Goal: Task Accomplishment & Management: Complete application form

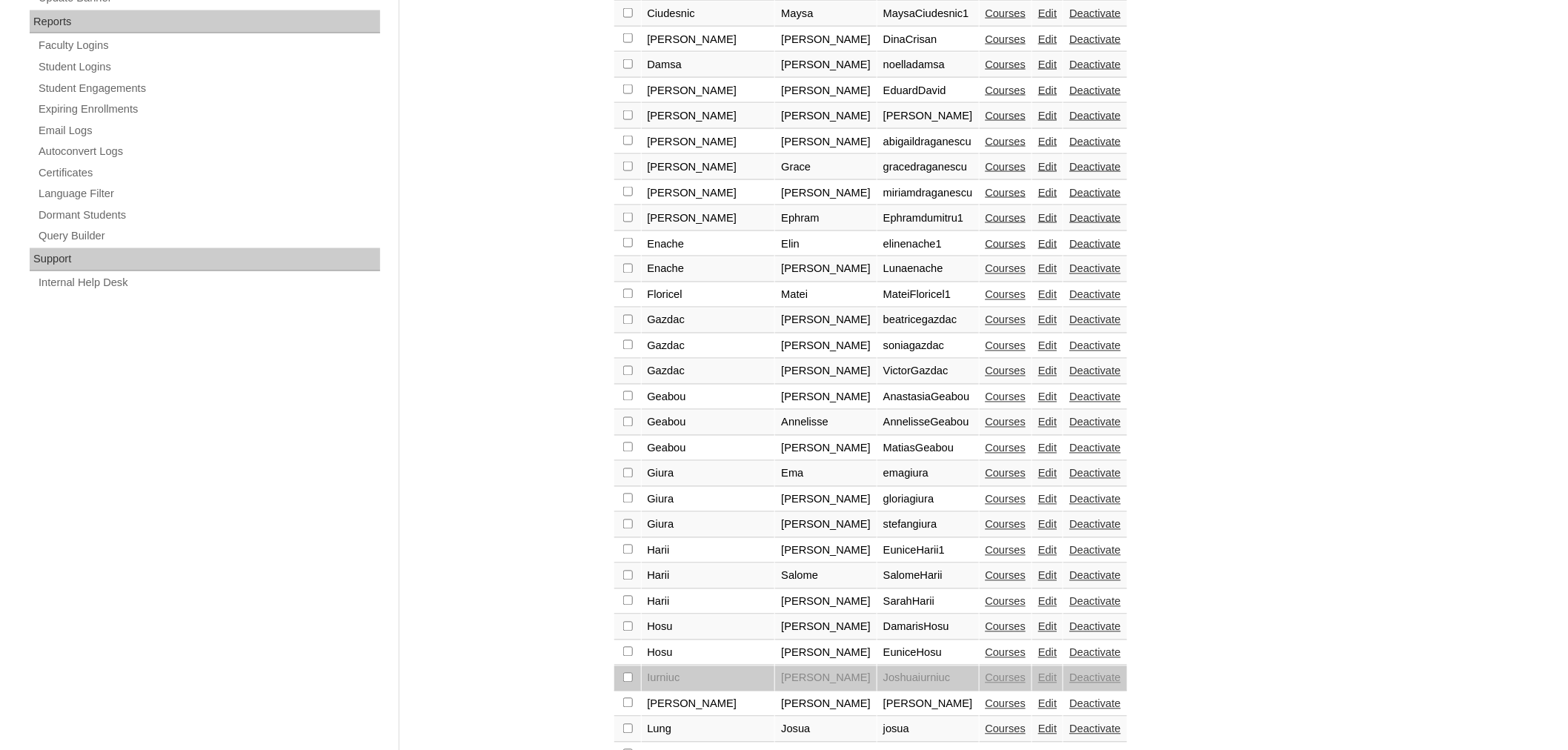
scroll to position [944, 0]
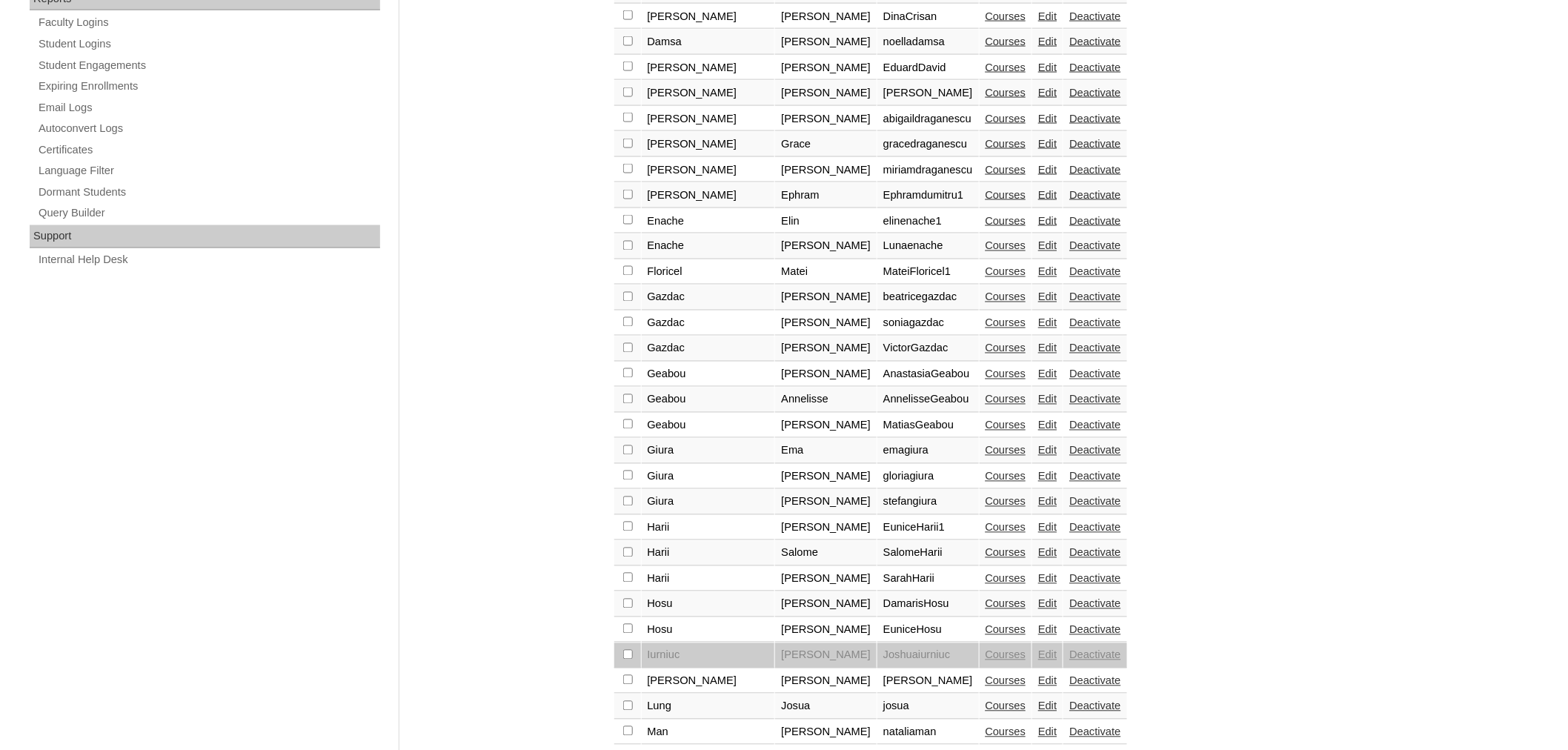
click at [671, 730] on div "+ Add New | Show: All | Active | Inactive | Non-registered | Non-enrolled Searc…" at bounding box center [976, 38] width 741 height 1473
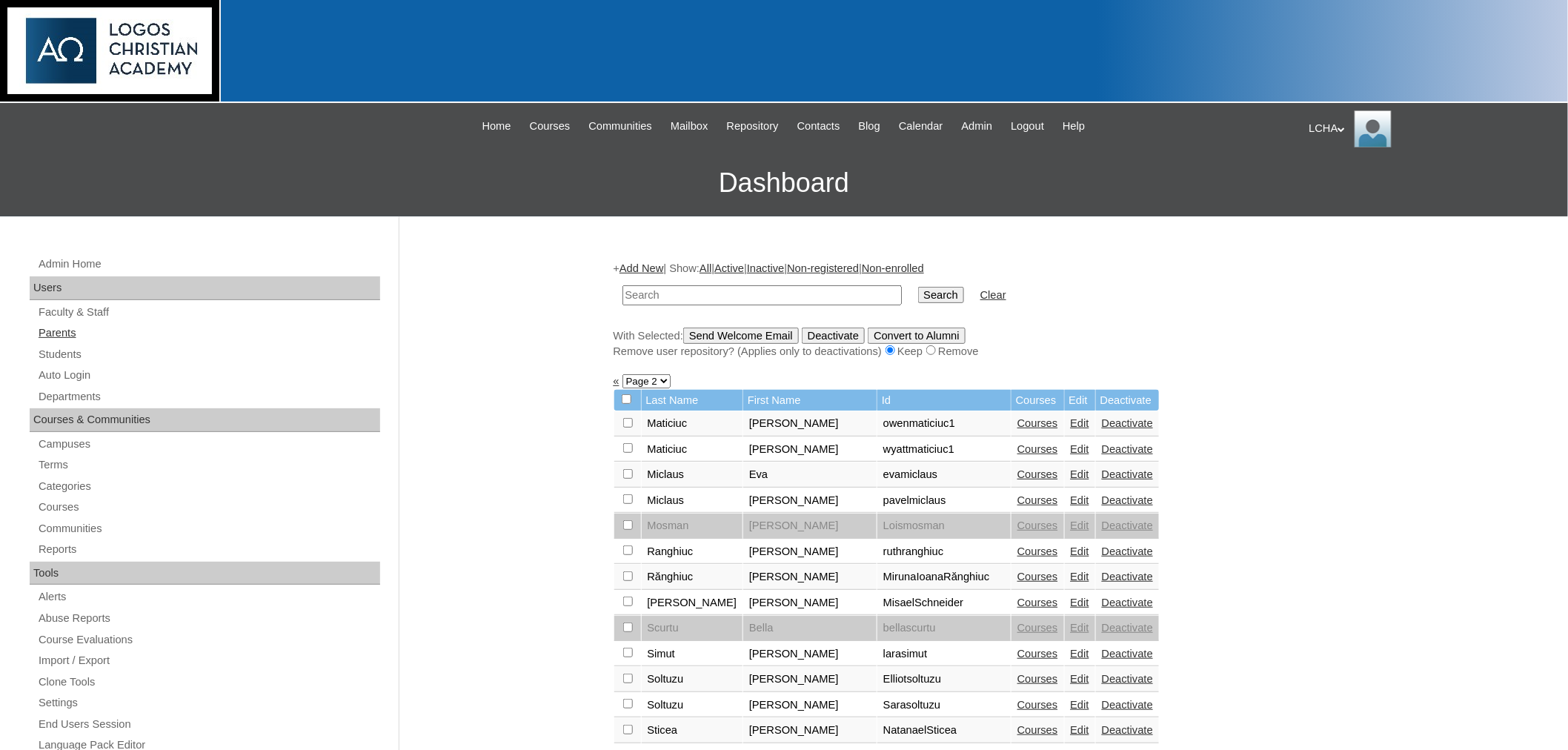
click at [58, 332] on link "Parents" at bounding box center [209, 333] width 343 height 19
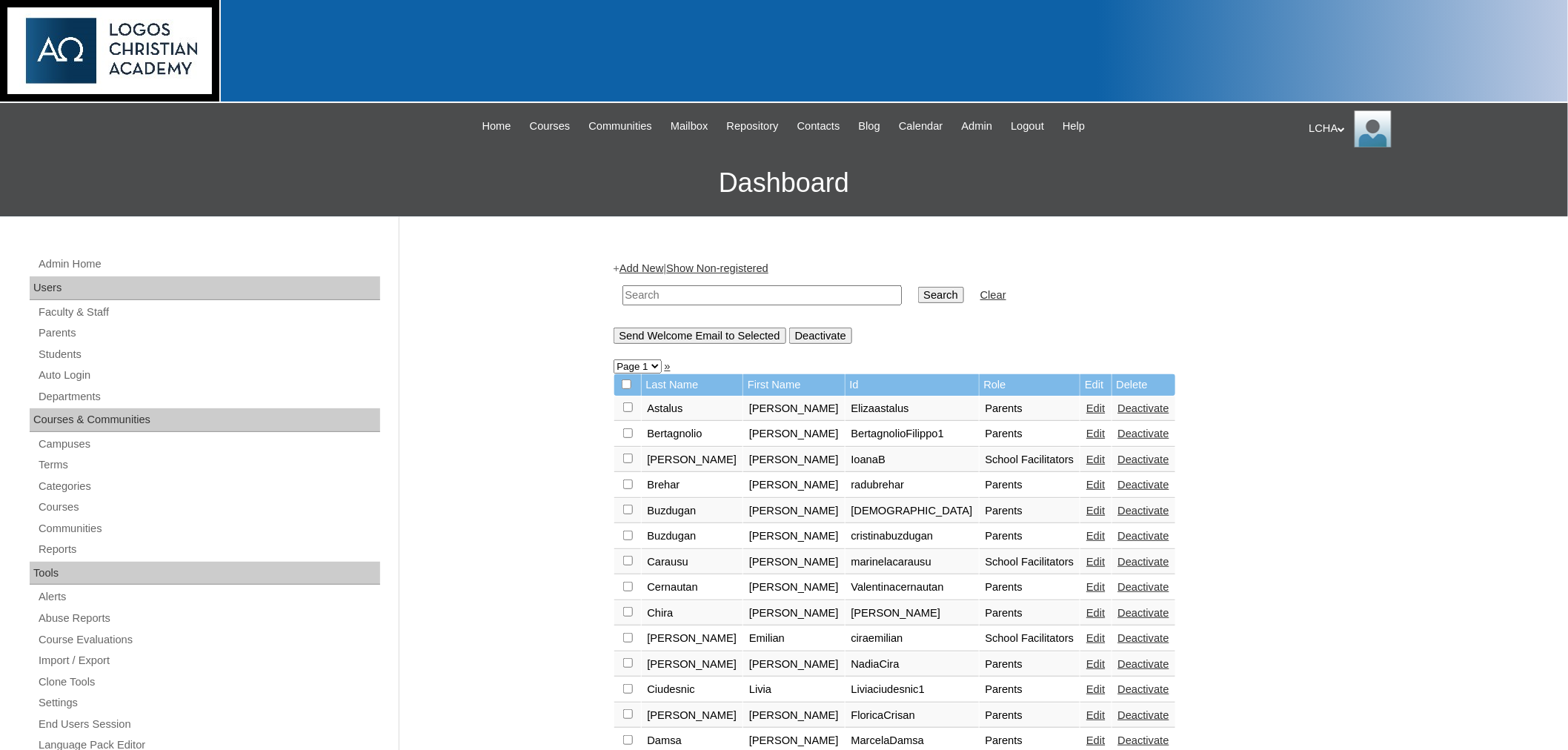
click at [646, 265] on link "Add New" at bounding box center [641, 268] width 44 height 12
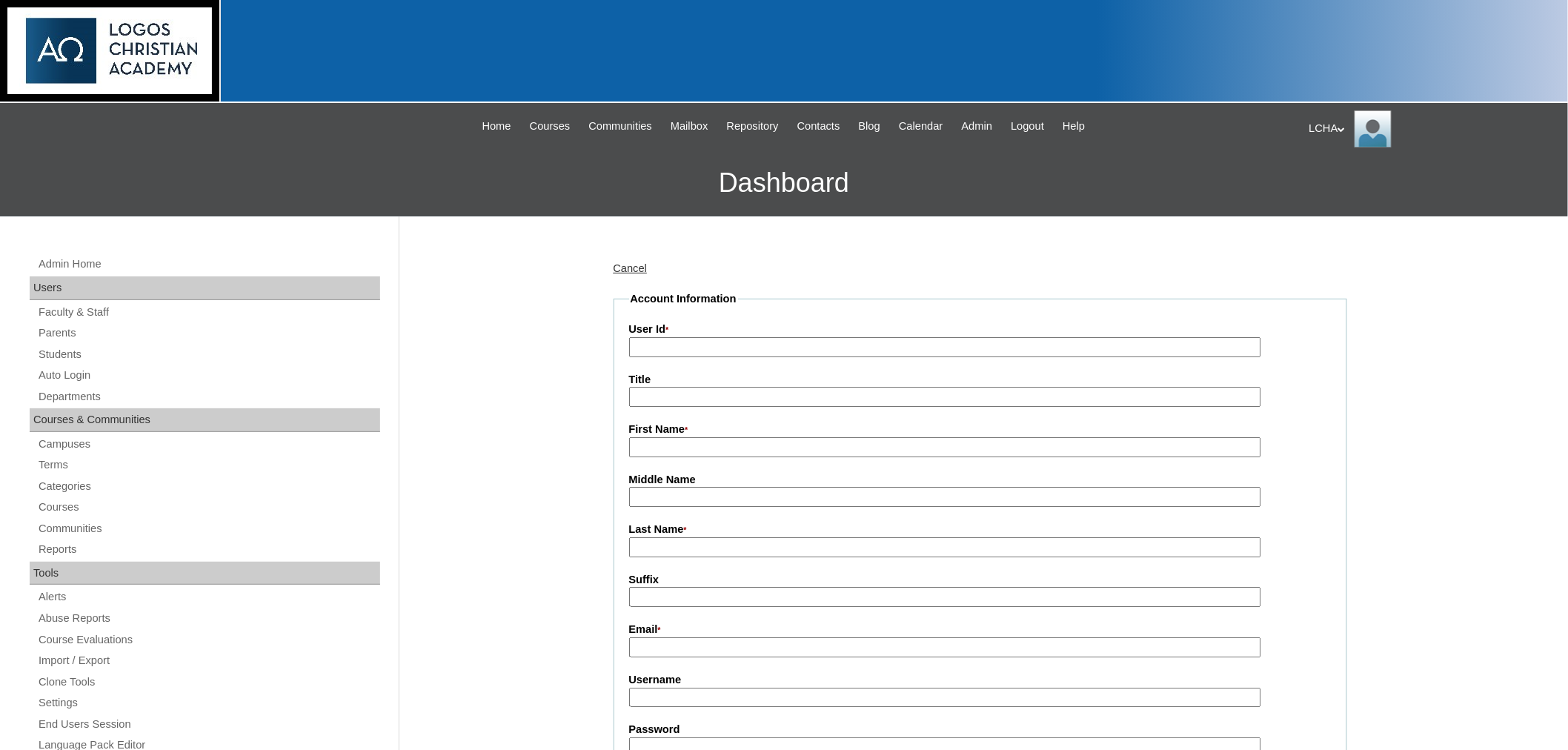
click at [717, 341] on input "User Id *" at bounding box center [945, 347] width 632 height 20
type input "alinapopa1"
type input "Alina"
type input "Popa"
type input "flopopa@gmail.com"
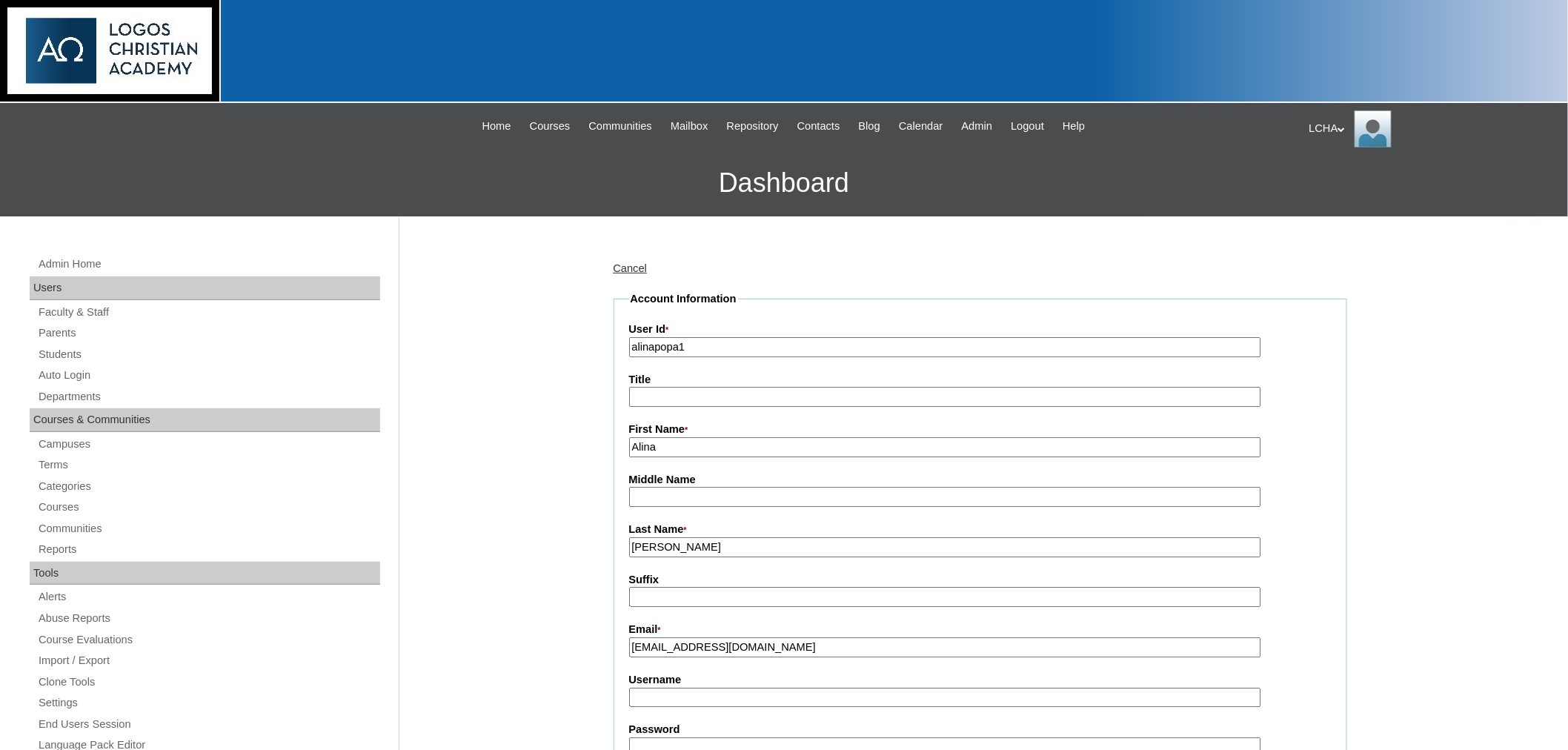
click at [686, 688] on input "Username" at bounding box center [945, 698] width 632 height 20
type input "alinapopa1"
click at [661, 738] on input "Password" at bounding box center [945, 748] width 632 height 20
type input "Logos123"
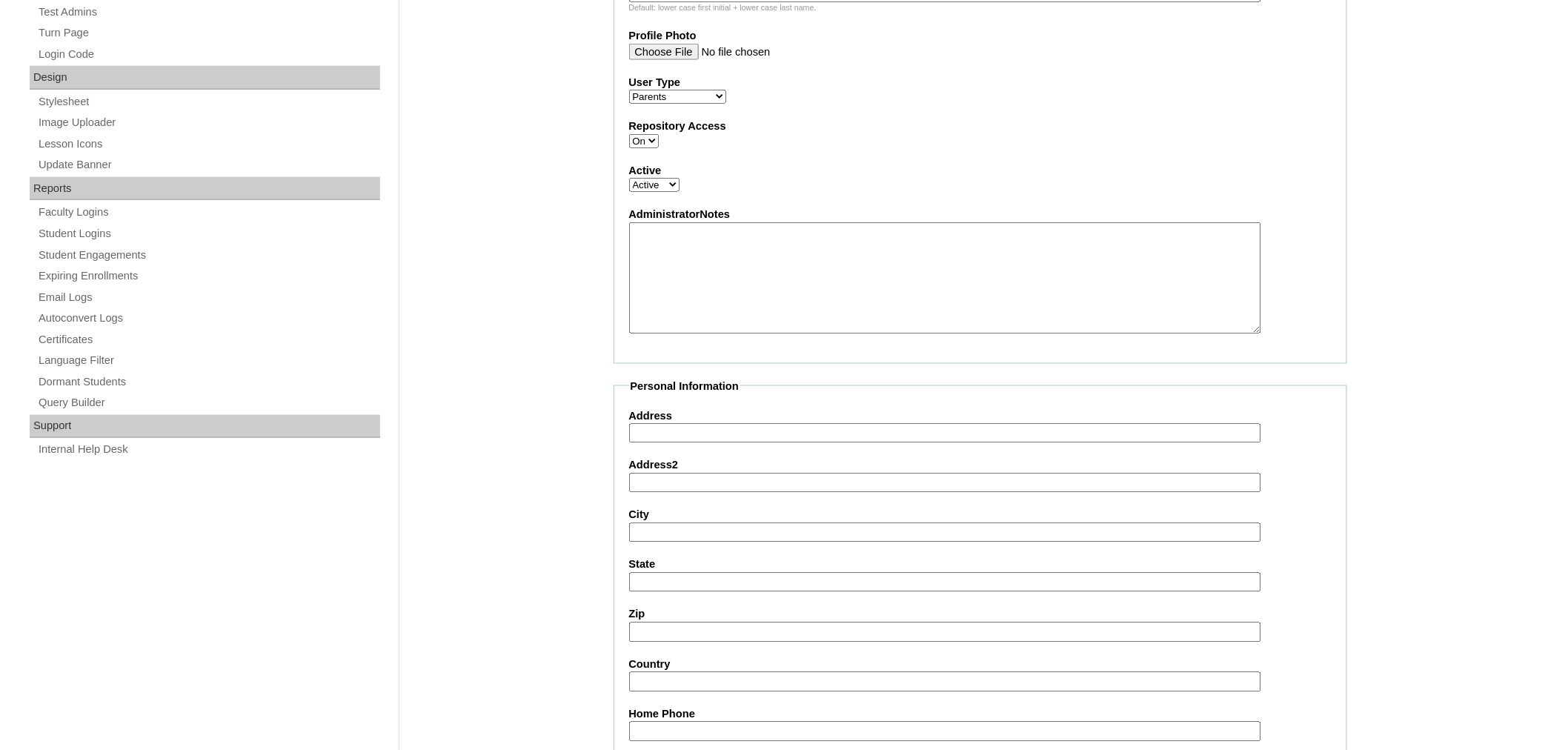
scroll to position [764, 0]
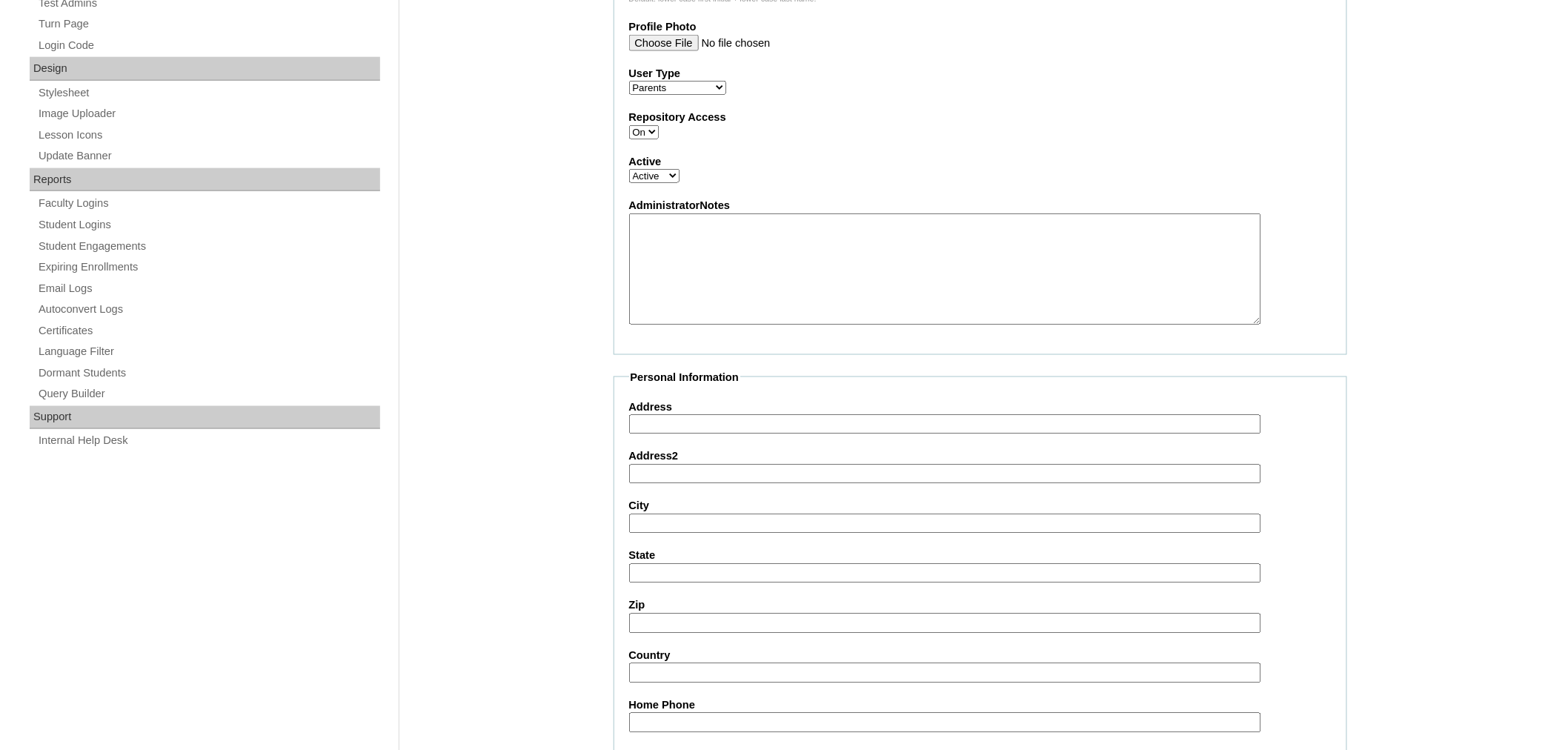
click at [763, 415] on input "Address" at bounding box center [945, 425] width 632 height 20
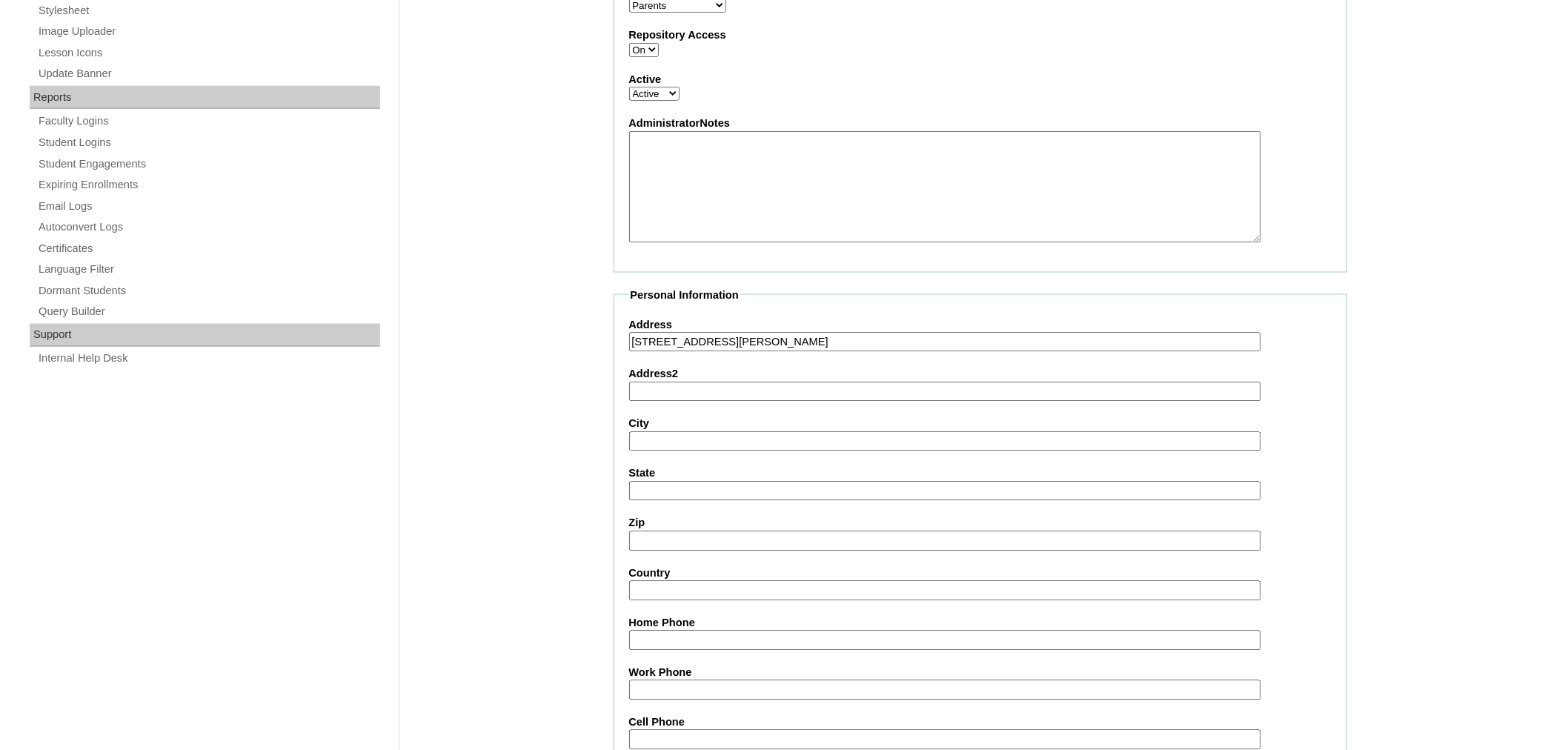
type input "9345 Sayre Ave"
type input "Morton Grove"
type input "IL"
type input "60053"
type input "USA"
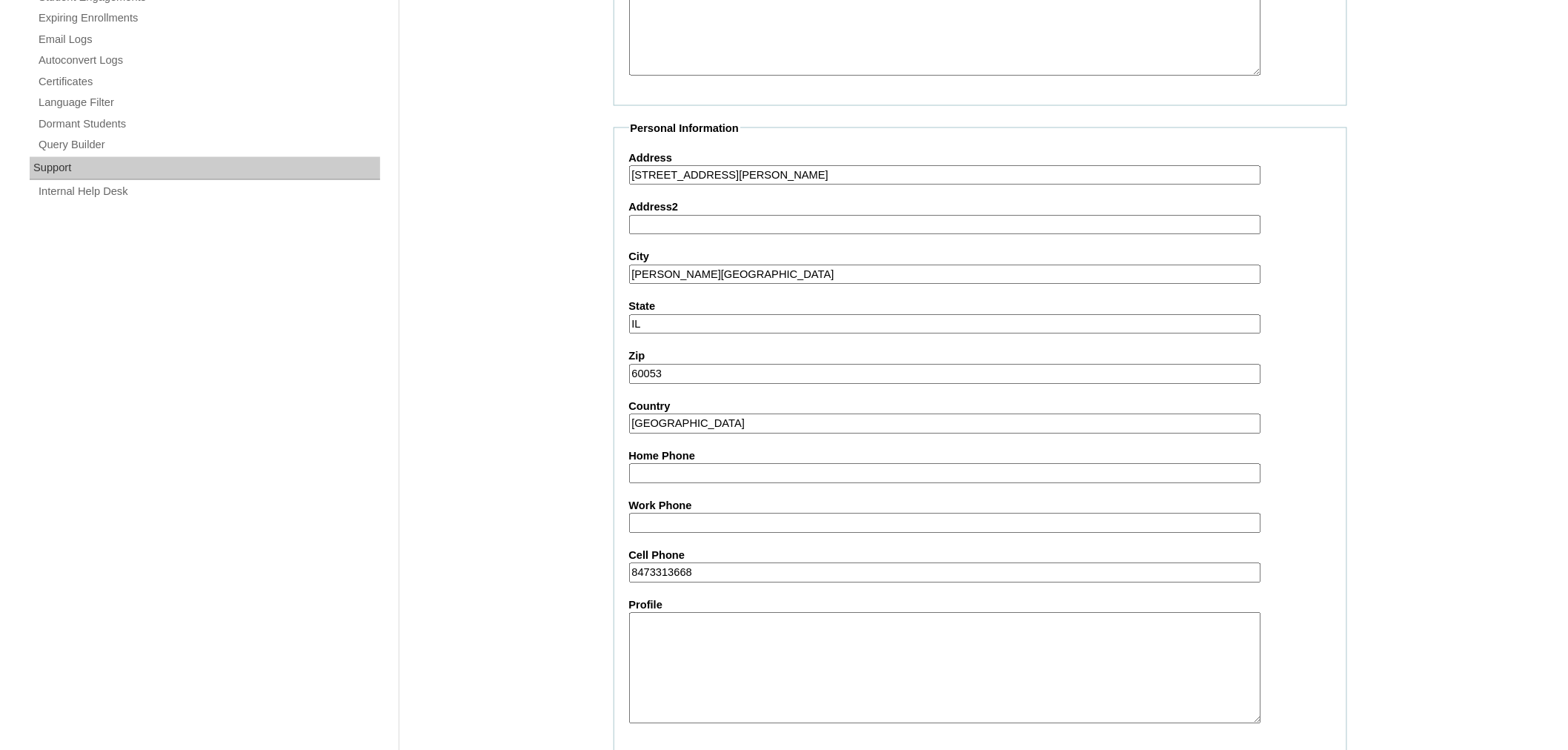
scroll to position [1035, 0]
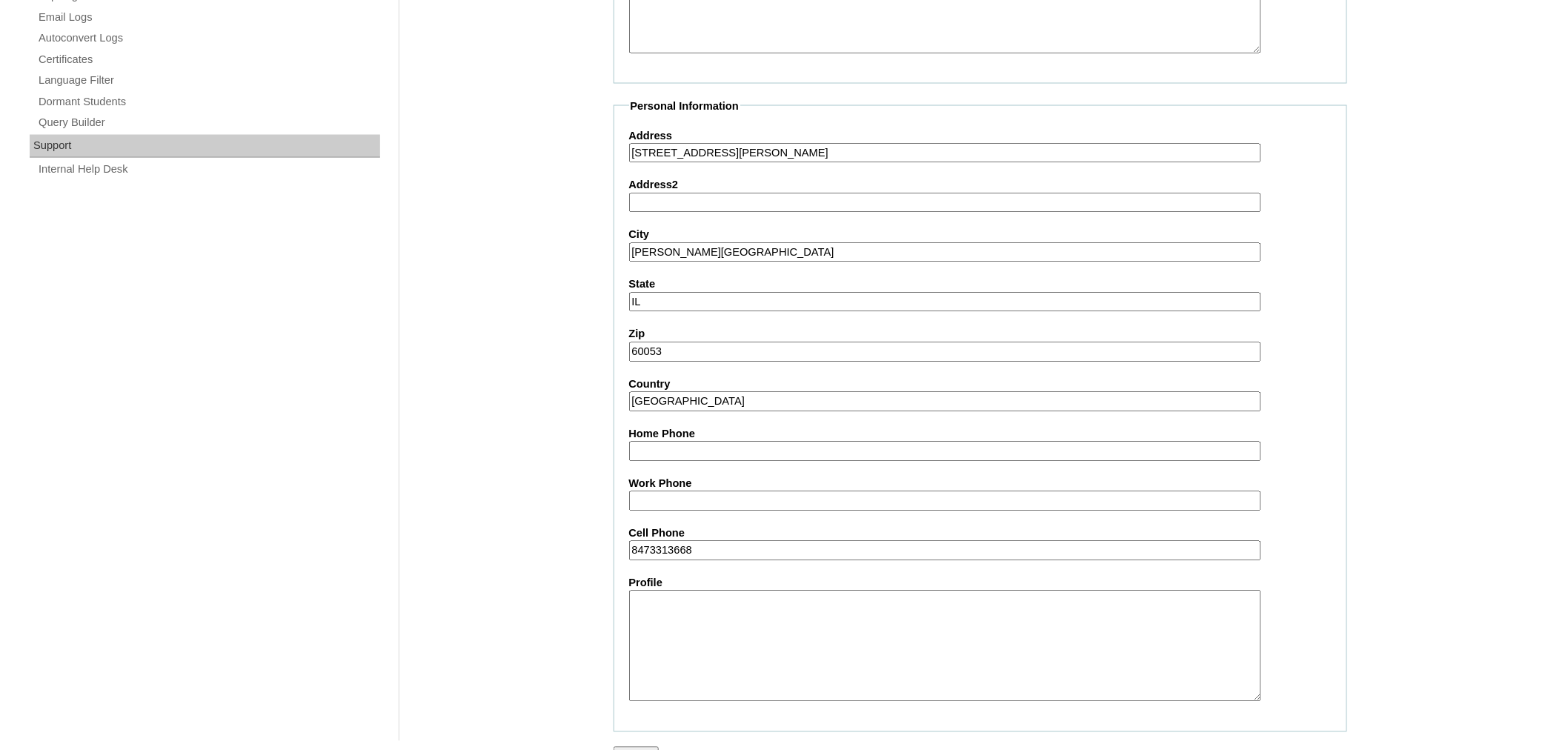
type input "8473313668"
click at [638, 747] on input "Submit" at bounding box center [636, 755] width 46 height 16
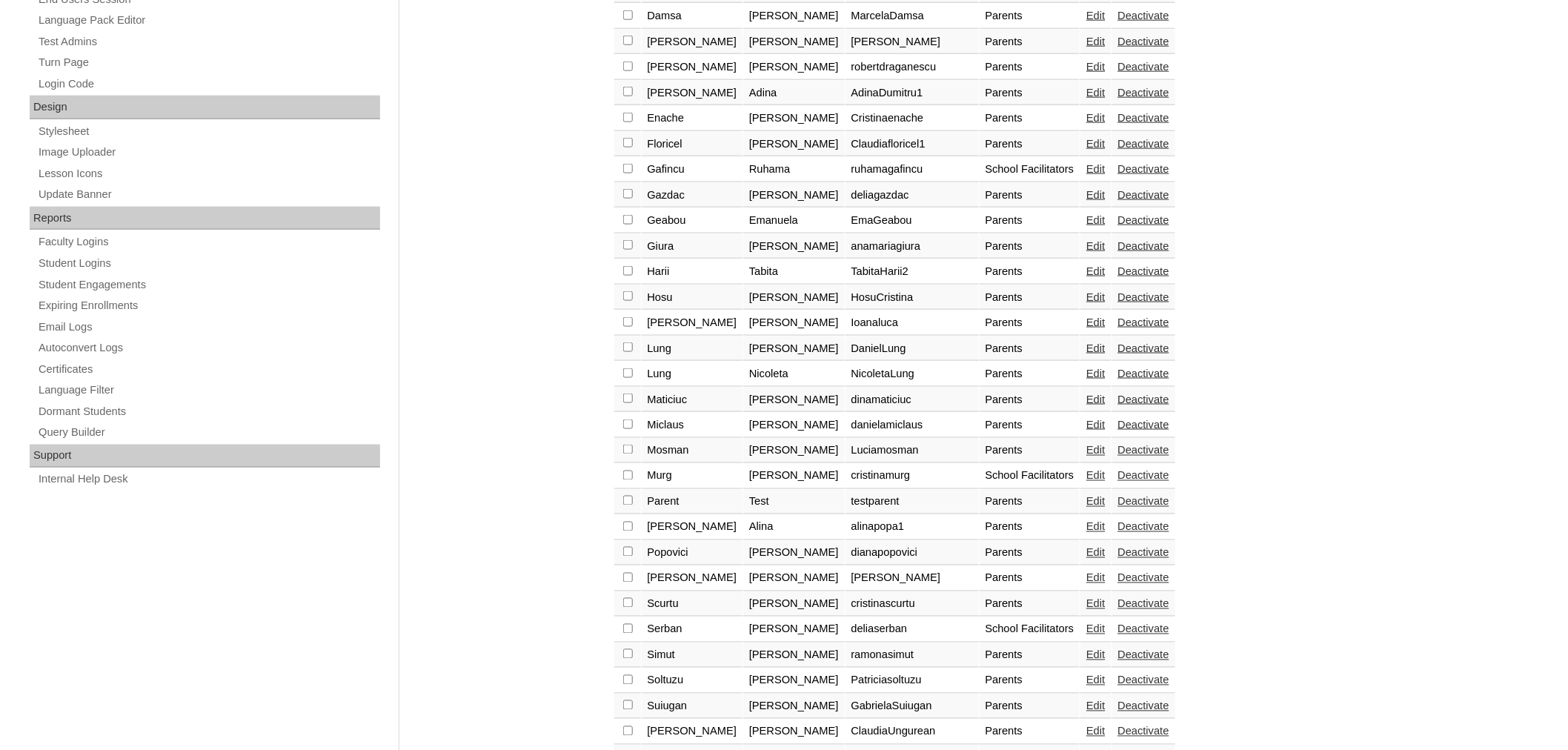
scroll to position [780, 0]
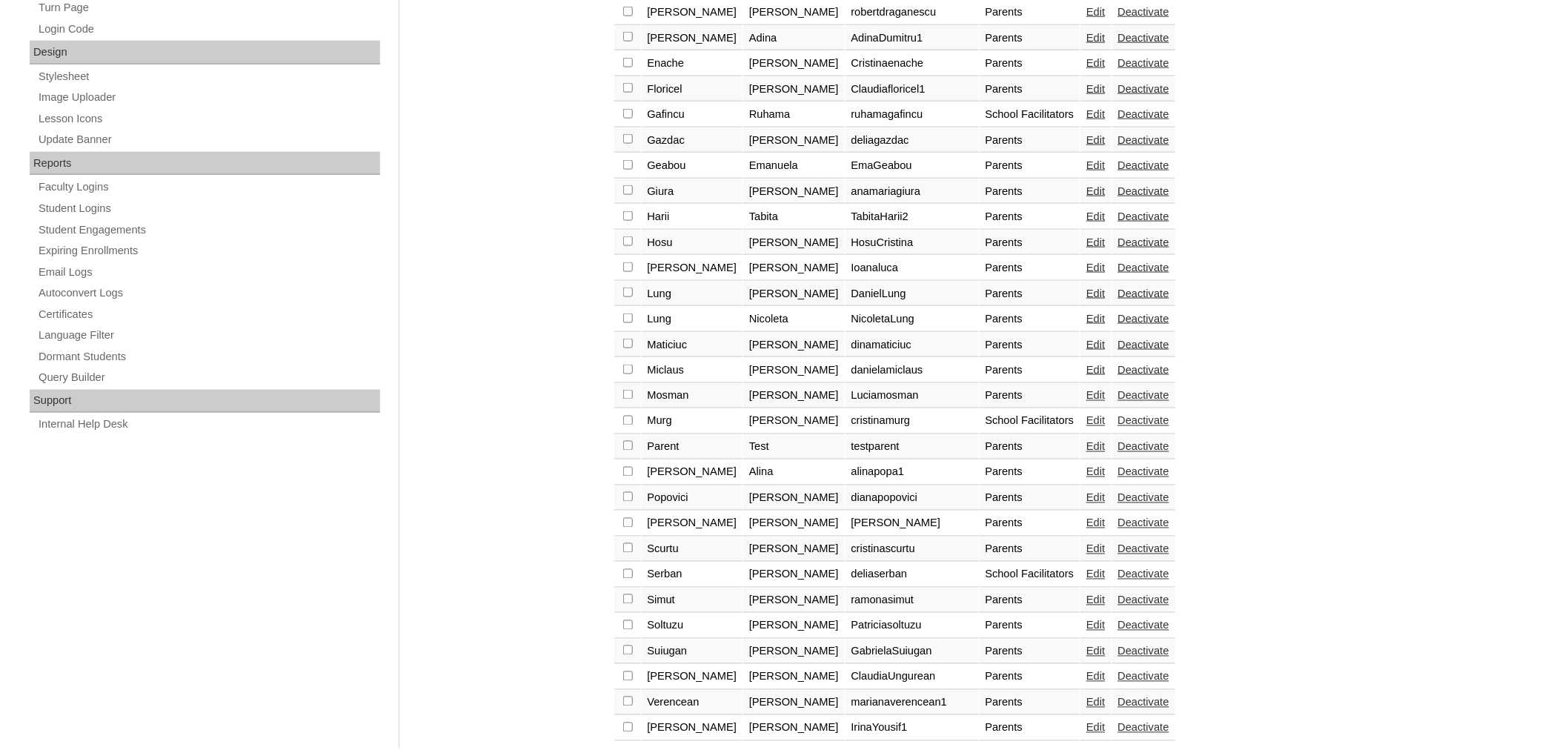
checkbox input "true"
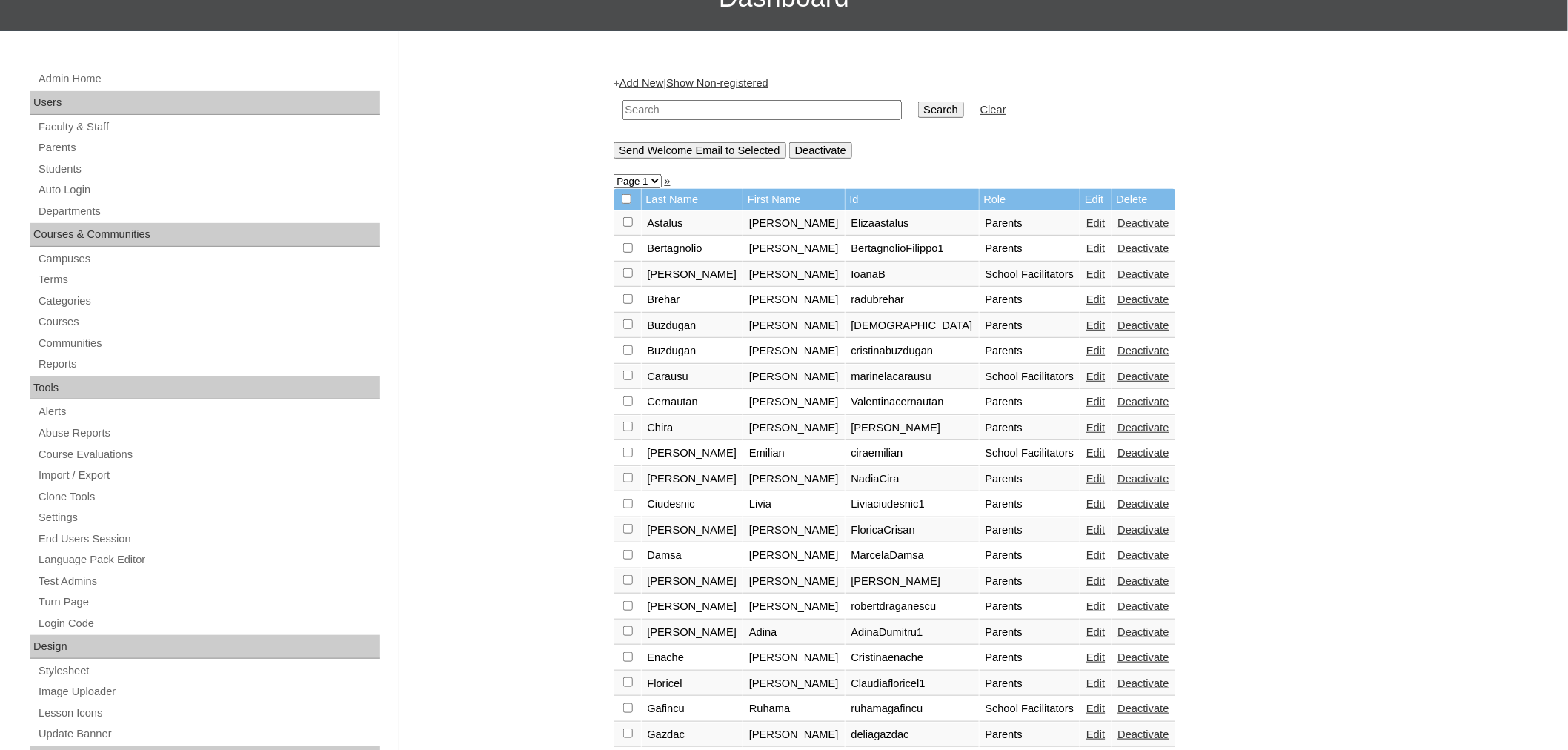
scroll to position [183, 0]
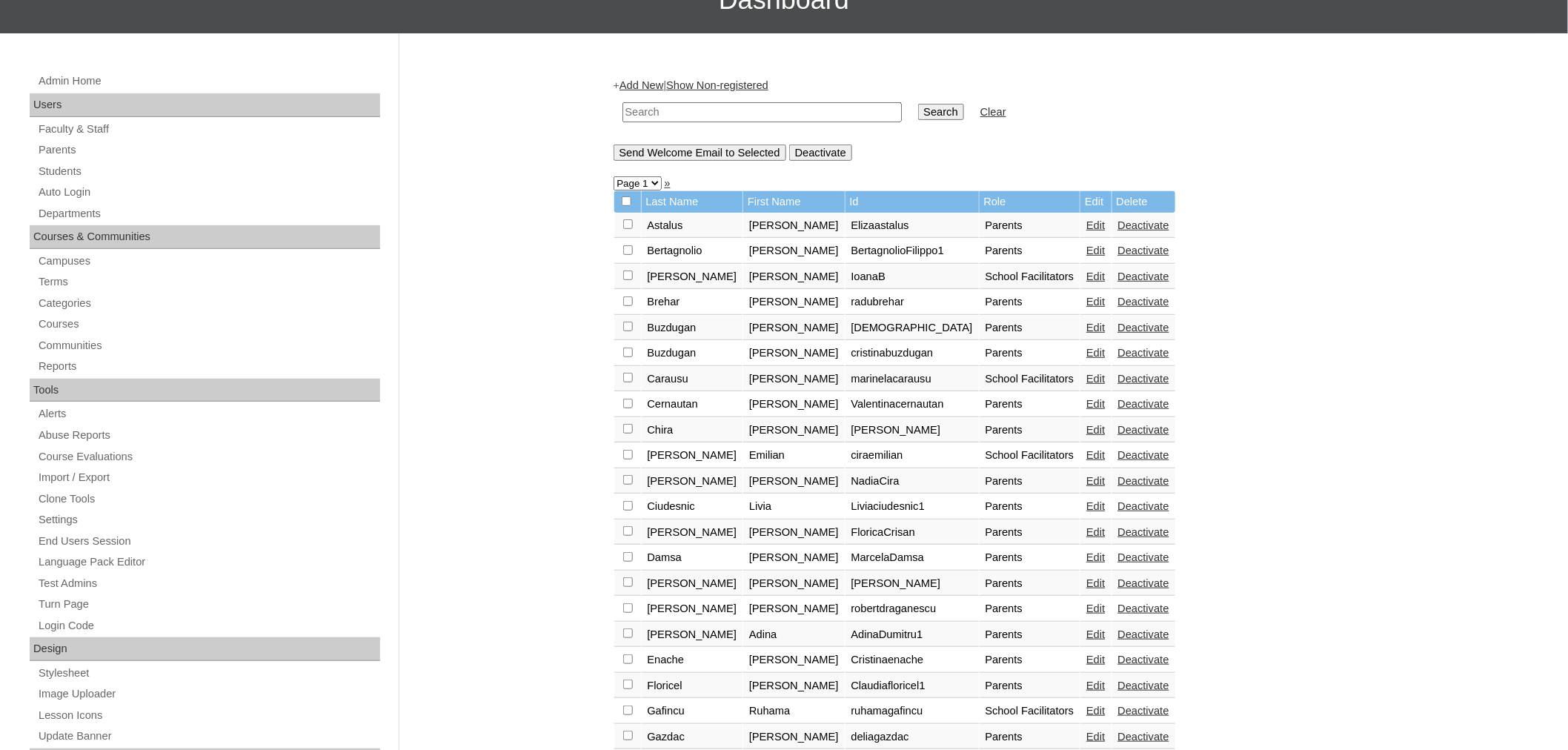
click at [739, 146] on input "Send Welcome Email to Selected" at bounding box center [700, 152] width 173 height 16
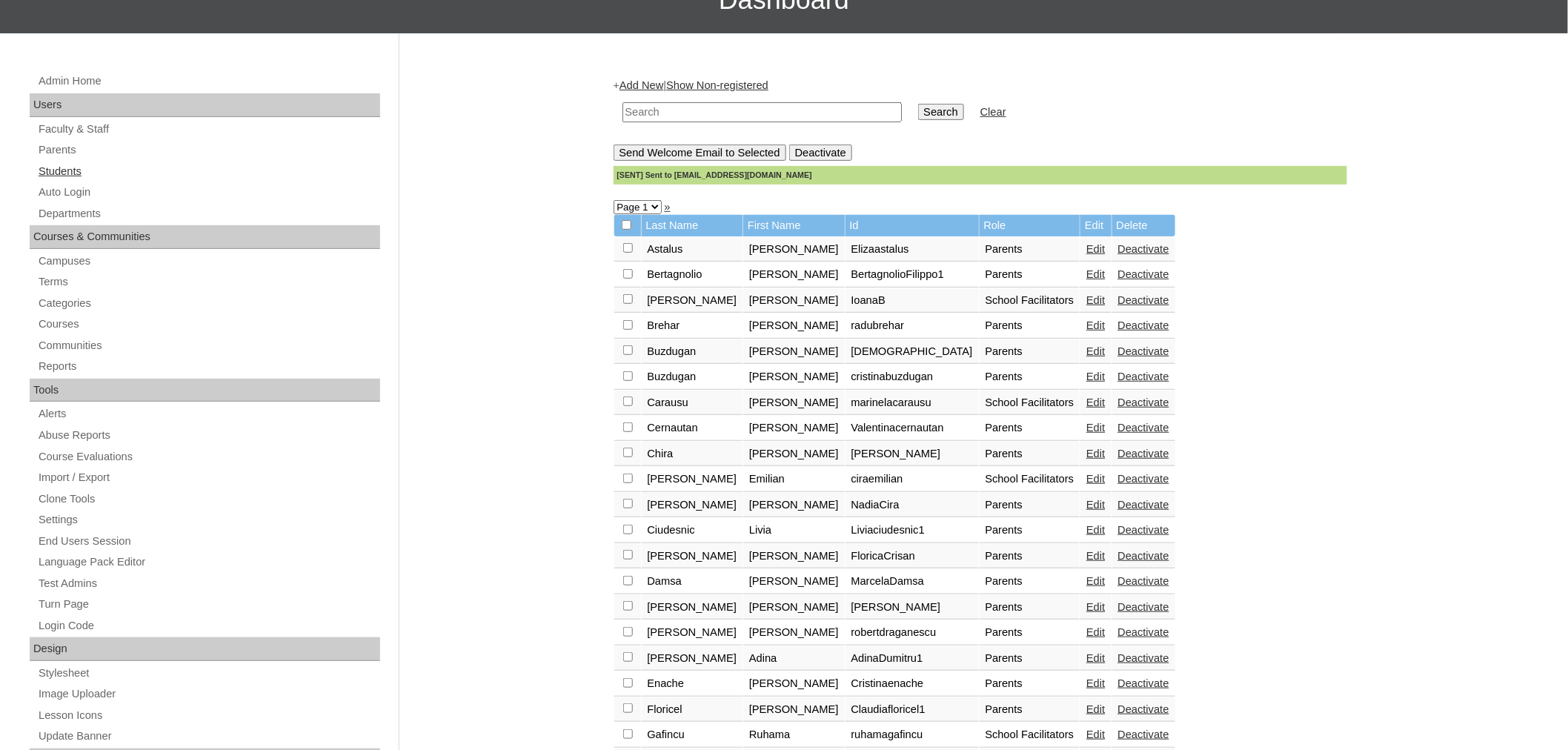
click at [73, 168] on link "Students" at bounding box center [209, 171] width 343 height 19
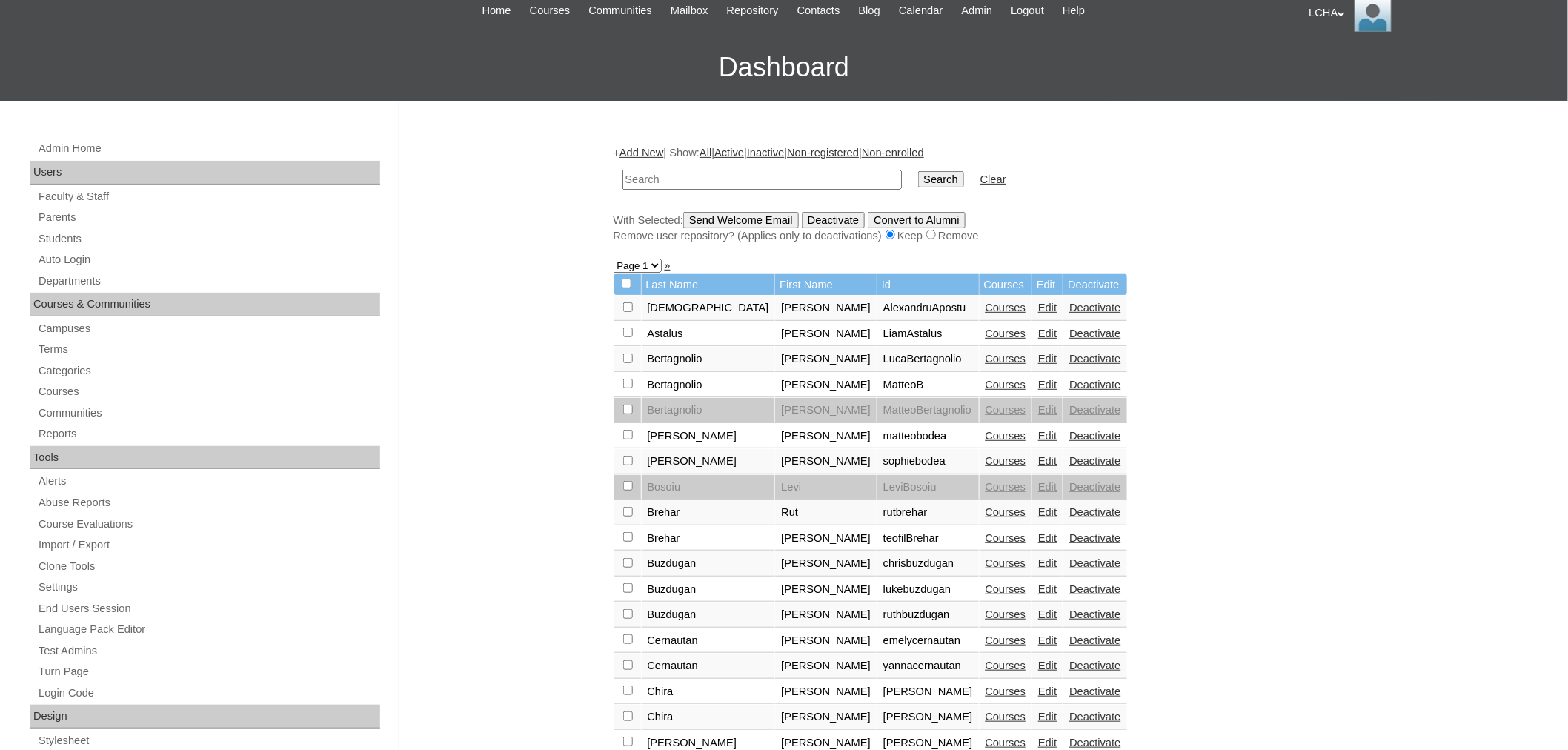
scroll to position [102, 0]
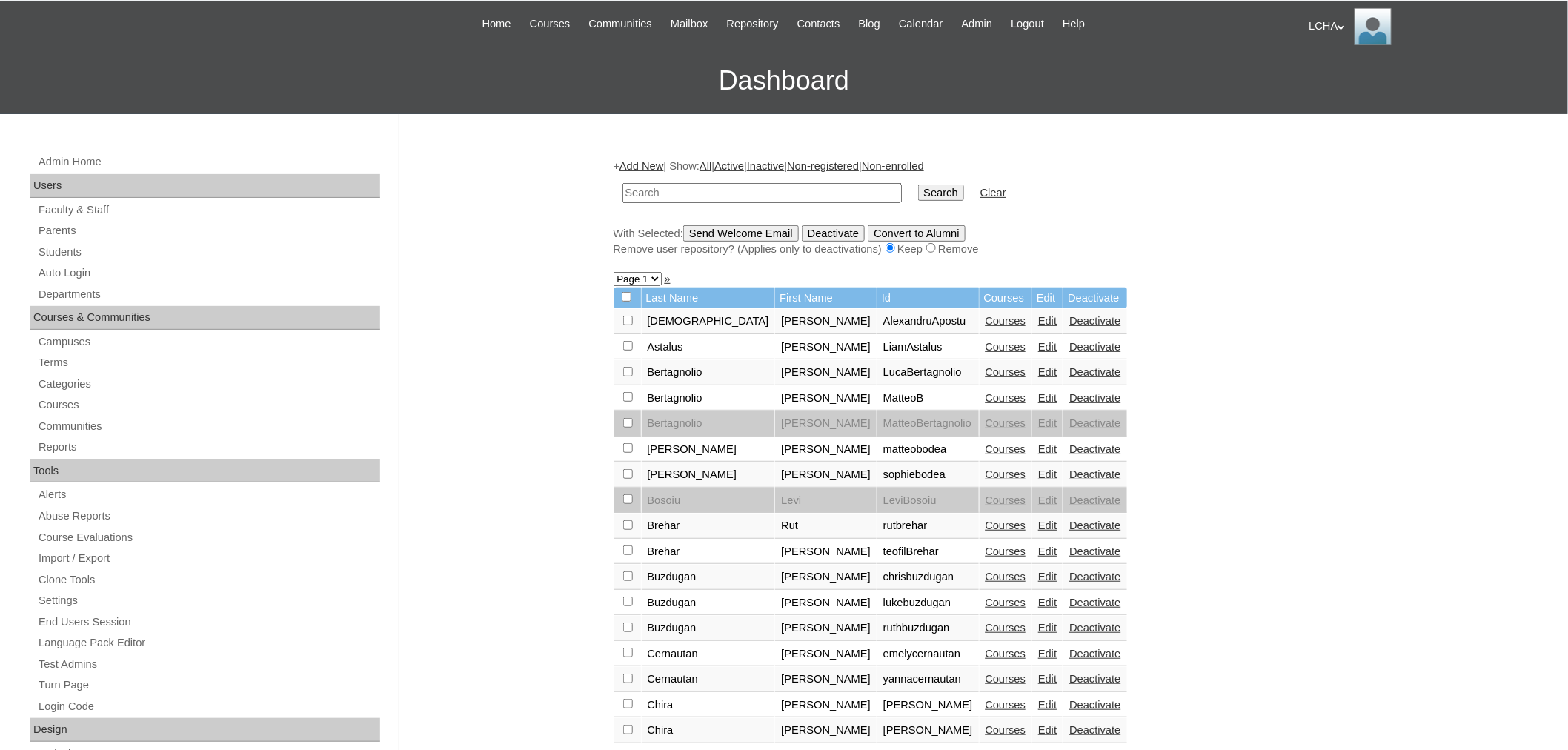
click at [651, 161] on link "Add New" at bounding box center [641, 166] width 44 height 12
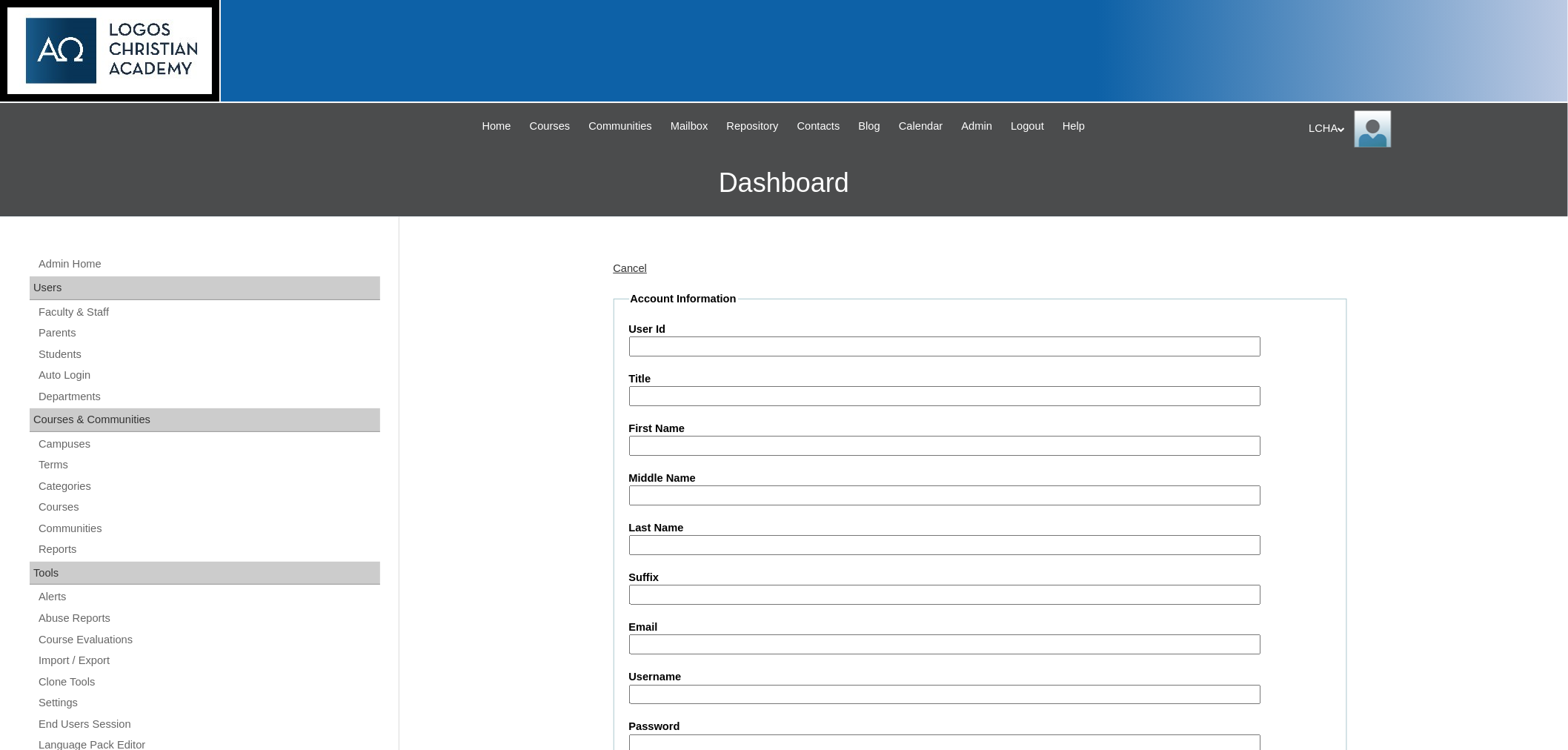
click at [747, 345] on input "User Id" at bounding box center [945, 346] width 632 height 20
type input "davidpopa1"
type input "[PERSON_NAME]"
type input "flopopa@gmail.com"
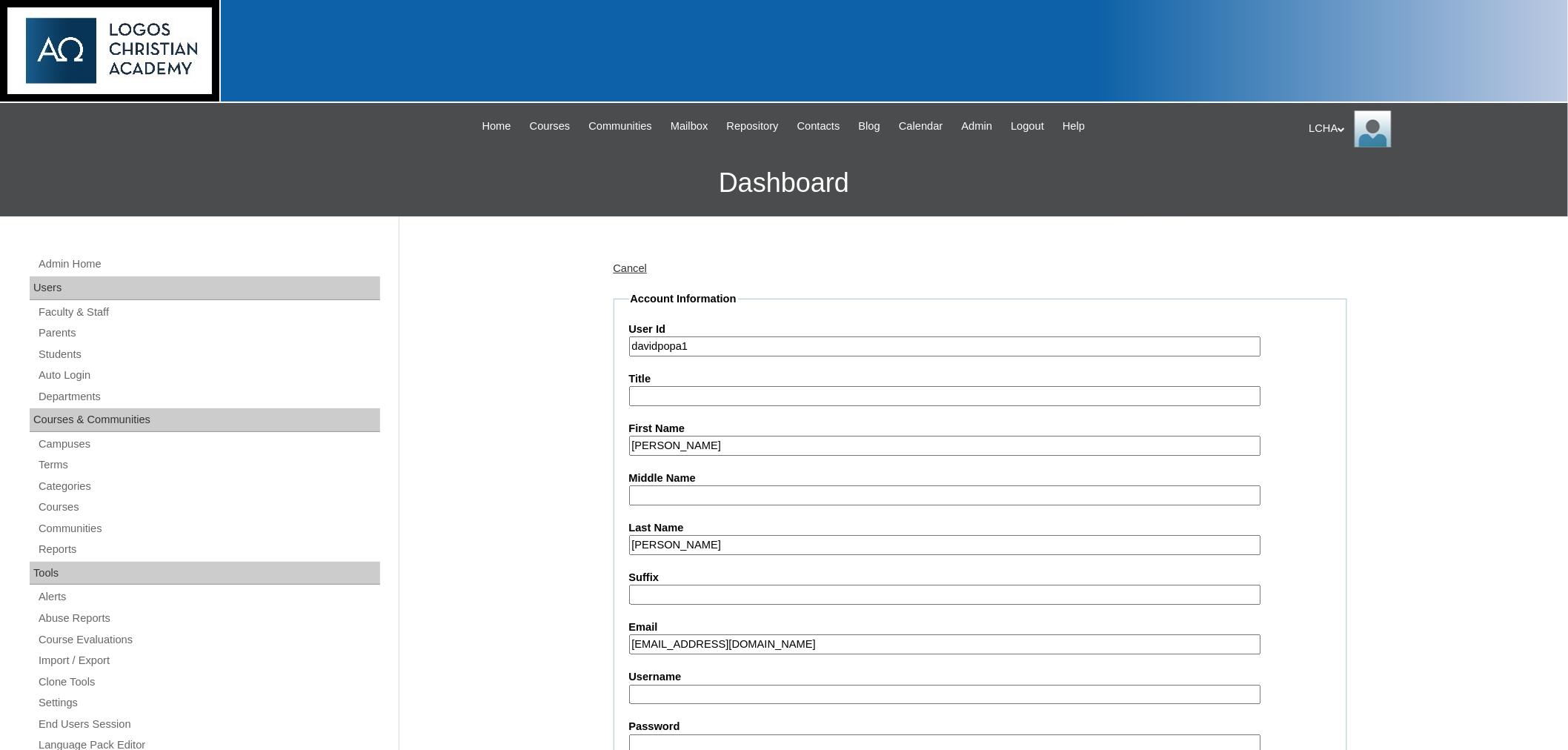
click at [692, 685] on input "Username" at bounding box center [945, 694] width 632 height 20
type input "davidpopa1"
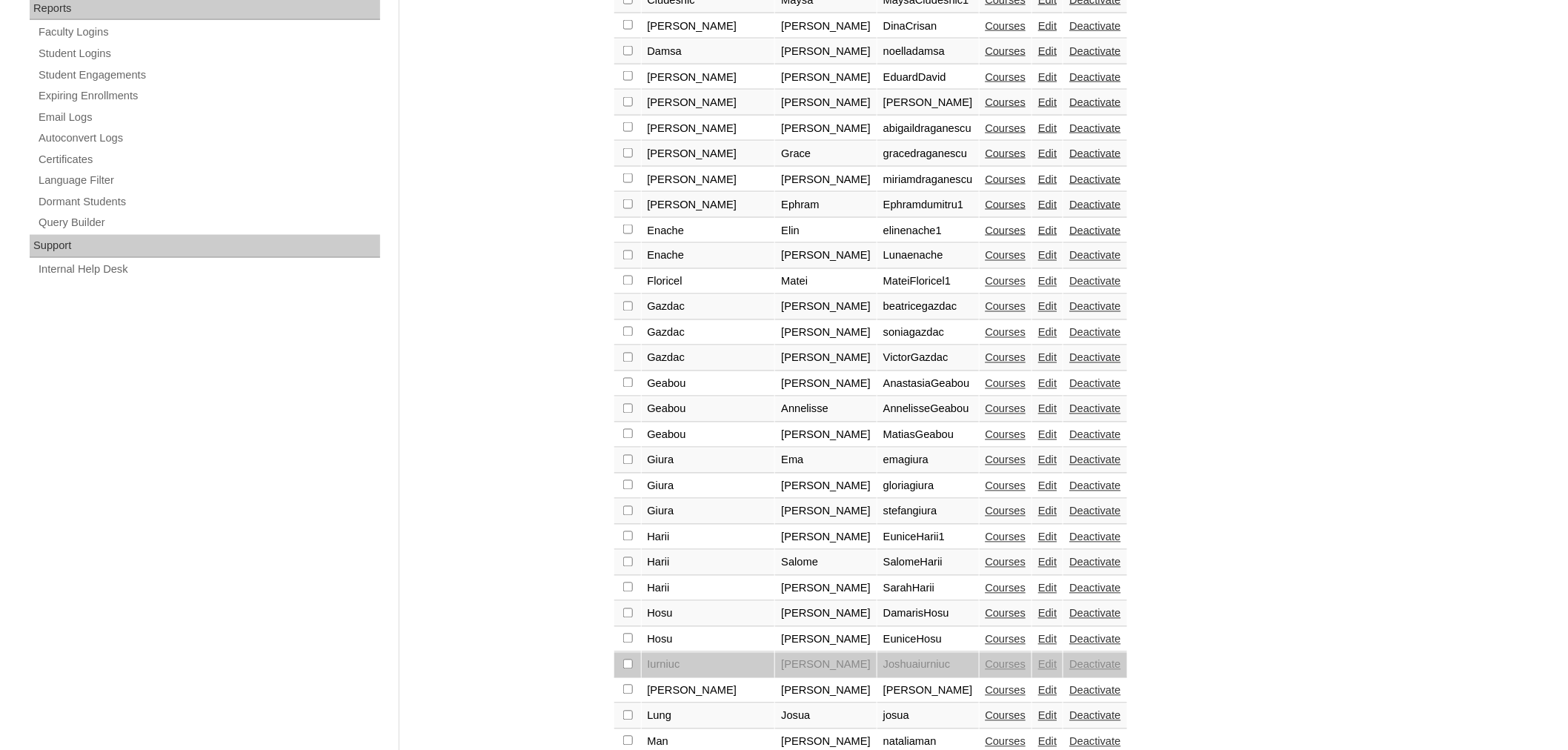
scroll to position [944, 0]
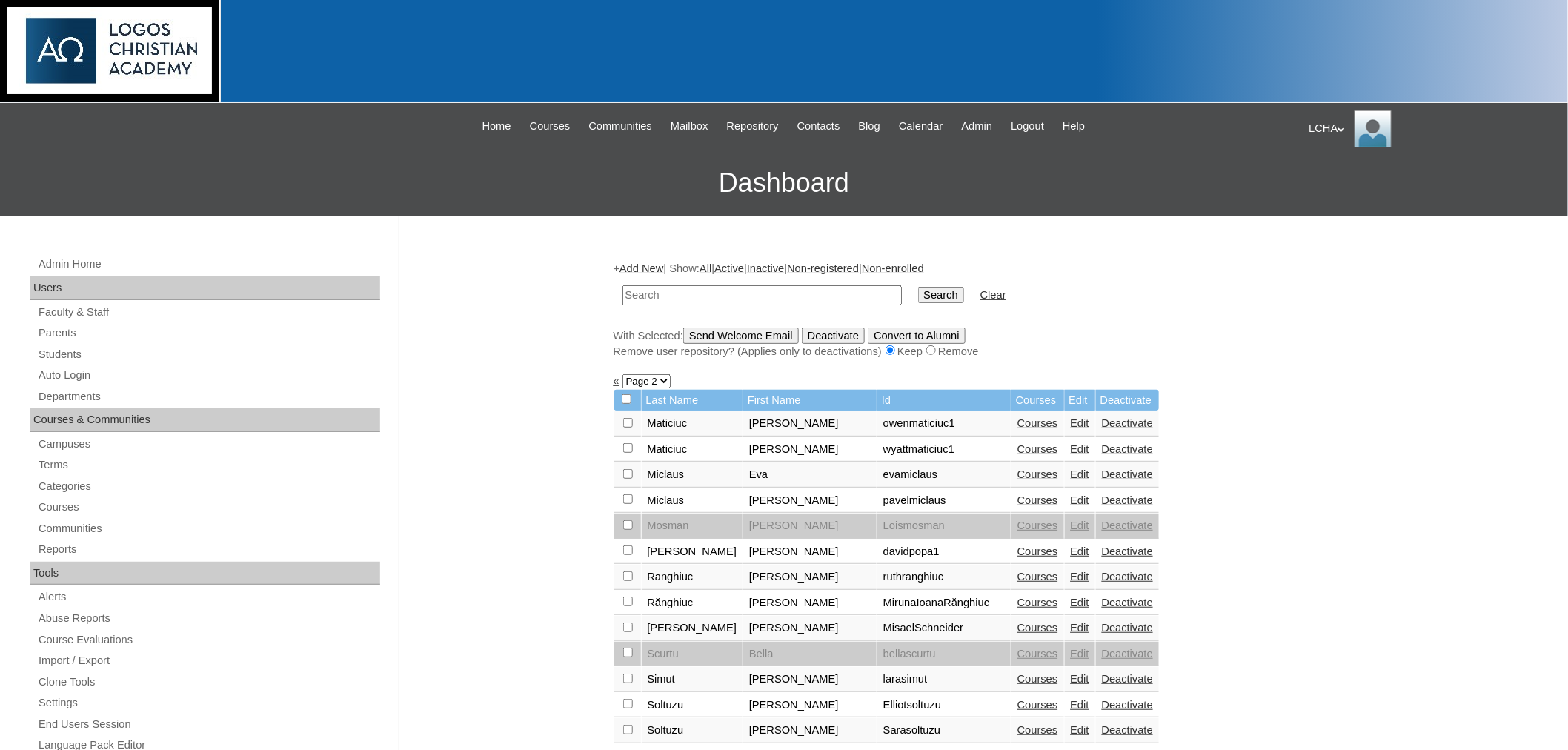
click at [1071, 545] on link "Edit" at bounding box center [1079, 551] width 19 height 12
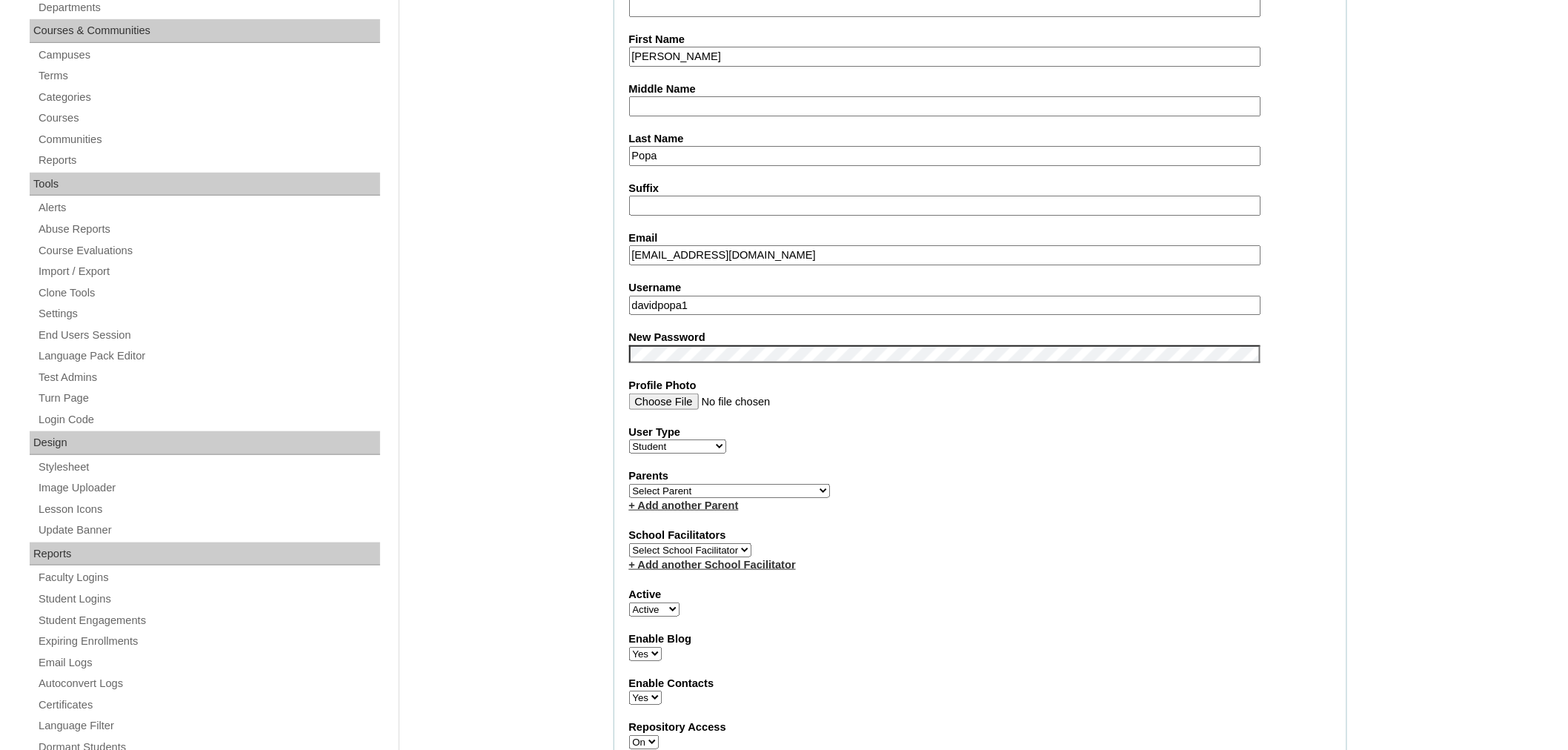
scroll to position [408, 0]
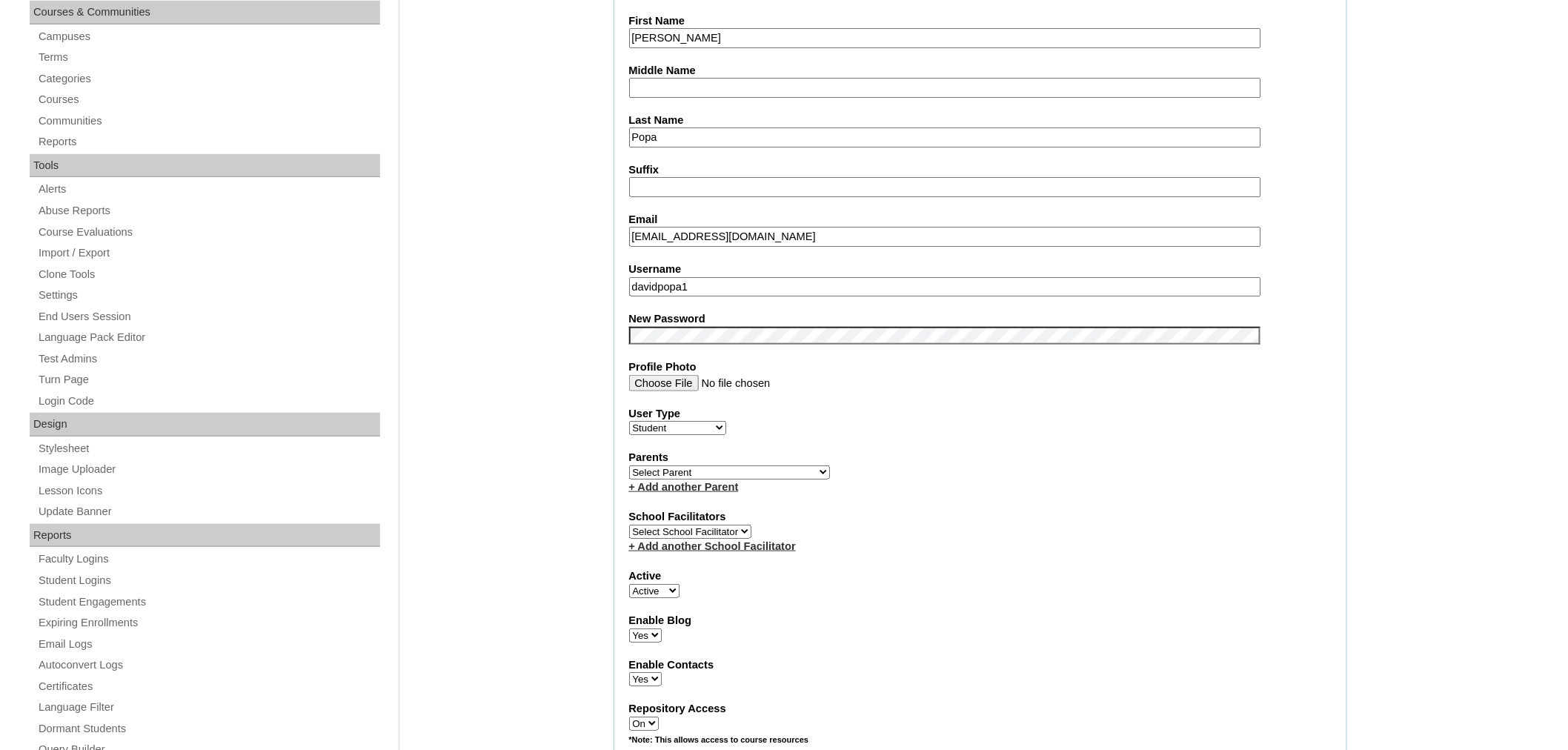
click at [672, 465] on select "Select Parent Astalus, Eliza Bertagnolio, Filippo Brehar, Radu Buzdugan, Cristi…" at bounding box center [729, 472] width 201 height 14
select select "98902"
click at [629, 465] on select "Select Parent Astalus, Eliza Bertagnolio, Filippo Brehar, Radu Buzdugan, Cristi…" at bounding box center [729, 472] width 201 height 14
click at [950, 481] on fieldset "Account Information User Id davidpopa1 Title First Name David Middle Name Last …" at bounding box center [980, 477] width 734 height 1186
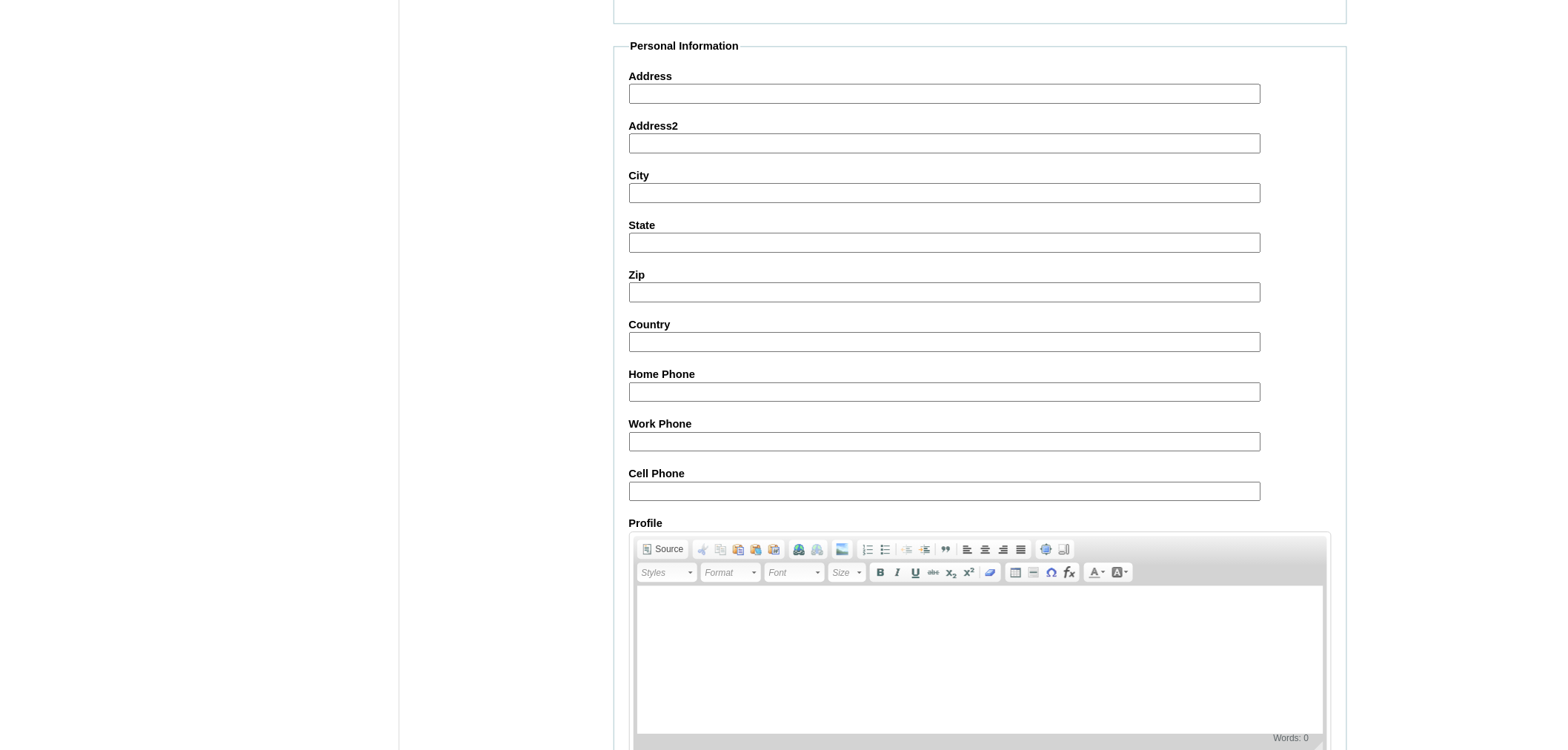
scroll to position [1506, 0]
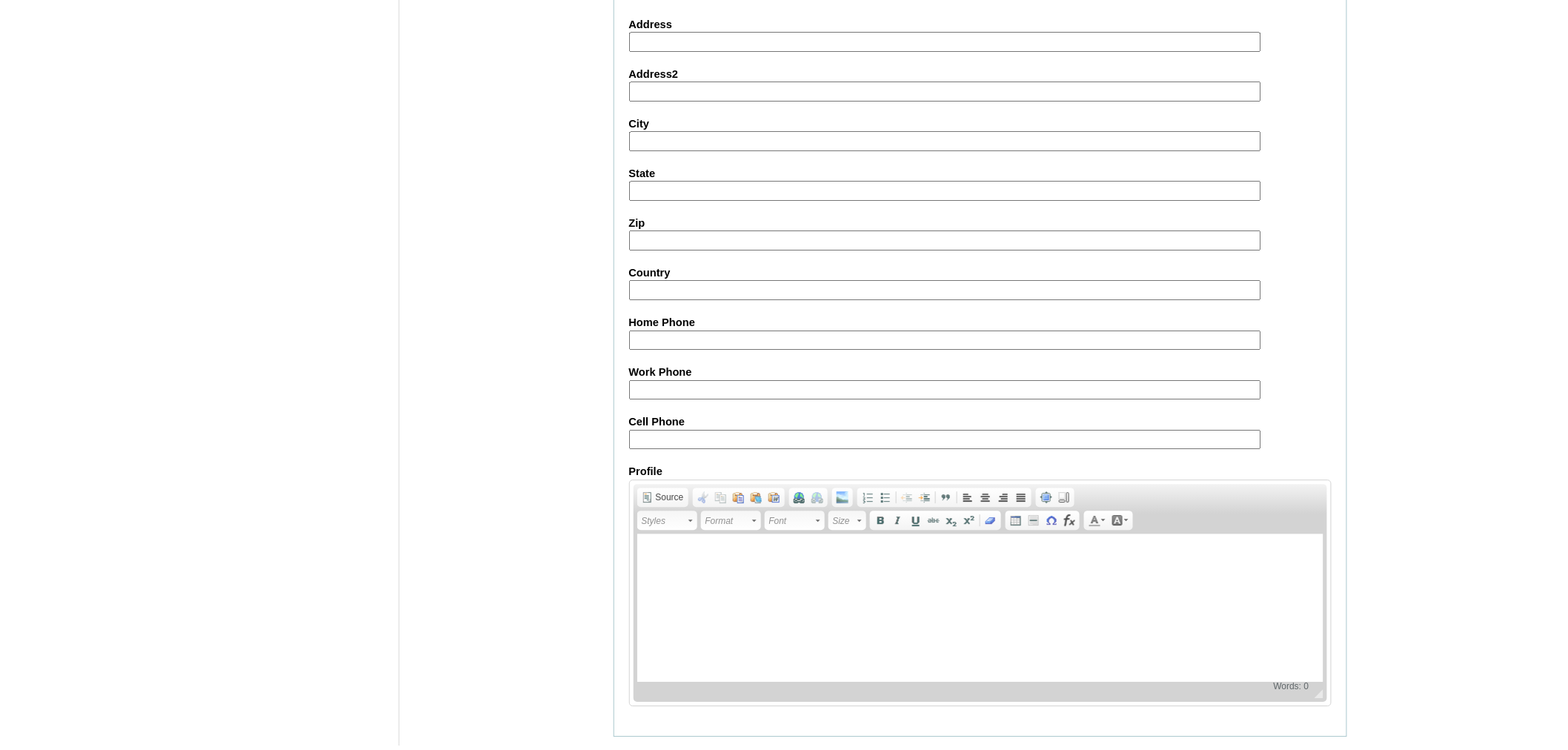
click at [649, 749] on input "Submit" at bounding box center [636, 760] width 46 height 16
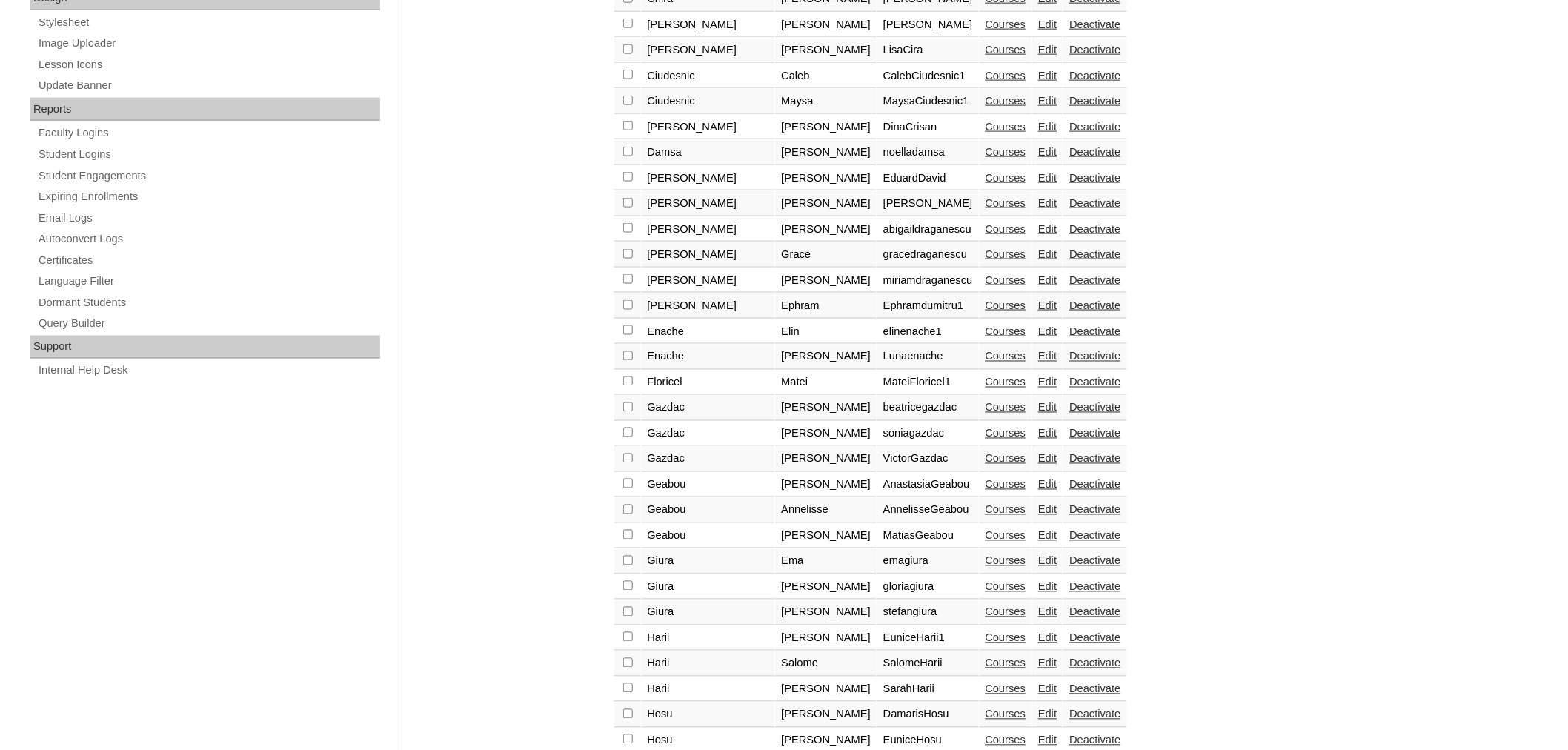
scroll to position [944, 0]
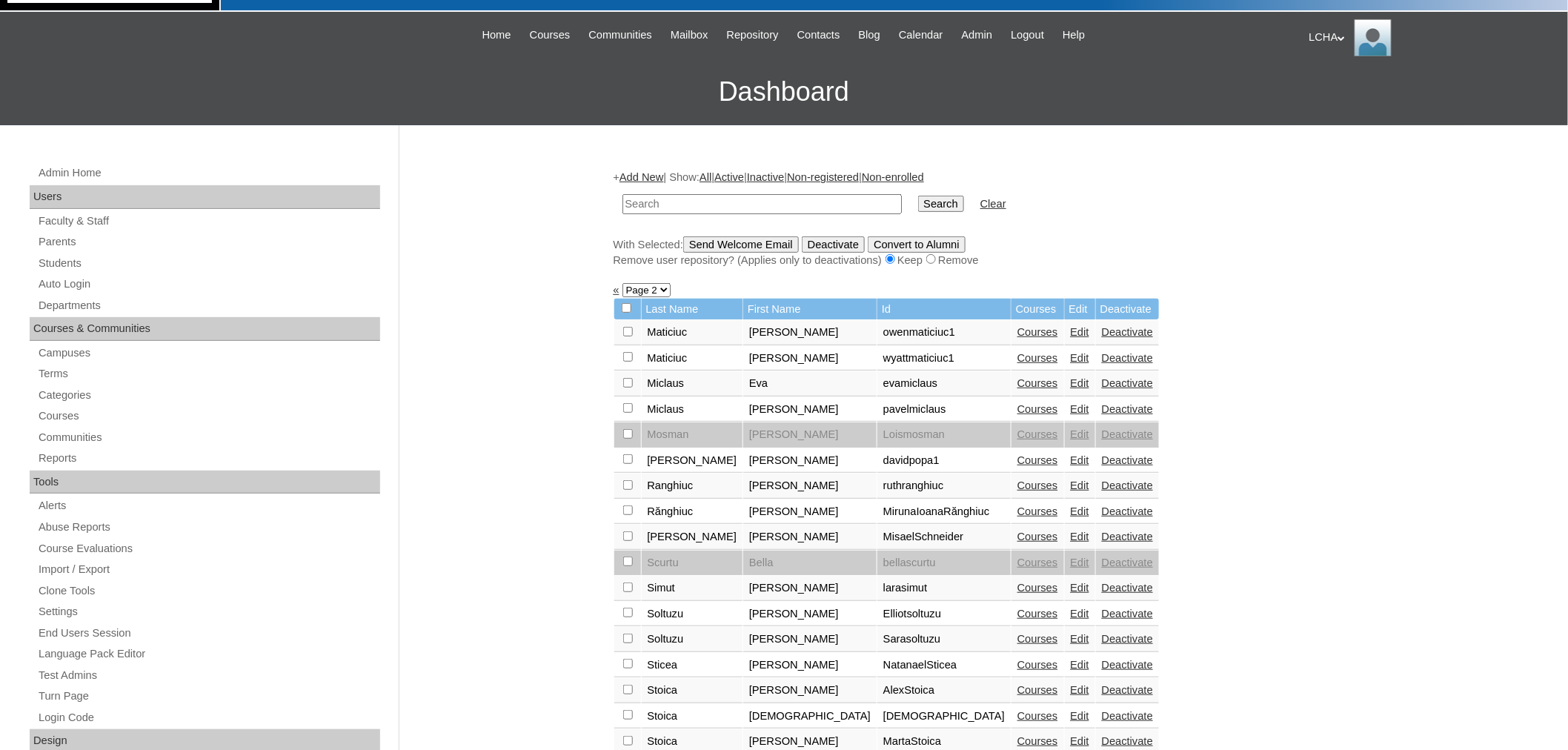
scroll to position [98, 0]
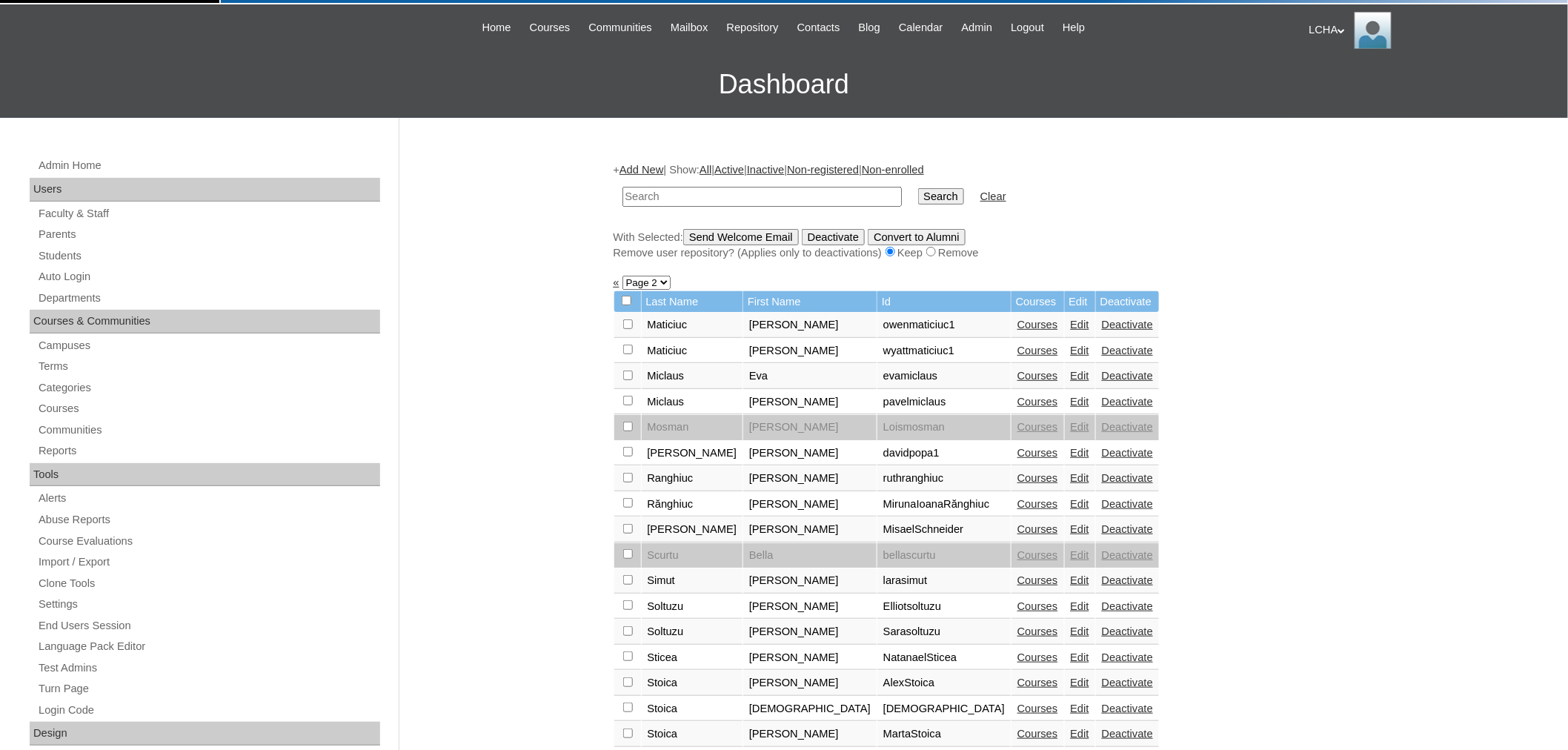
click at [626, 329] on input "checkbox" at bounding box center [628, 324] width 10 height 10
checkbox input "true"
click at [738, 231] on input "Send Welcome Email" at bounding box center [740, 237] width 115 height 16
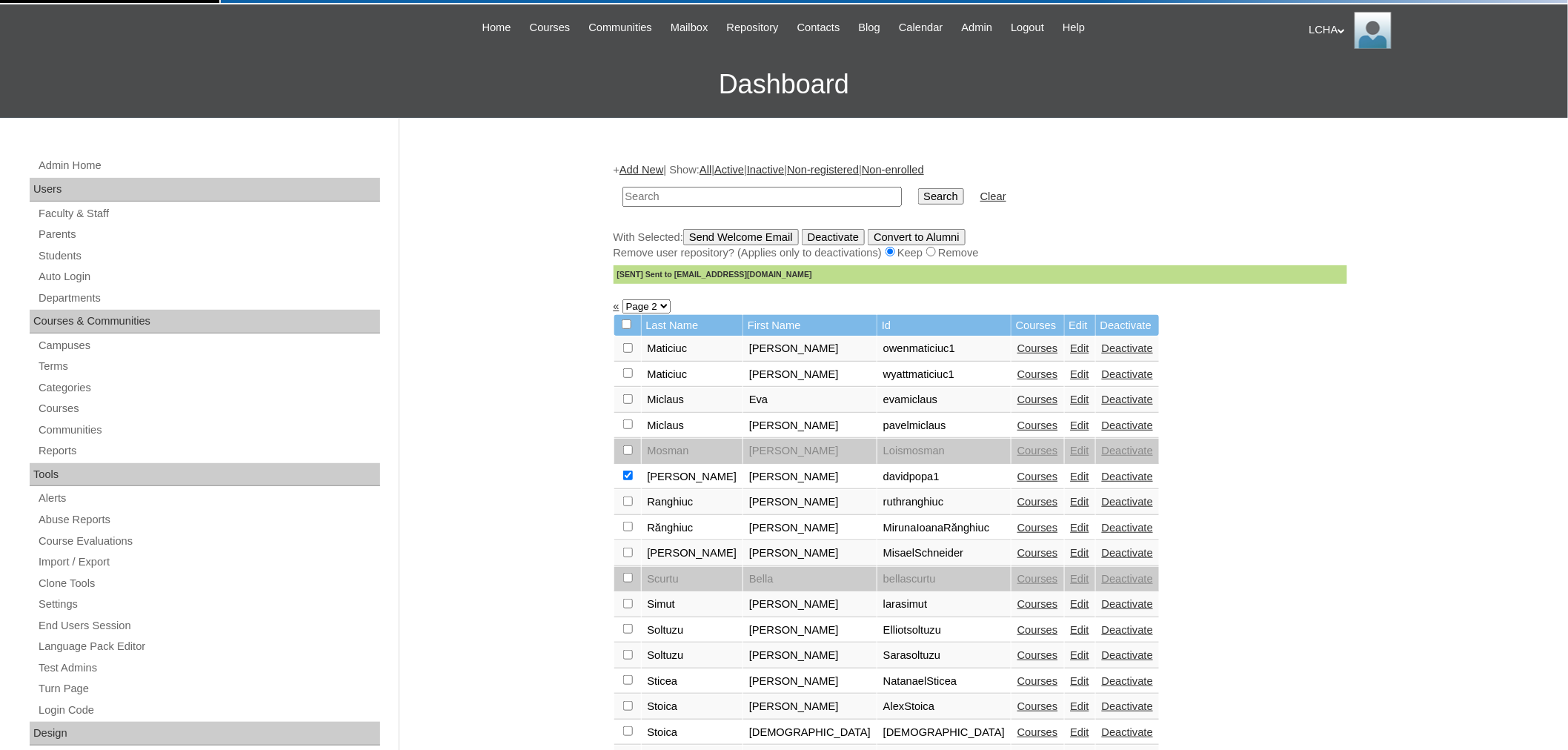
click at [1071, 471] on link "Edit" at bounding box center [1079, 477] width 19 height 12
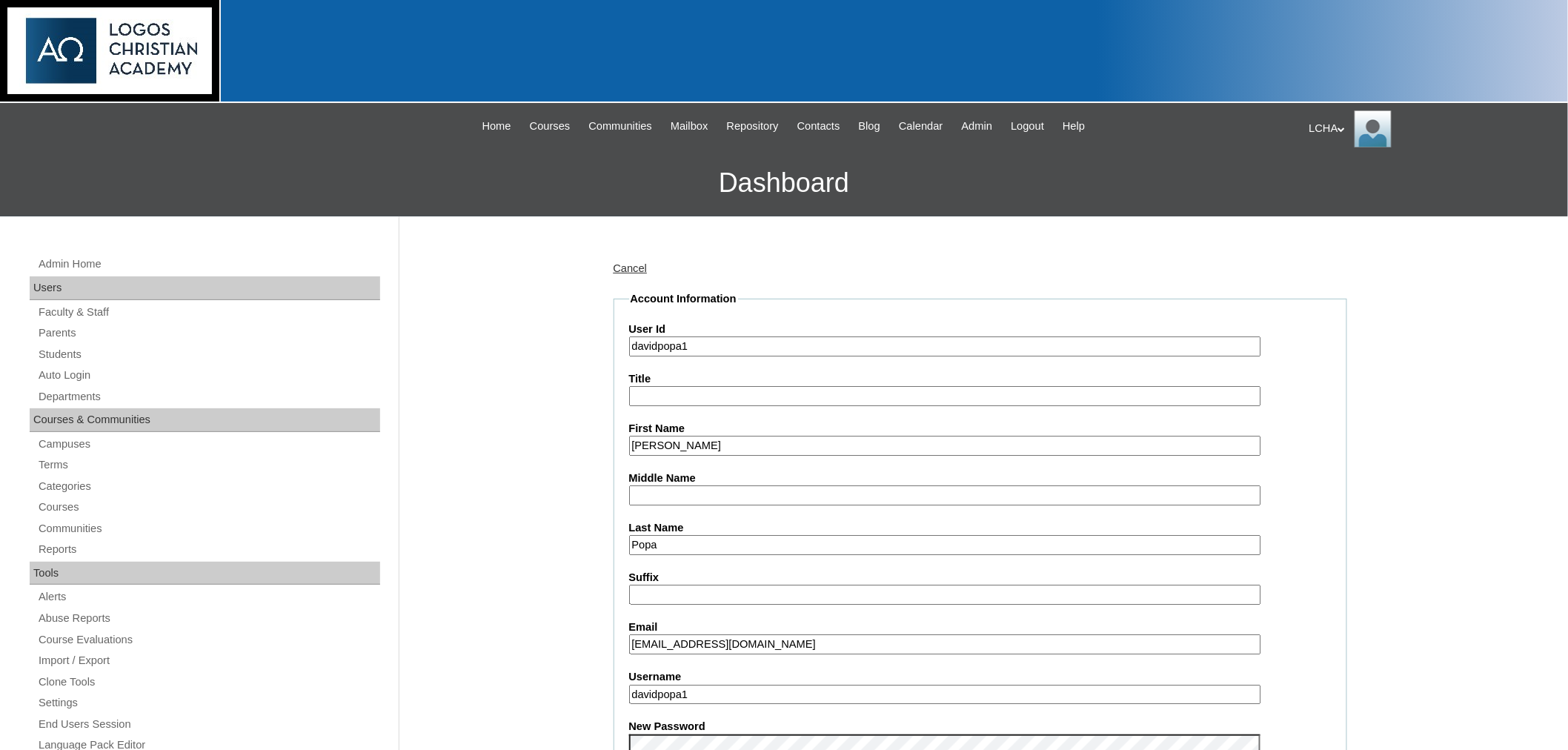
click at [630, 269] on link "Cancel" at bounding box center [630, 268] width 34 height 12
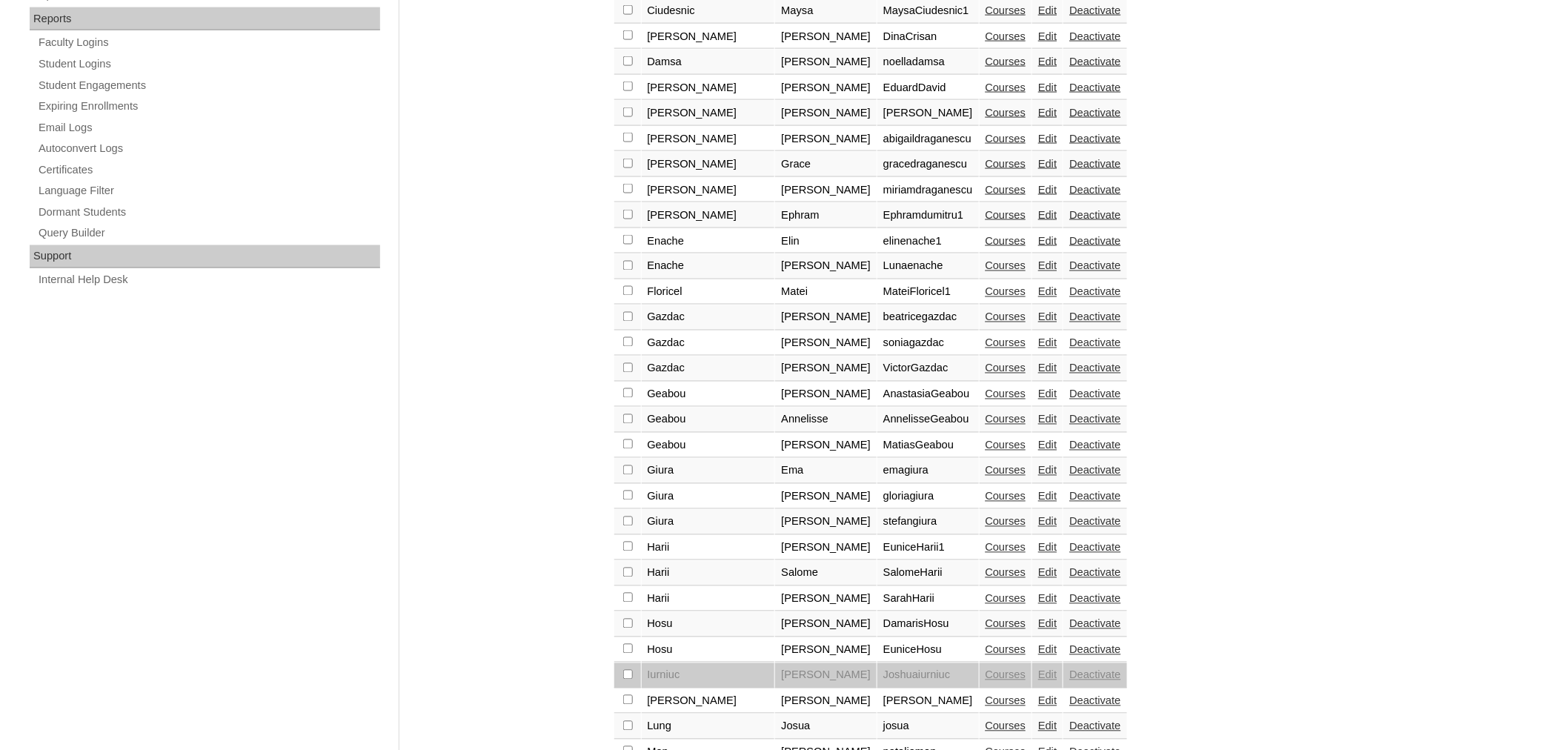
scroll to position [944, 0]
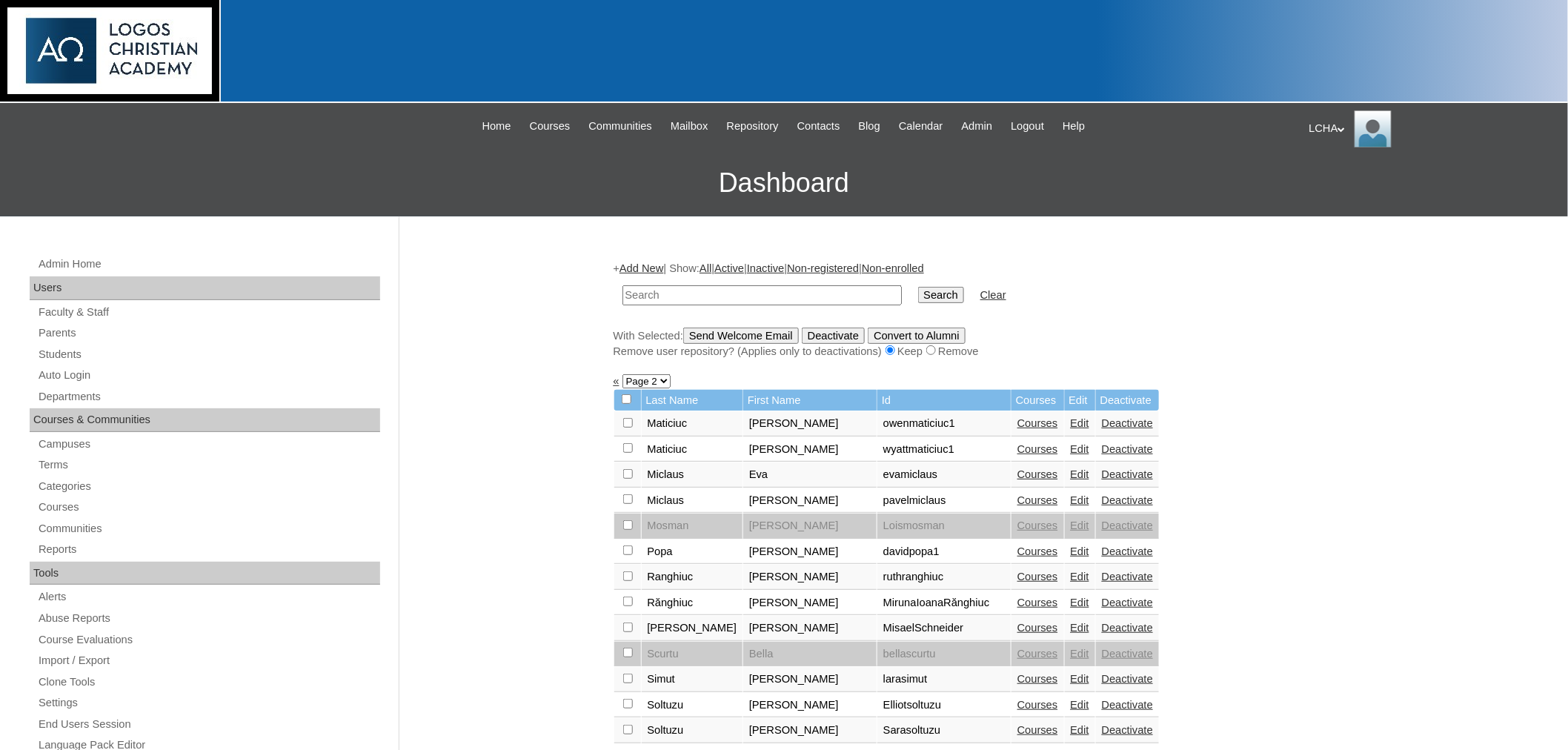
click at [1017, 545] on link "Courses" at bounding box center [1038, 551] width 41 height 12
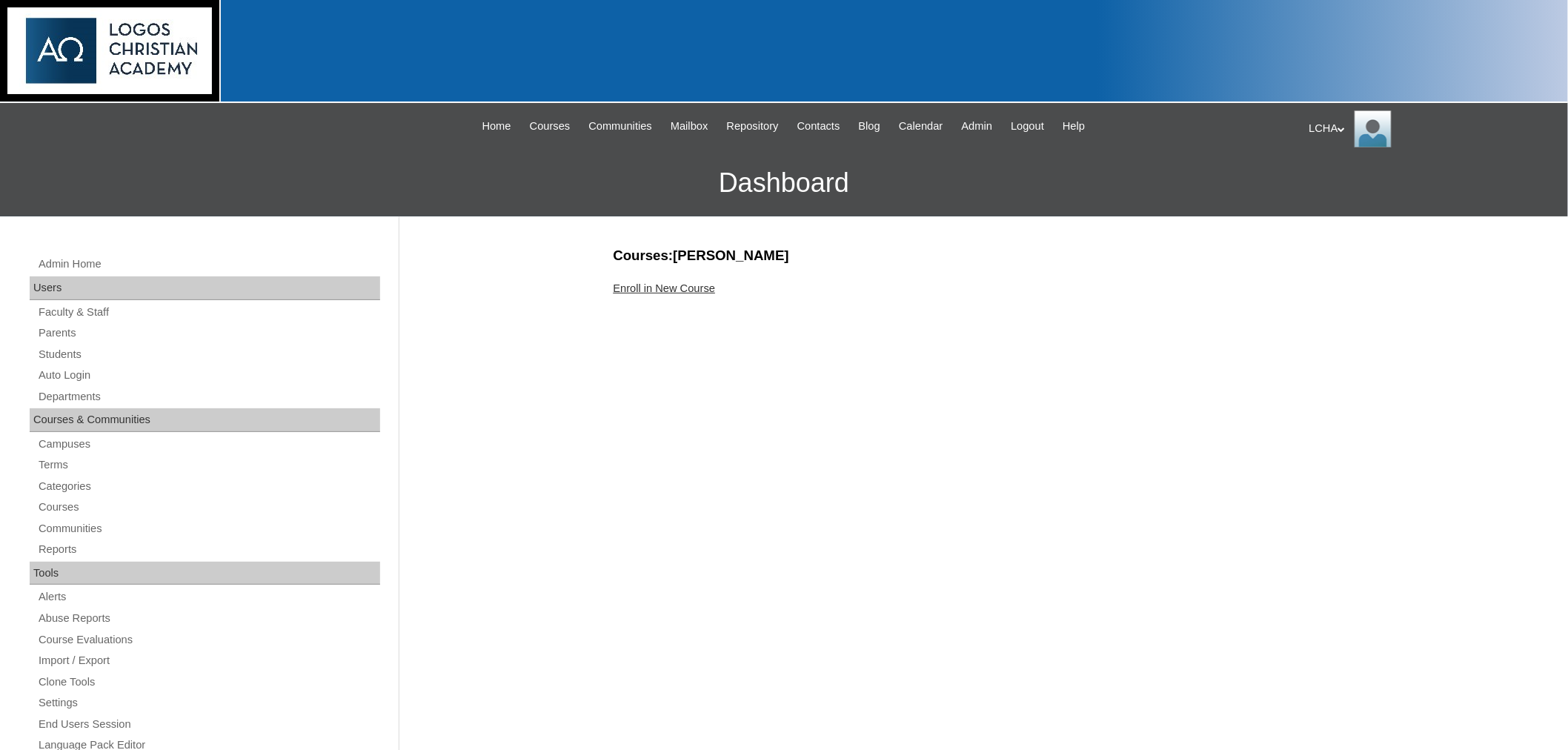
click at [683, 294] on div "Enroll in New Course" at bounding box center [980, 288] width 734 height 15
click at [689, 285] on link "Enroll in New Course" at bounding box center [664, 288] width 102 height 12
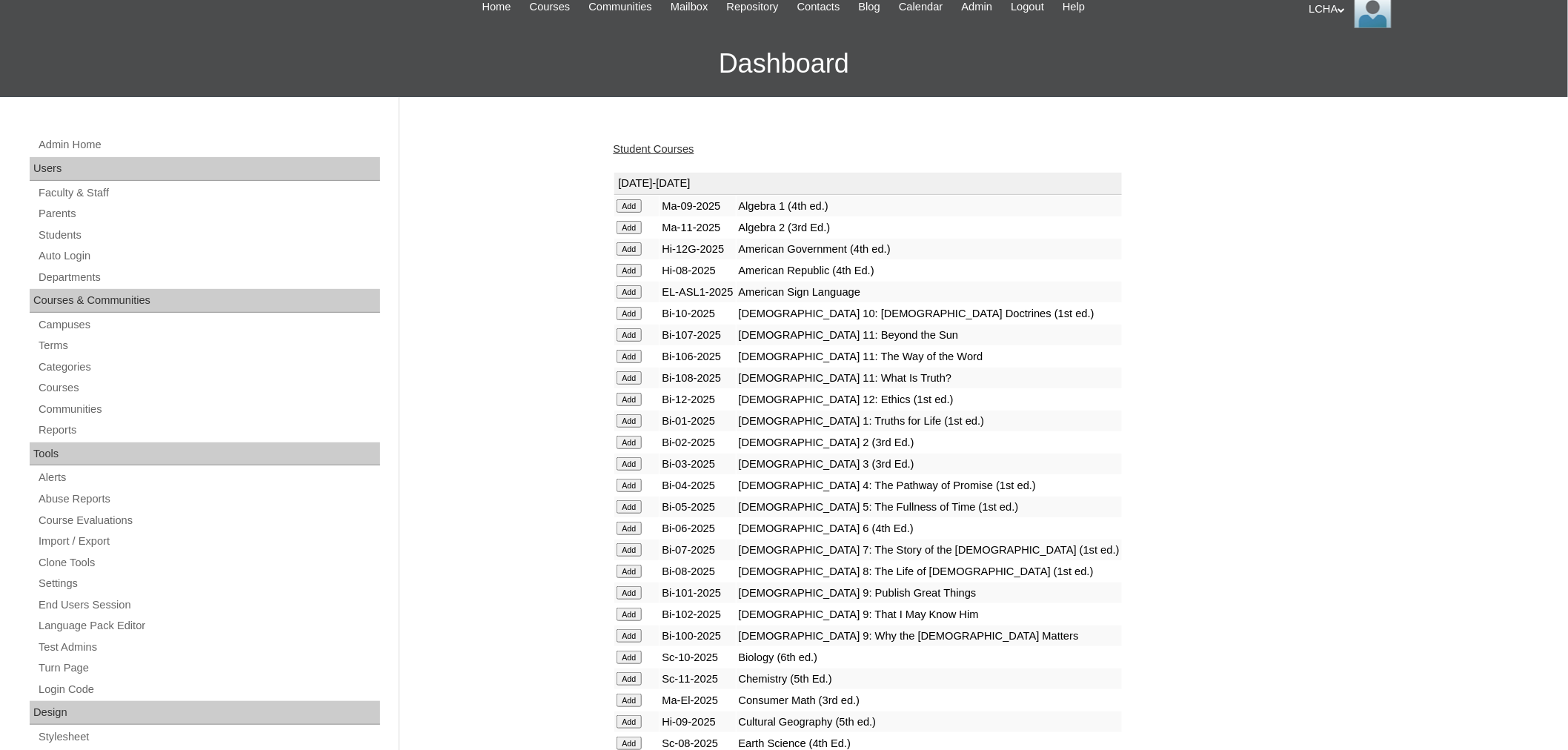
scroll to position [139, 0]
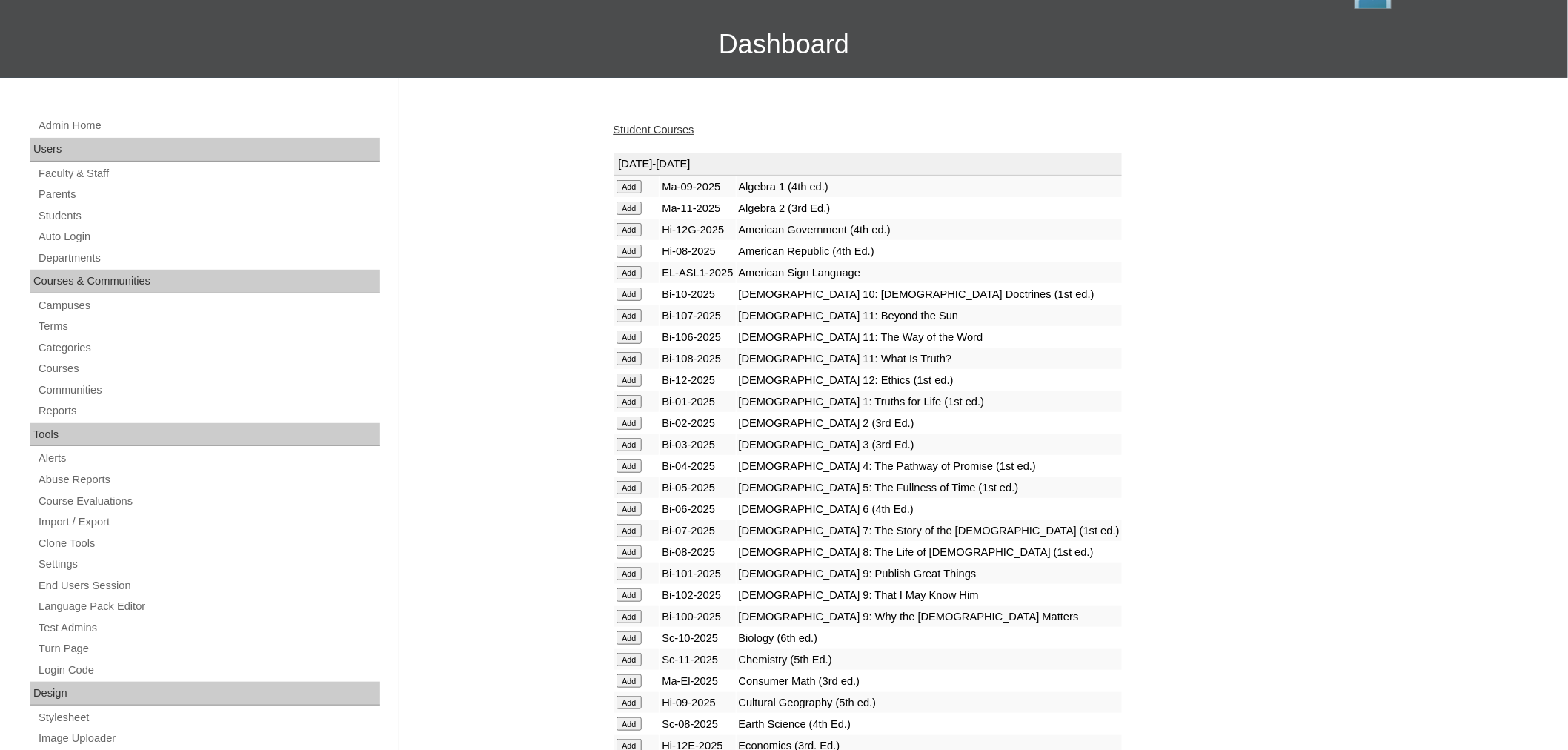
click at [624, 194] on input "Add" at bounding box center [630, 186] width 26 height 14
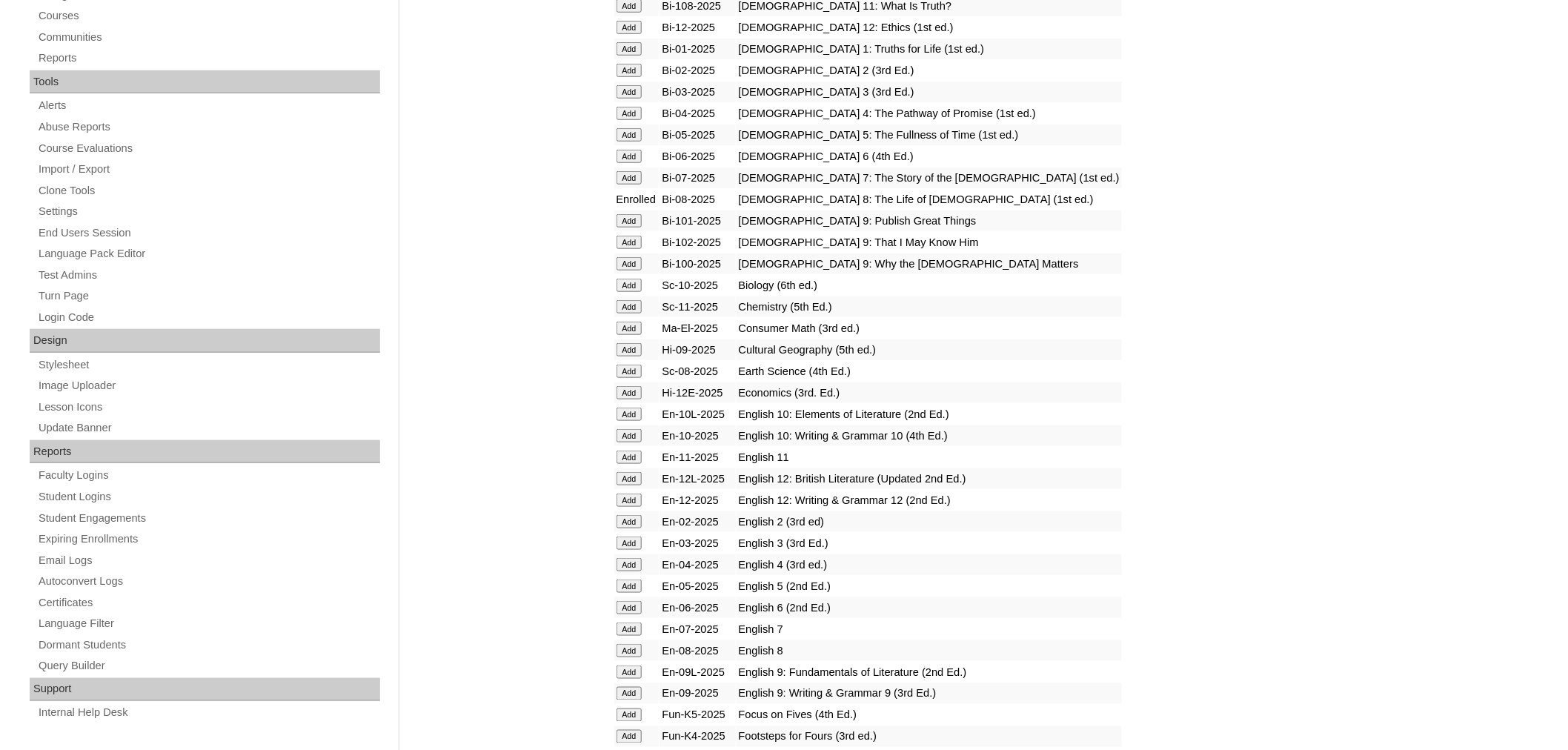
scroll to position [497, 0]
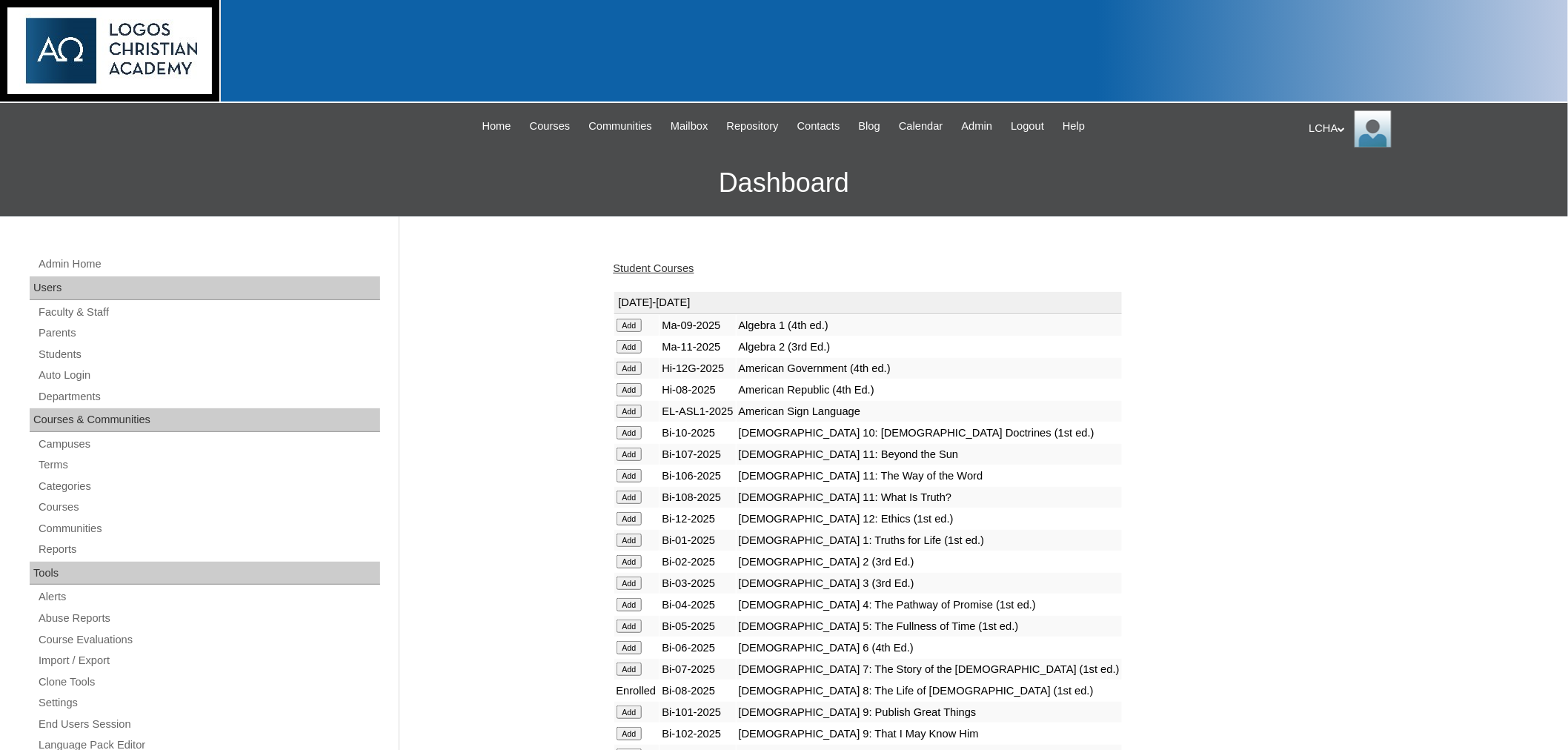
click at [628, 332] on input "Add" at bounding box center [630, 325] width 26 height 14
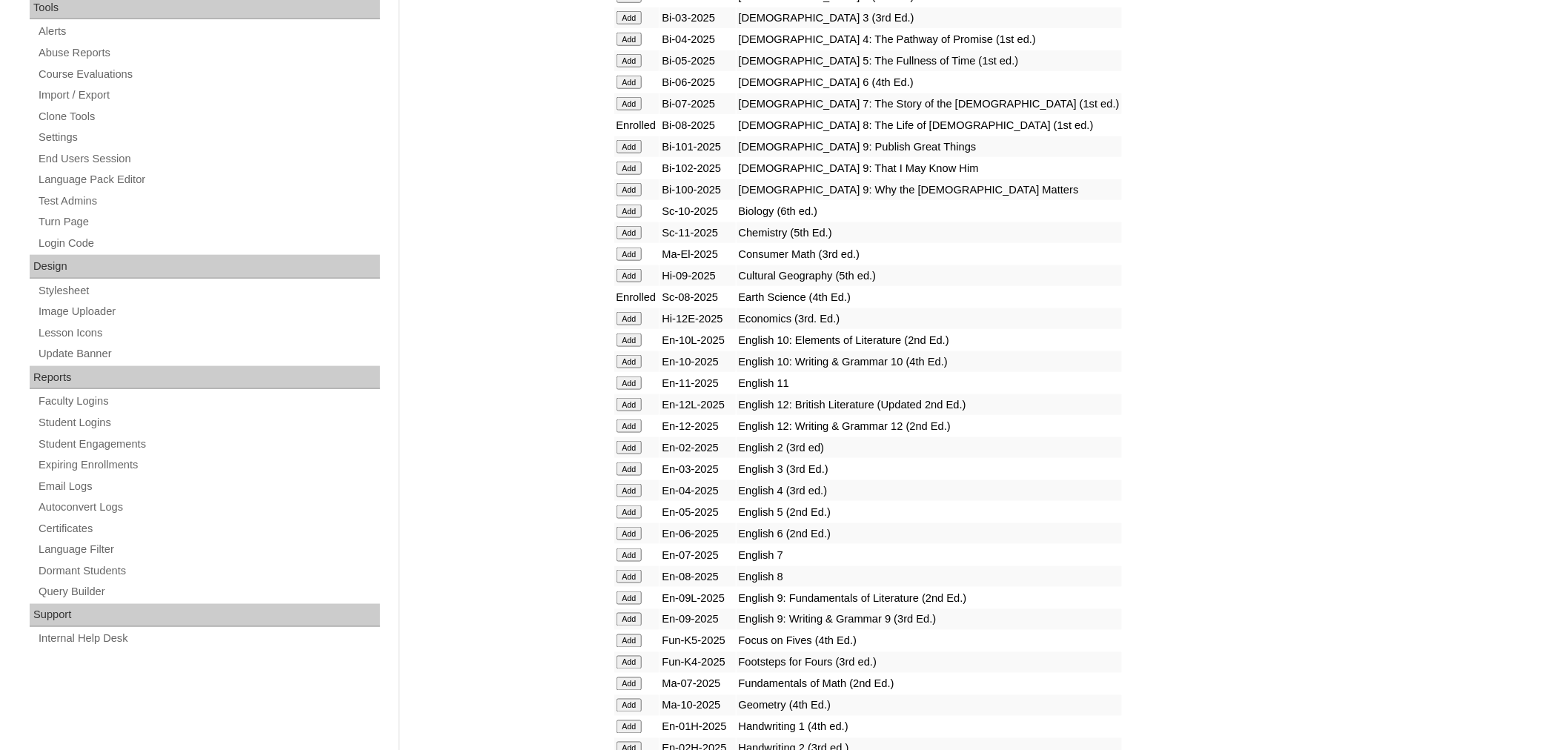
scroll to position [590, 0]
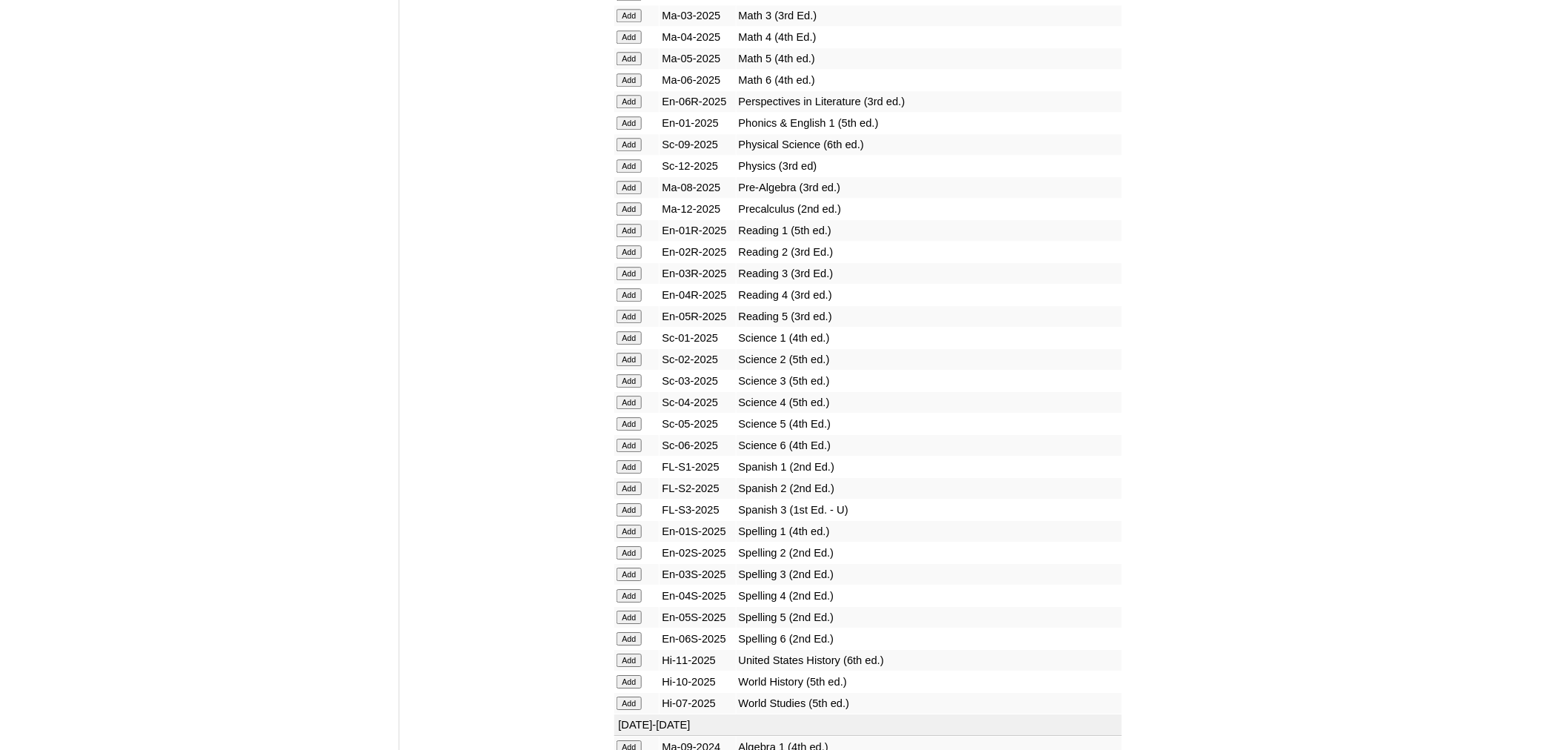
scroll to position [1633, 0]
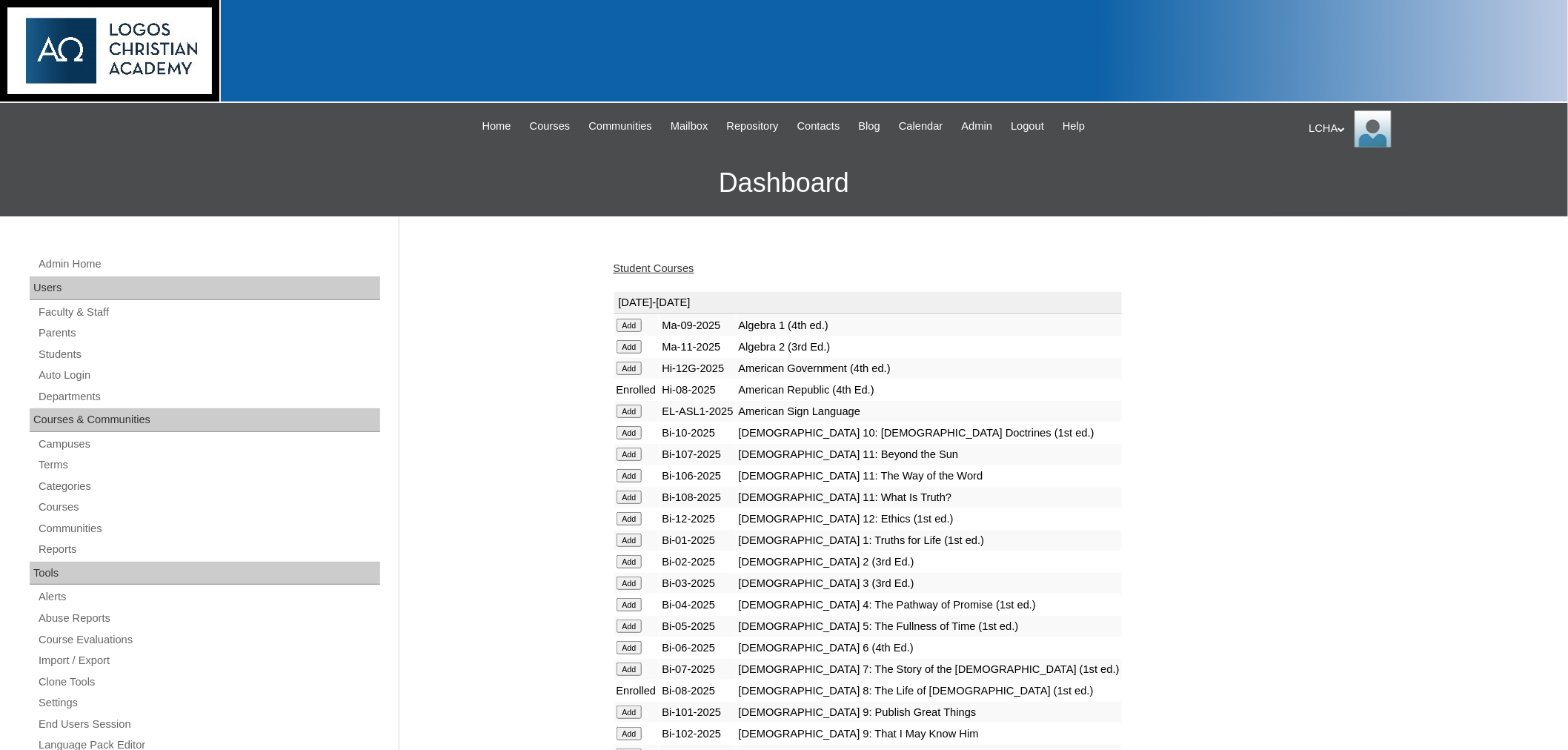
click at [674, 265] on link "Student Courses" at bounding box center [654, 268] width 81 height 12
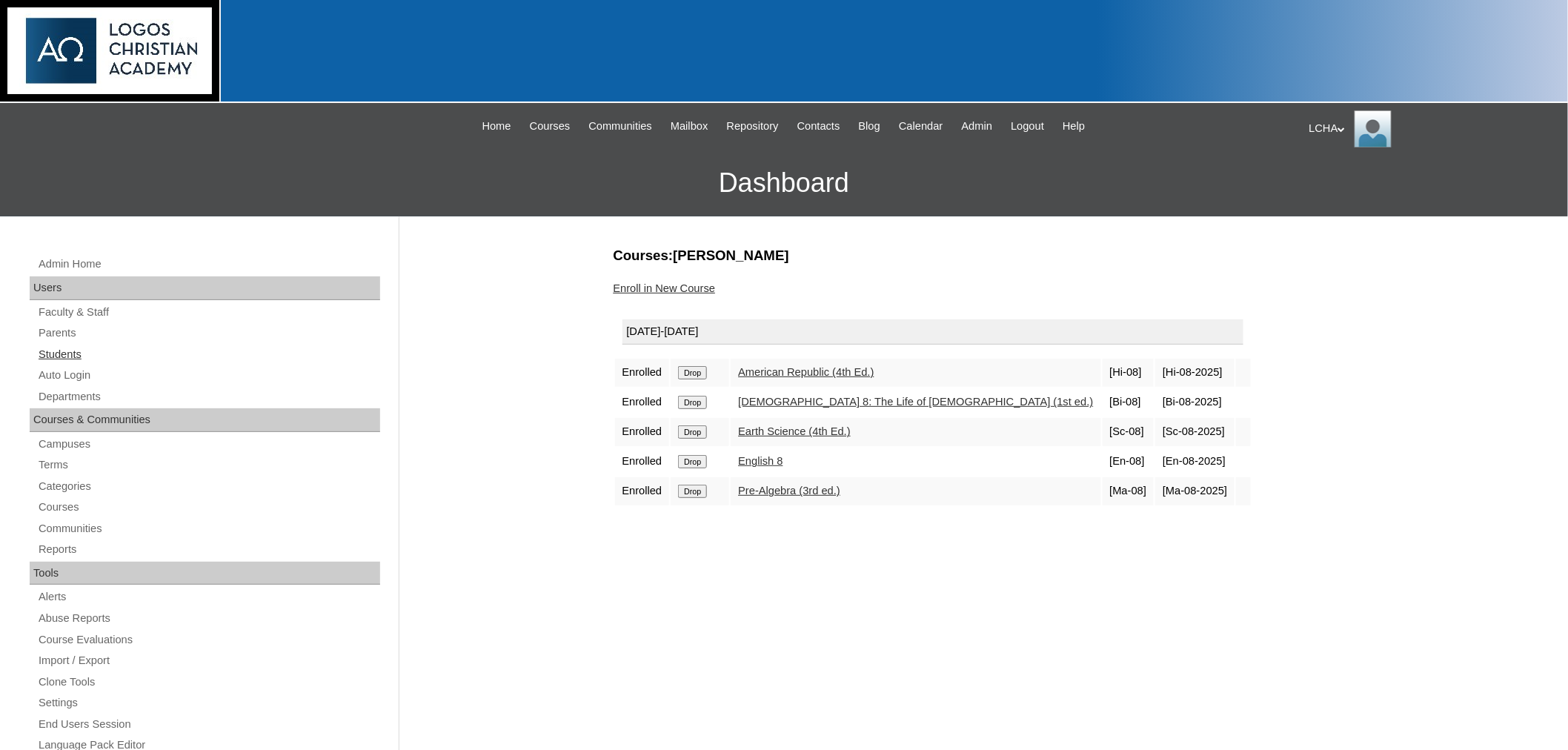
click at [47, 348] on link "Students" at bounding box center [209, 354] width 343 height 19
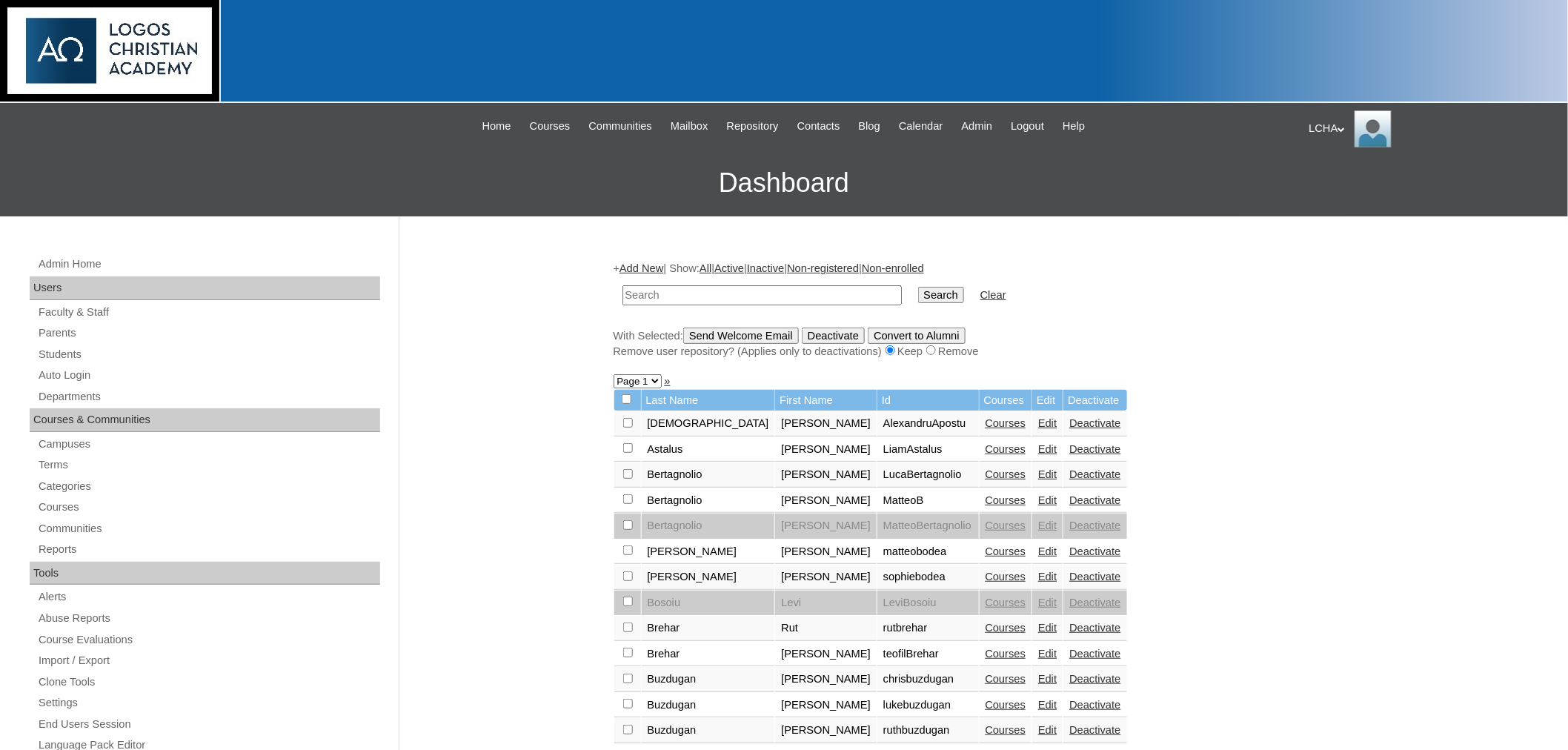
click at [634, 269] on link "Add New" at bounding box center [641, 268] width 44 height 12
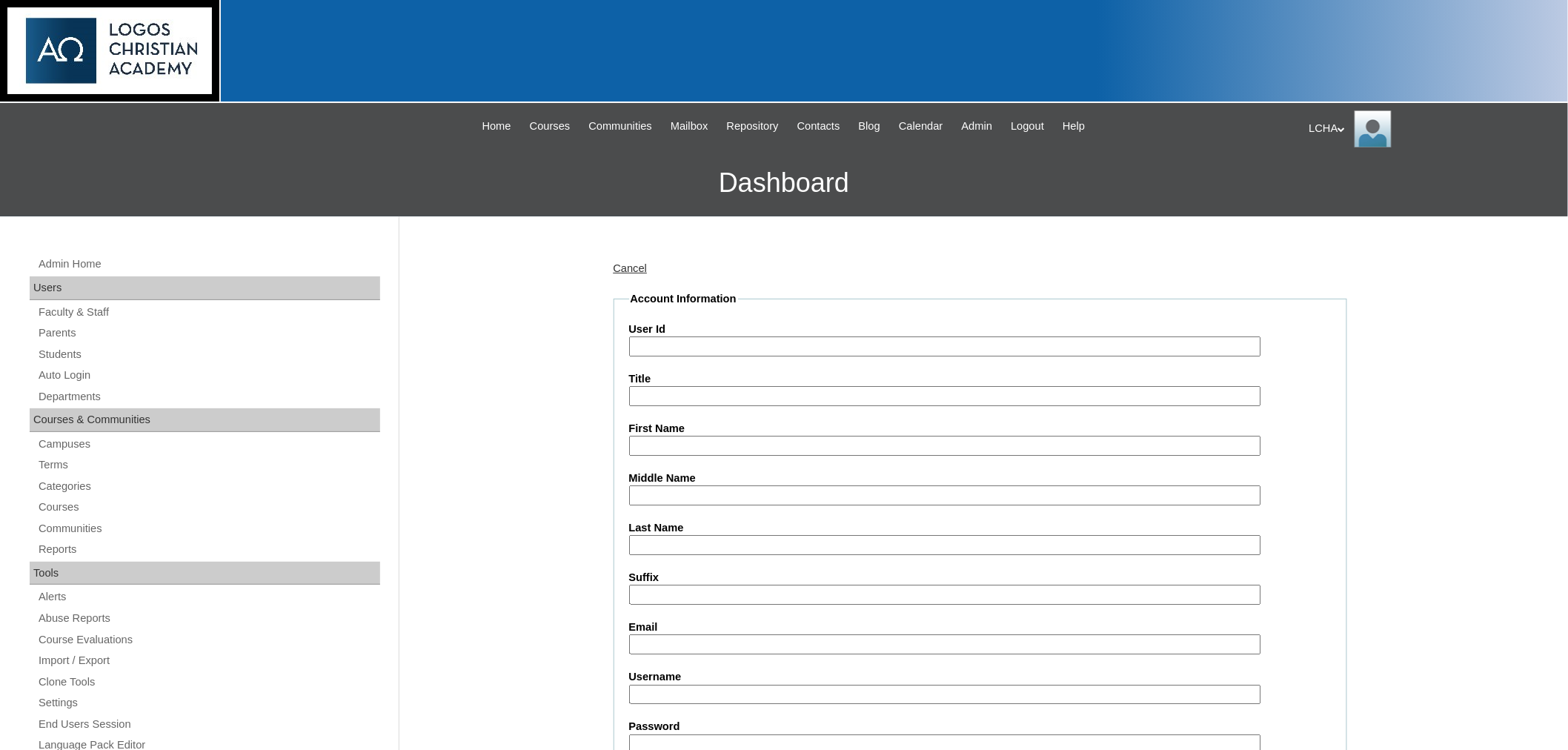
click at [659, 345] on input "User Id" at bounding box center [945, 346] width 632 height 20
type input "SarahPopa1"
type input "[PERSON_NAME]"
type input "Popa"
type input "[EMAIL_ADDRESS][DOMAIN_NAME]"
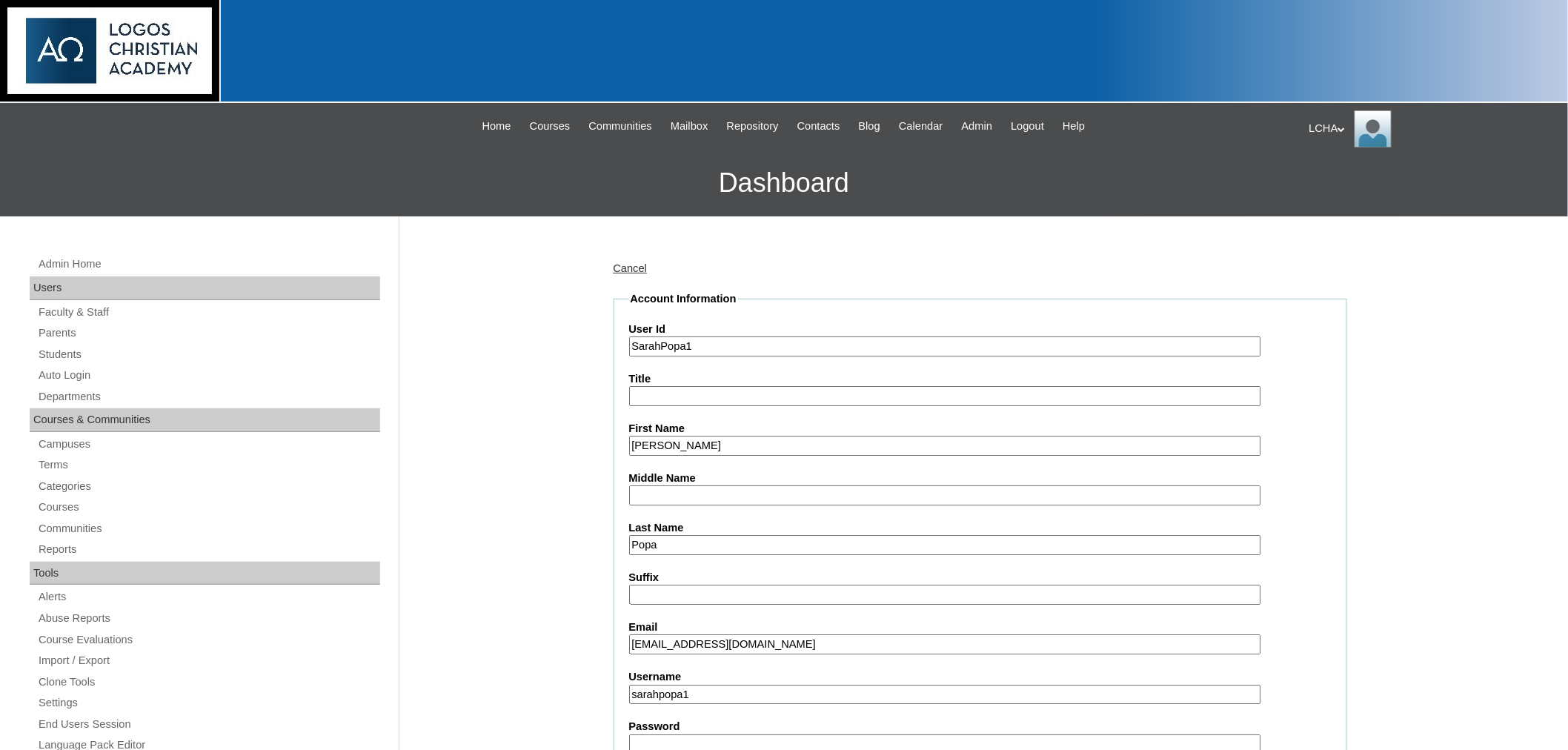
type input "sarahpopa1"
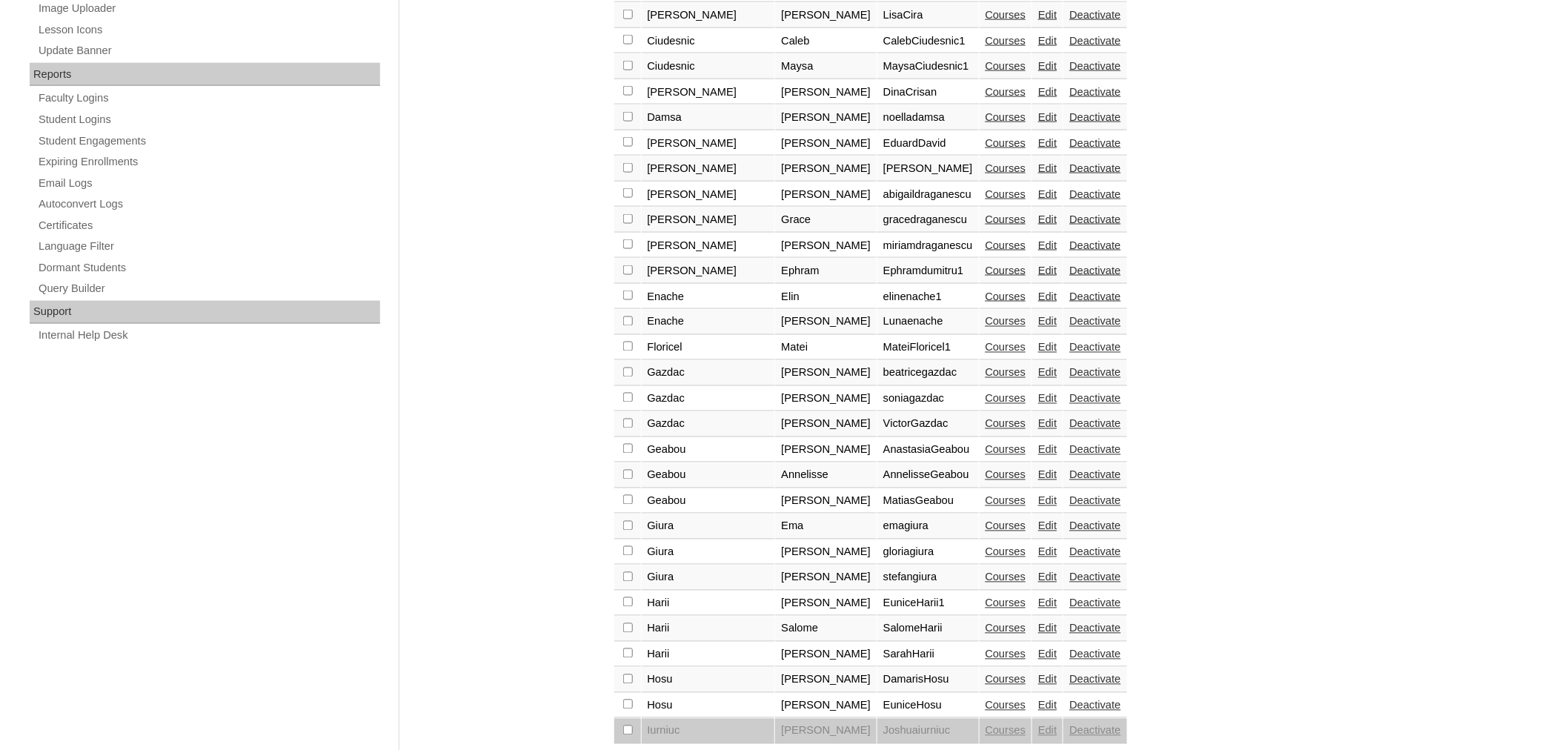
scroll to position [944, 0]
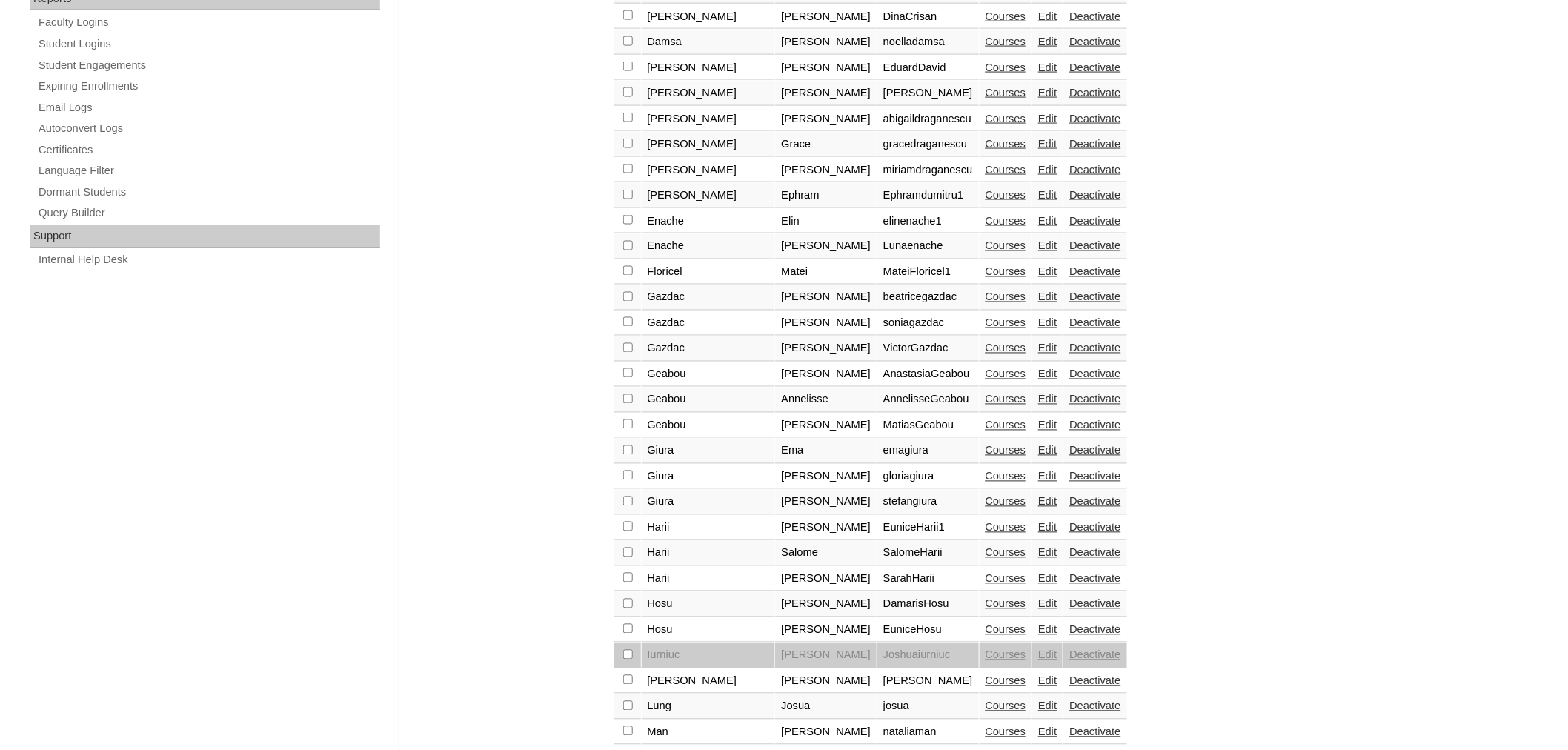
click at [671, 724] on div "+ Add New | Show: All | Active | Inactive | Non-registered | Non-enrolled Searc…" at bounding box center [976, 38] width 741 height 1473
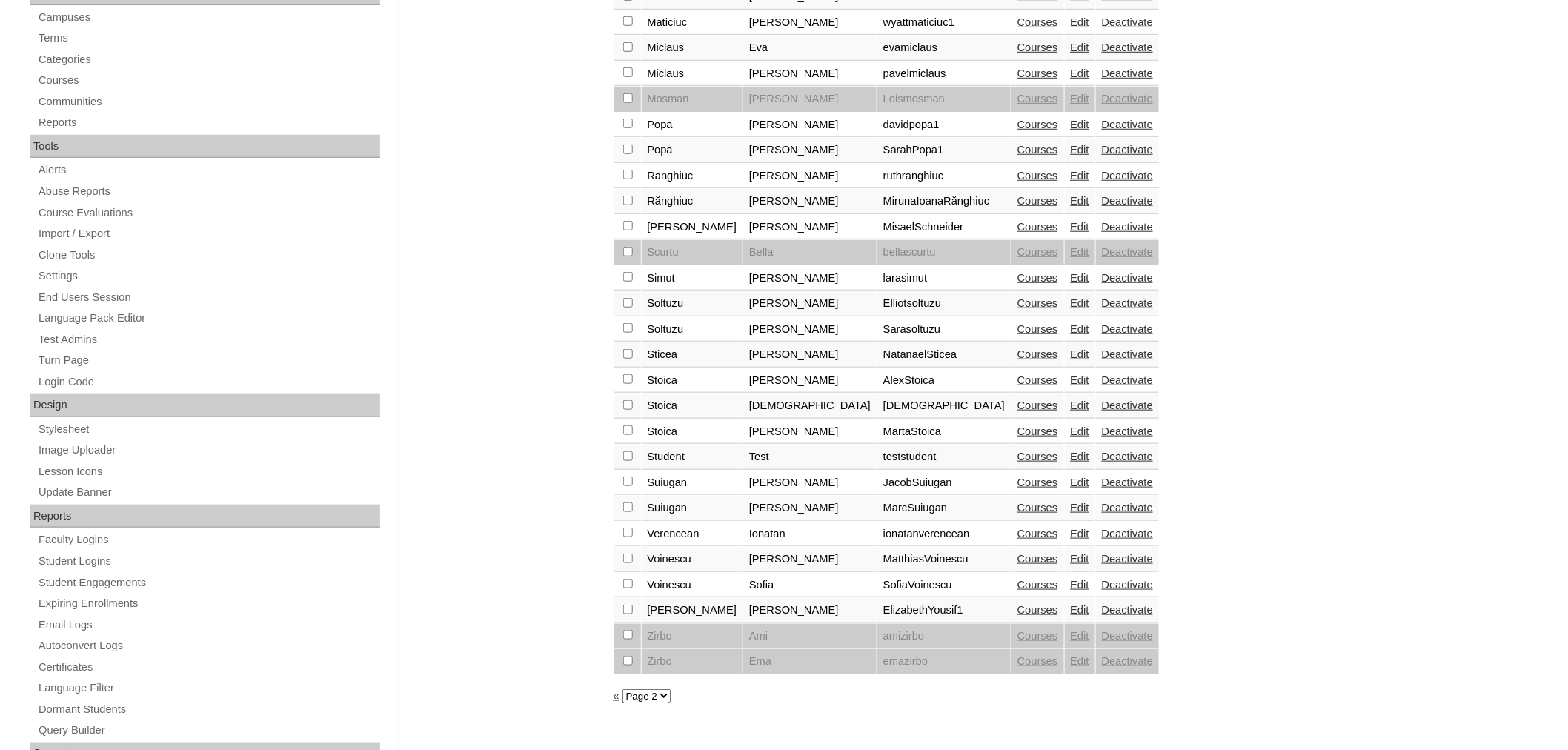
scroll to position [379, 0]
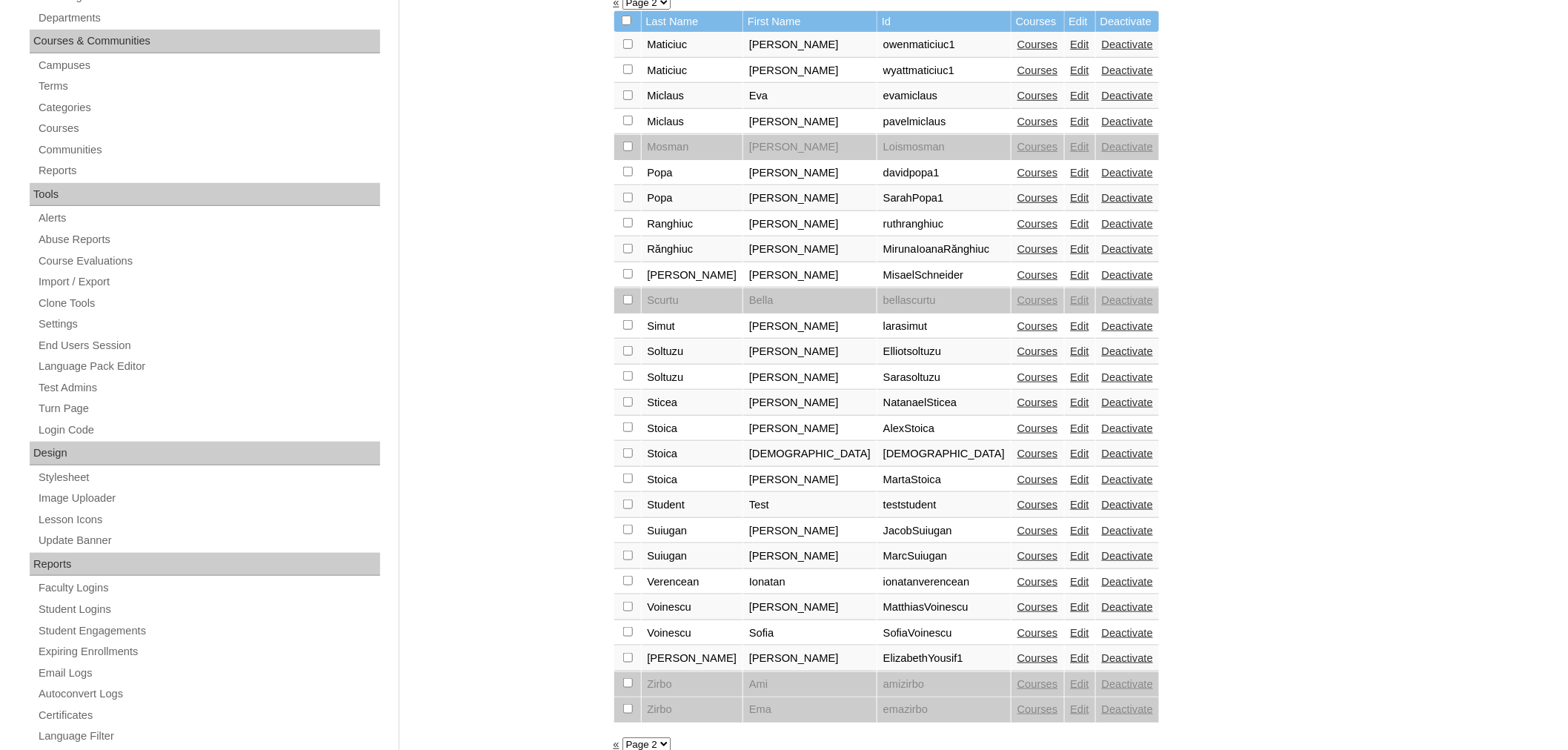
click at [1071, 192] on link "Edit" at bounding box center [1079, 198] width 19 height 12
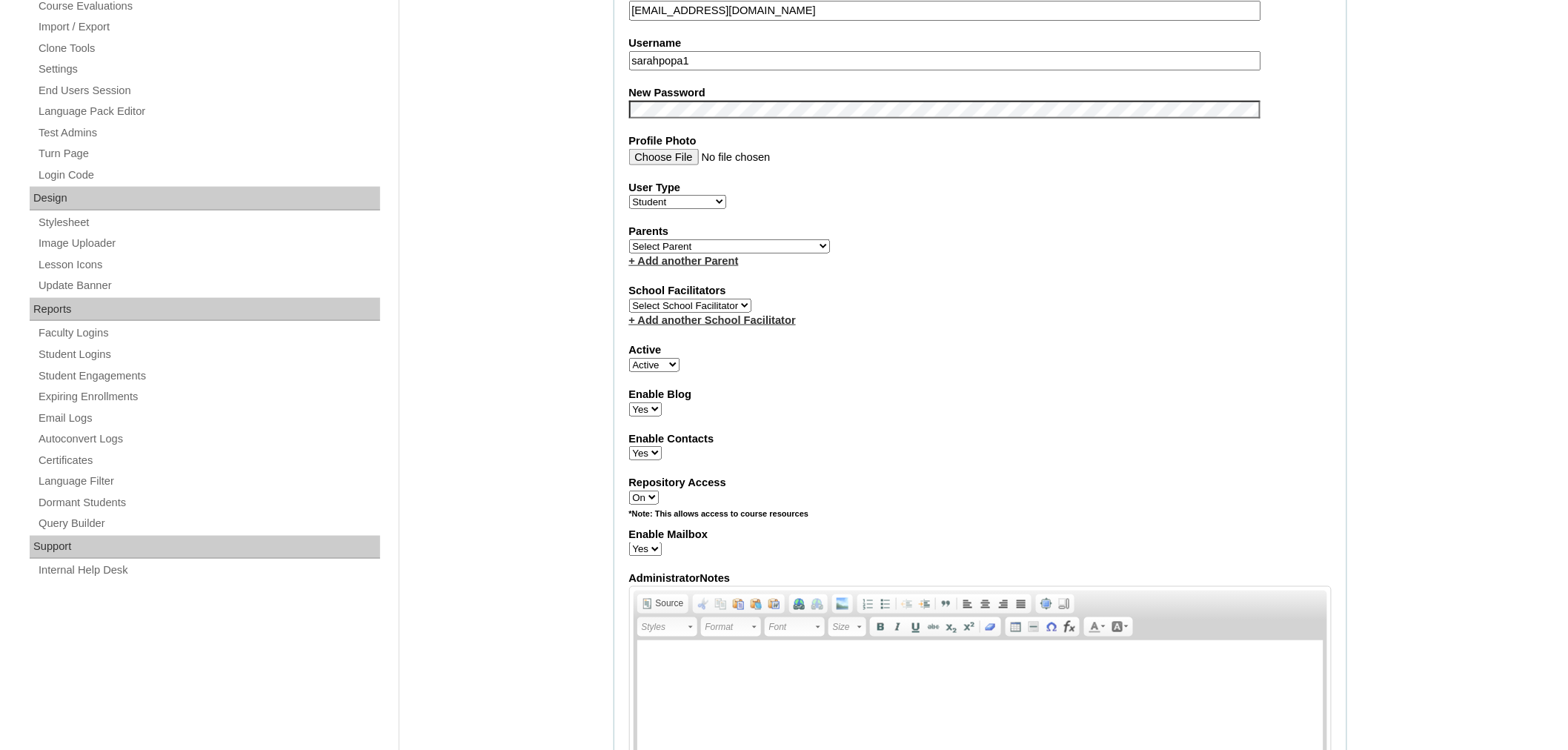
scroll to position [719, 0]
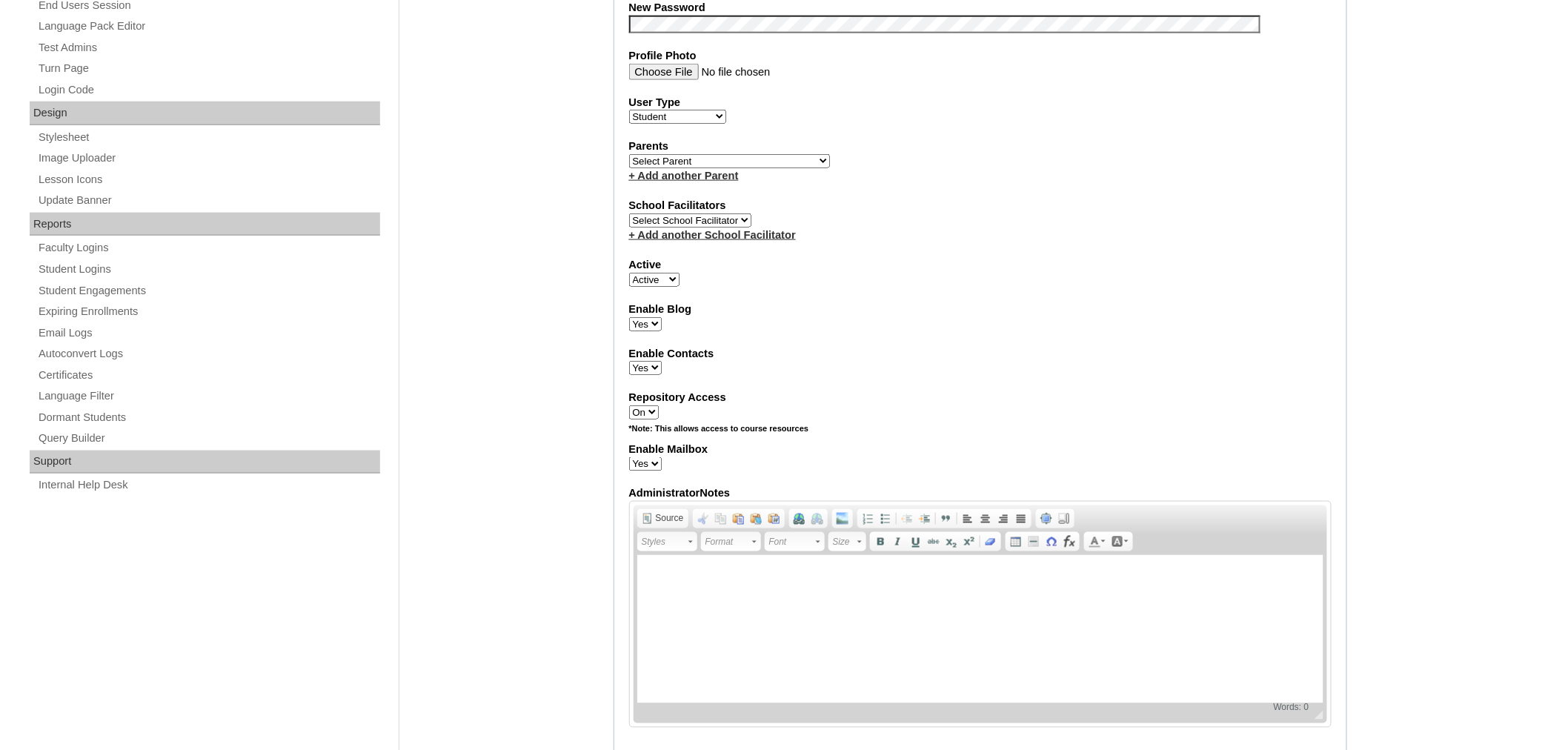
click at [715, 154] on select "Select Parent Astalus, Eliza Bertagnolio, Filippo Brehar, Radu Buzdugan, Cristi…" at bounding box center [729, 160] width 201 height 14
click at [629, 154] on select "Select Parent Astalus, Eliza Bertagnolio, Filippo Brehar, Radu Buzdugan, Cristi…" at bounding box center [729, 160] width 201 height 14
click at [688, 154] on select "Select Parent Astalus, Eliza Bertagnolio, Filippo Brehar, Radu Buzdugan, Cristi…" at bounding box center [729, 160] width 201 height 14
click at [930, 354] on div "Enable Contacts Yes No" at bounding box center [979, 360] width 702 height 30
click at [713, 154] on select "Select Parent Astalus, Eliza Bertagnolio, Filippo Brehar, Radu Buzdugan, Cristi…" at bounding box center [729, 160] width 201 height 14
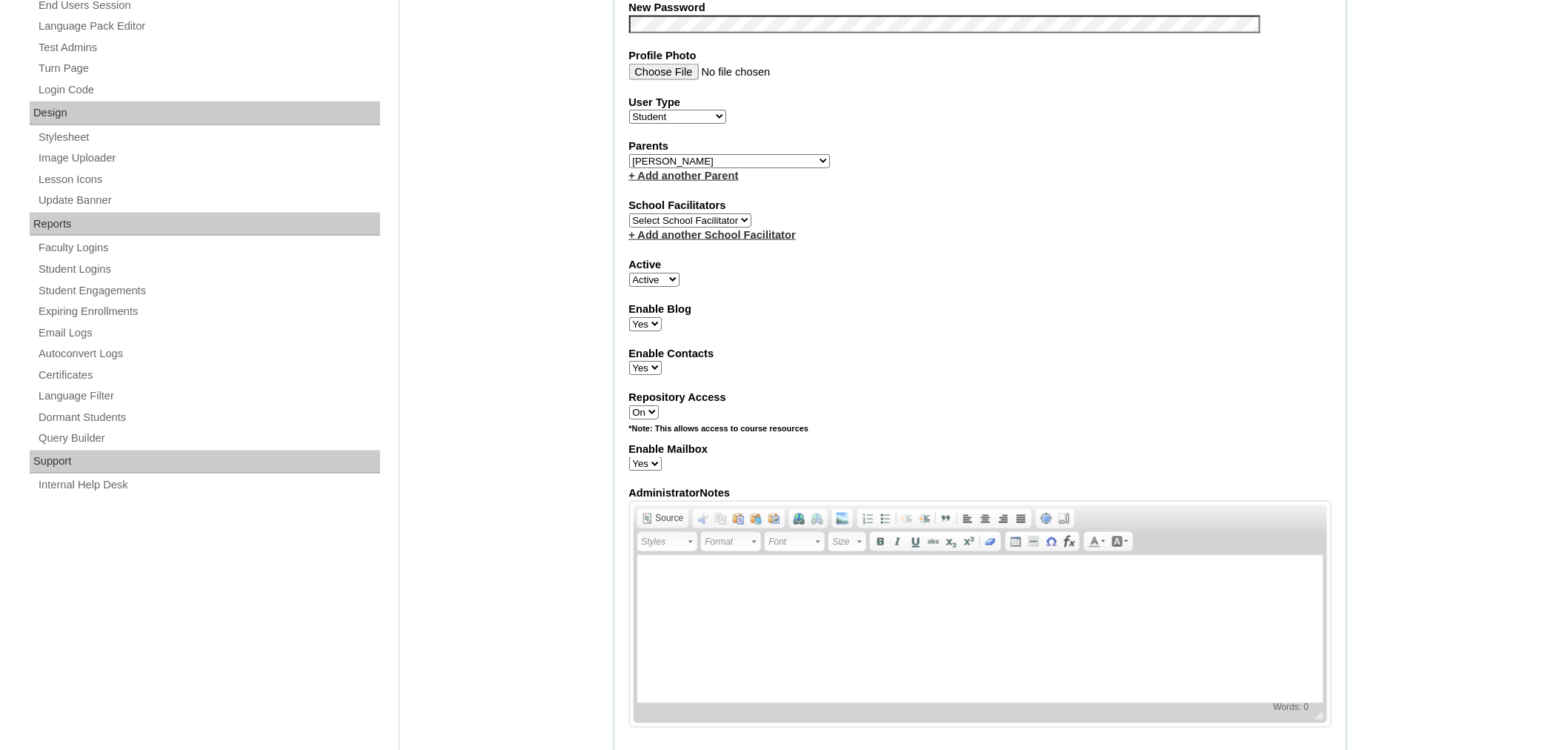
select select "98902"
click at [629, 154] on select "Select Parent Astalus, Eliza Bertagnolio, Filippo Brehar, Radu Buzdugan, Cristi…" at bounding box center [729, 160] width 201 height 14
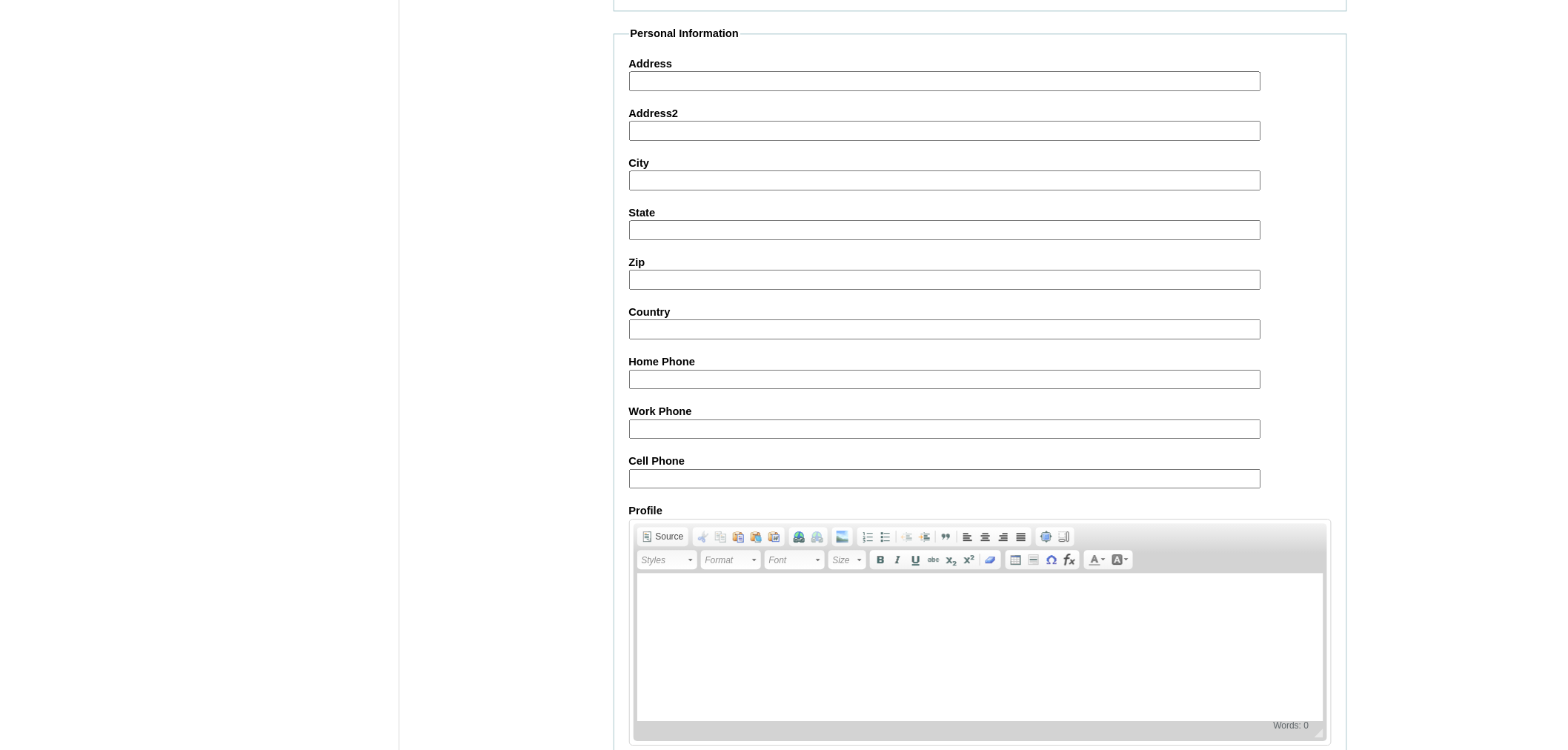
scroll to position [1506, 0]
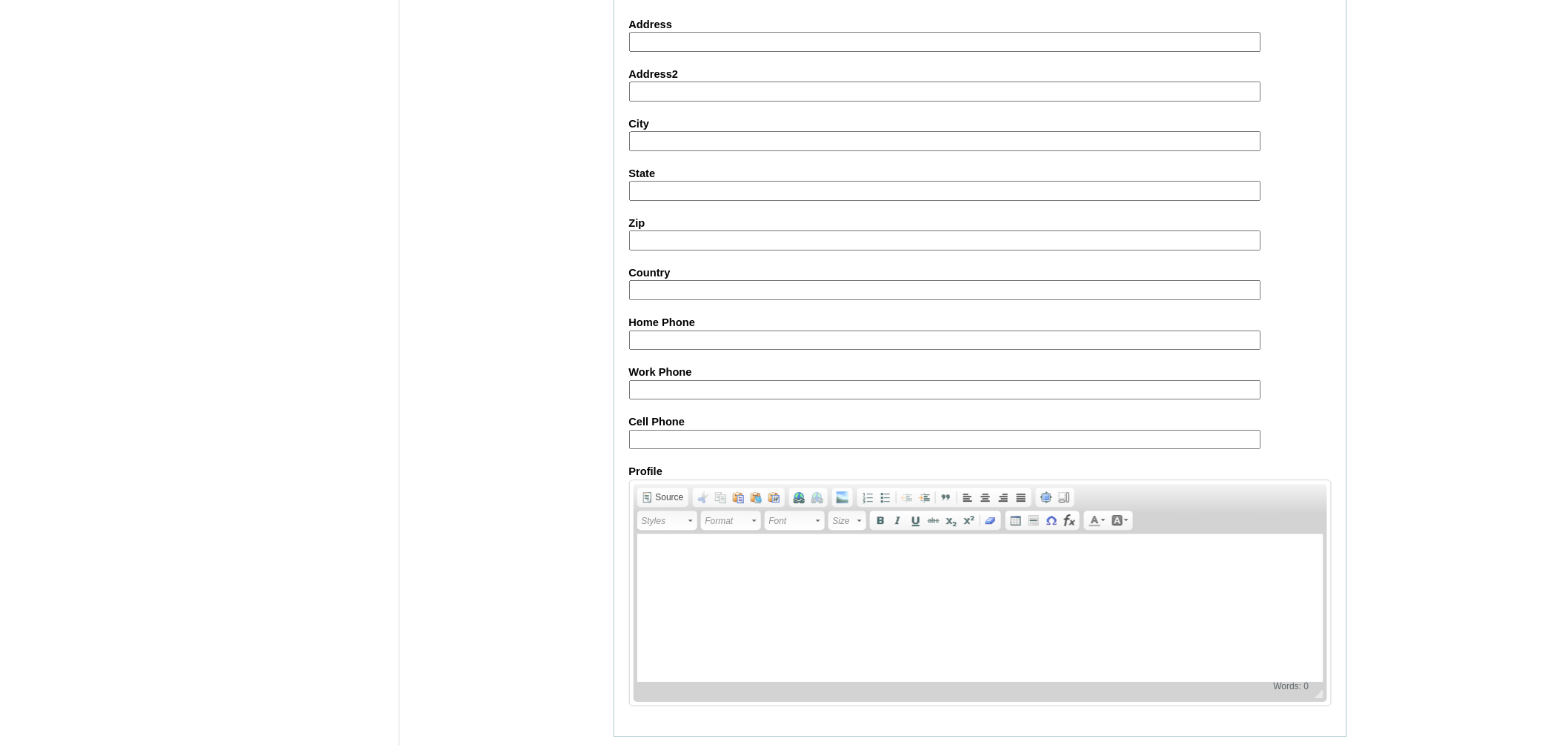
click at [635, 749] on input "Submit" at bounding box center [636, 760] width 46 height 16
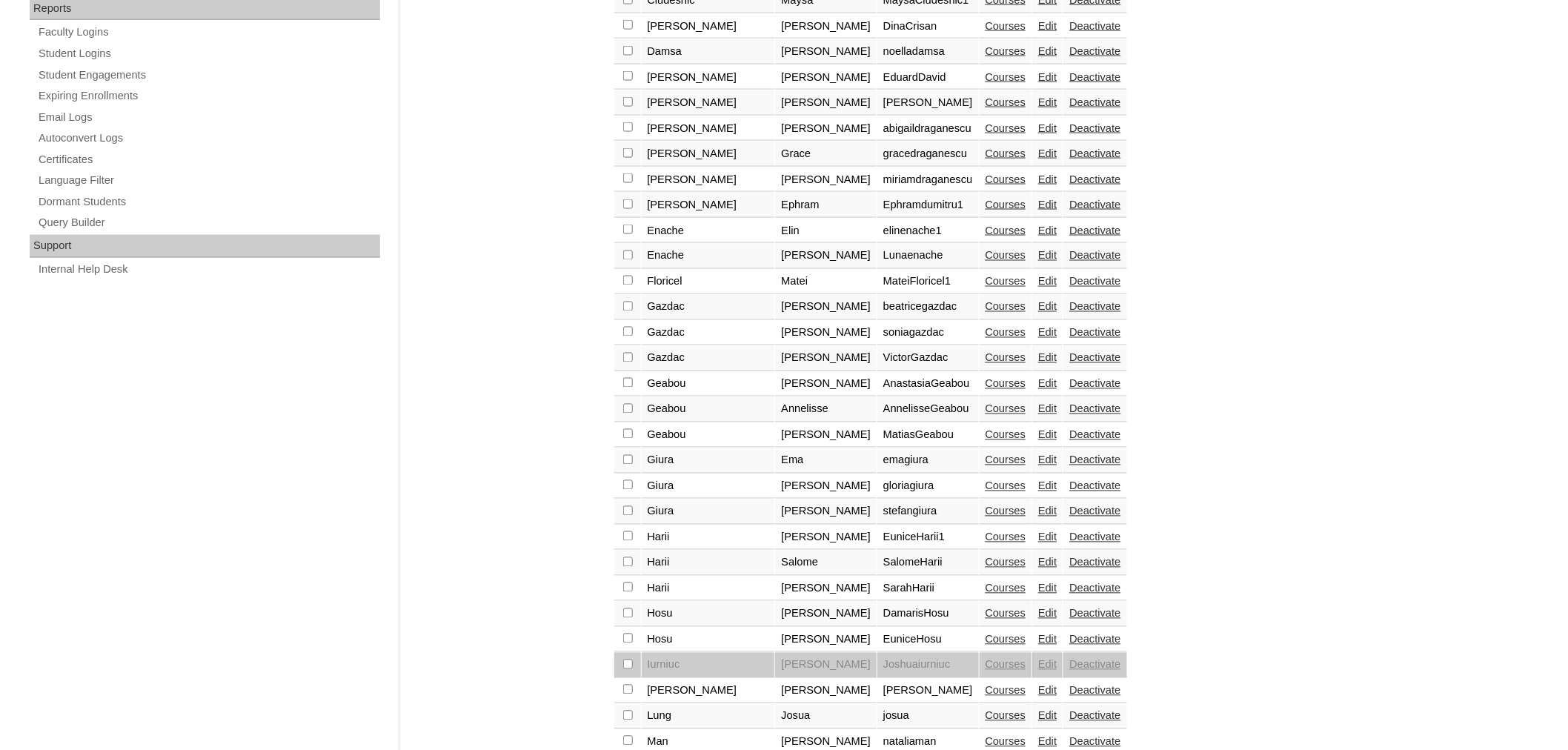
scroll to position [944, 0]
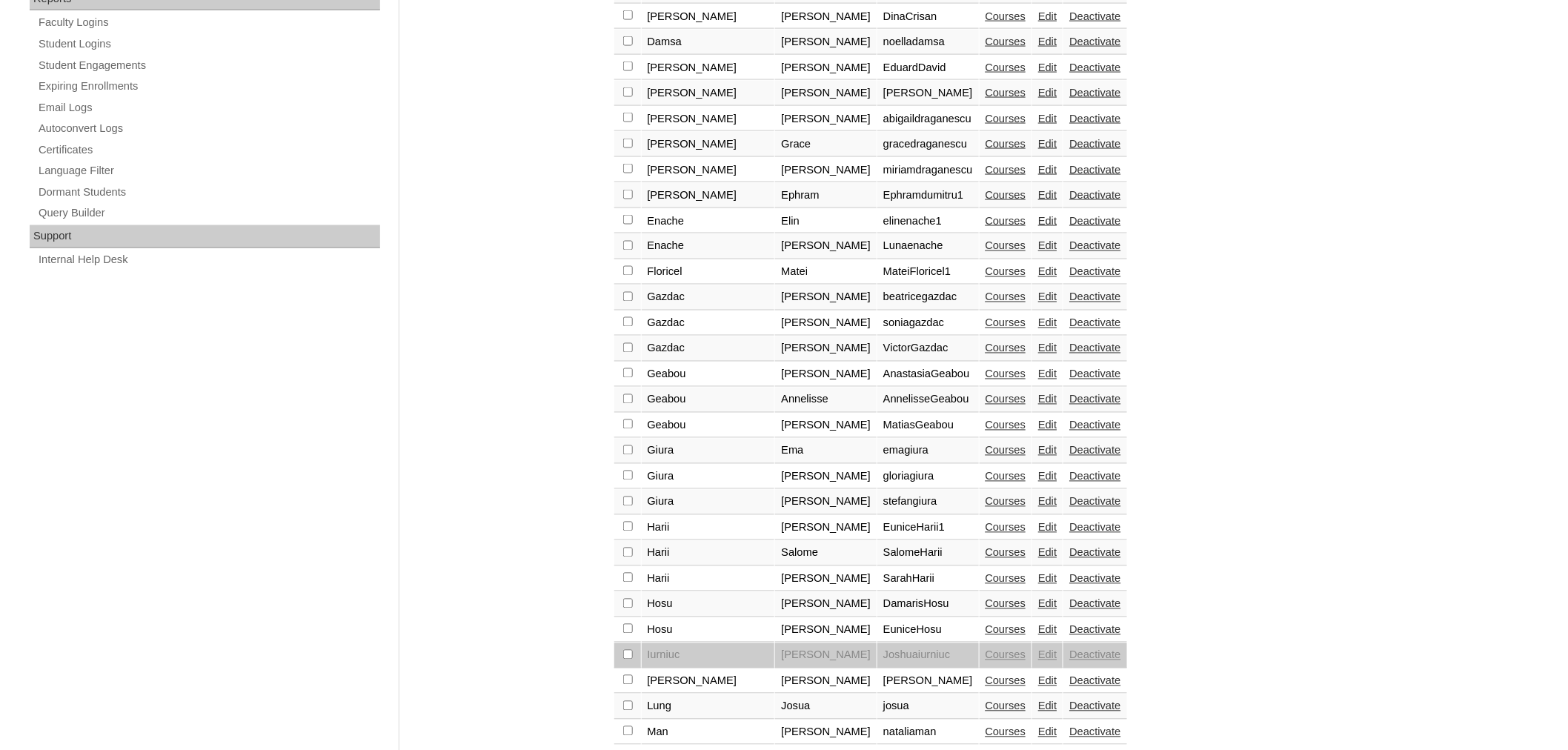
drag, startPoint x: 667, startPoint y: 730, endPoint x: 675, endPoint y: 727, distance: 8.5
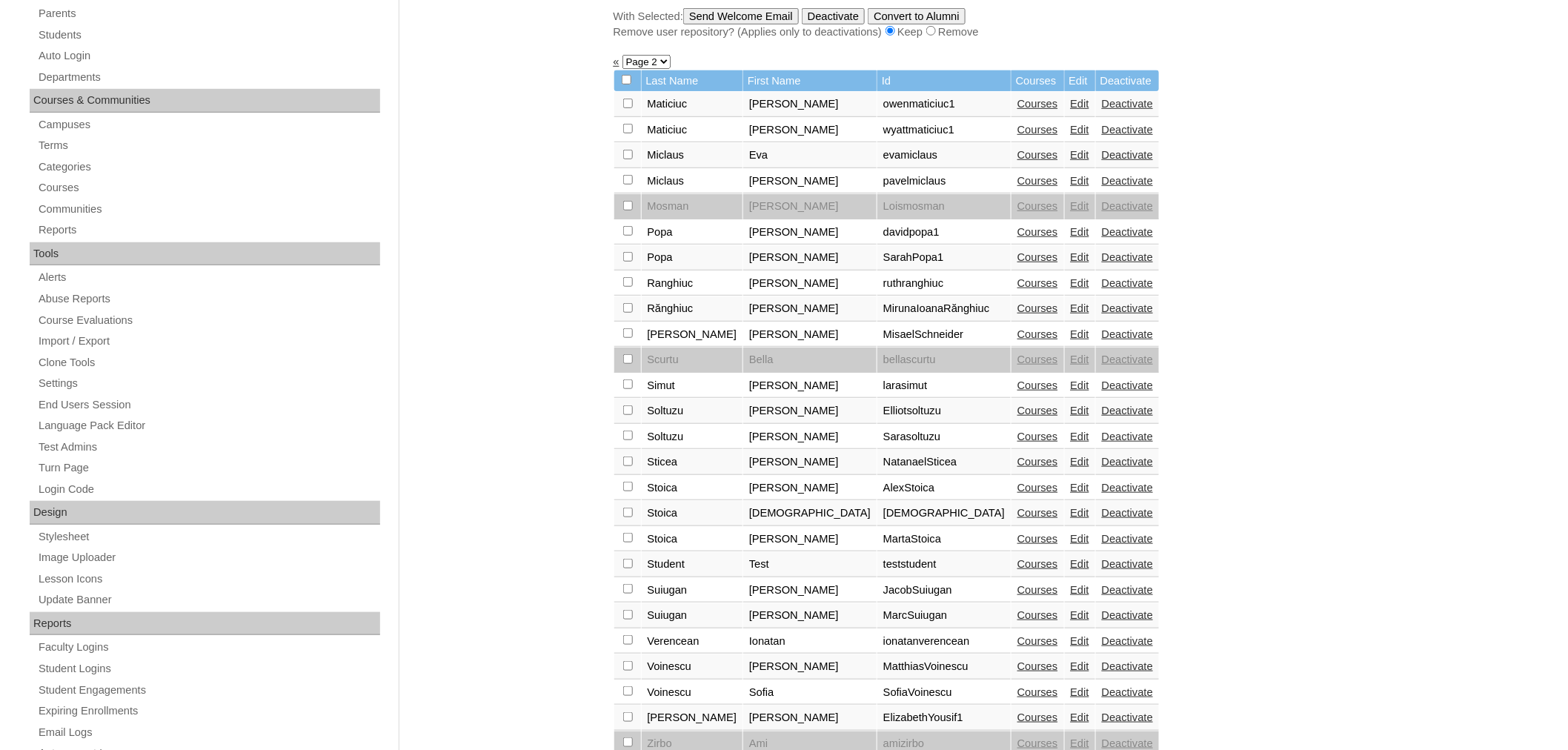
scroll to position [315, 0]
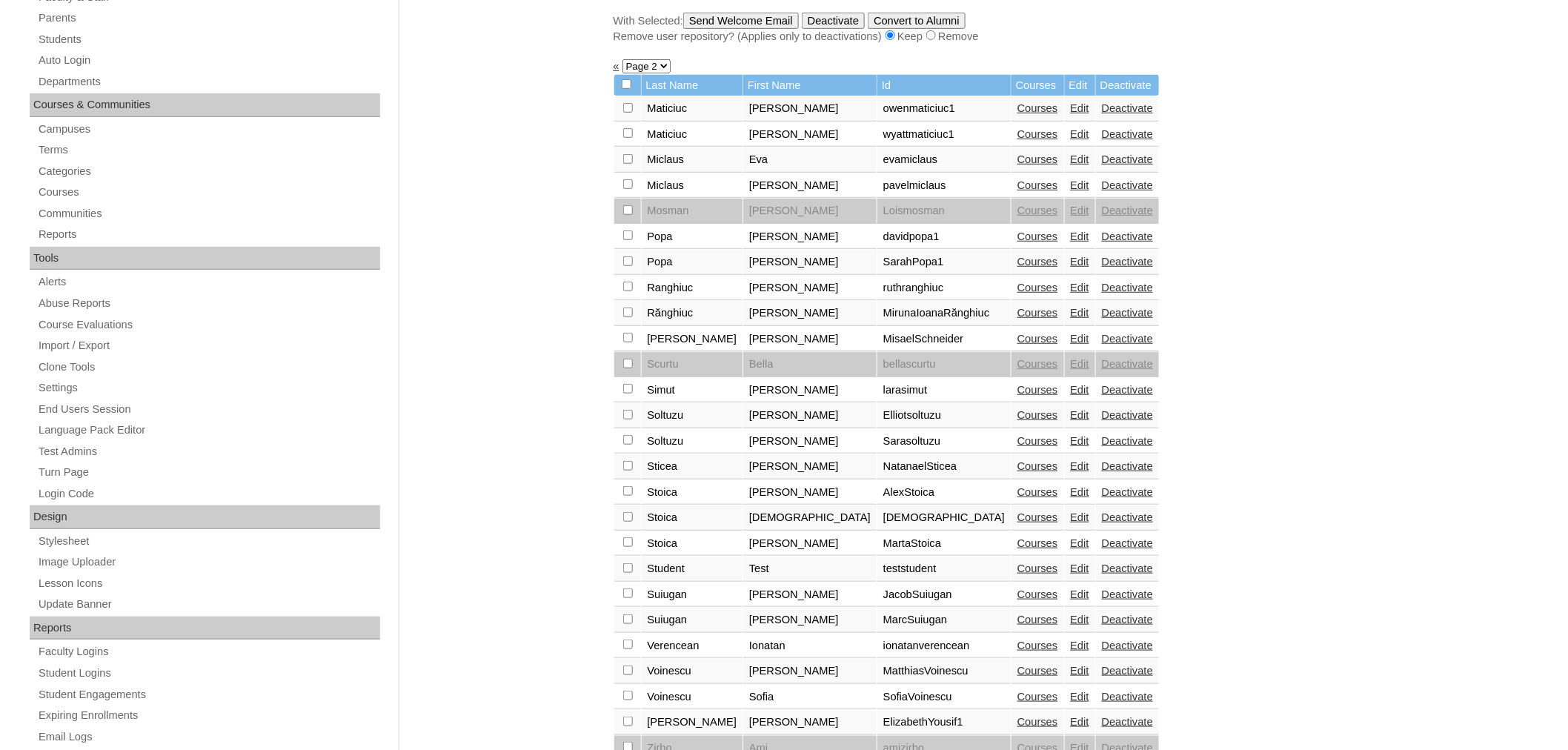
click at [630, 113] on input "checkbox" at bounding box center [628, 108] width 10 height 10
checkbox input "true"
click at [739, 23] on input "Send Welcome Email" at bounding box center [740, 21] width 115 height 16
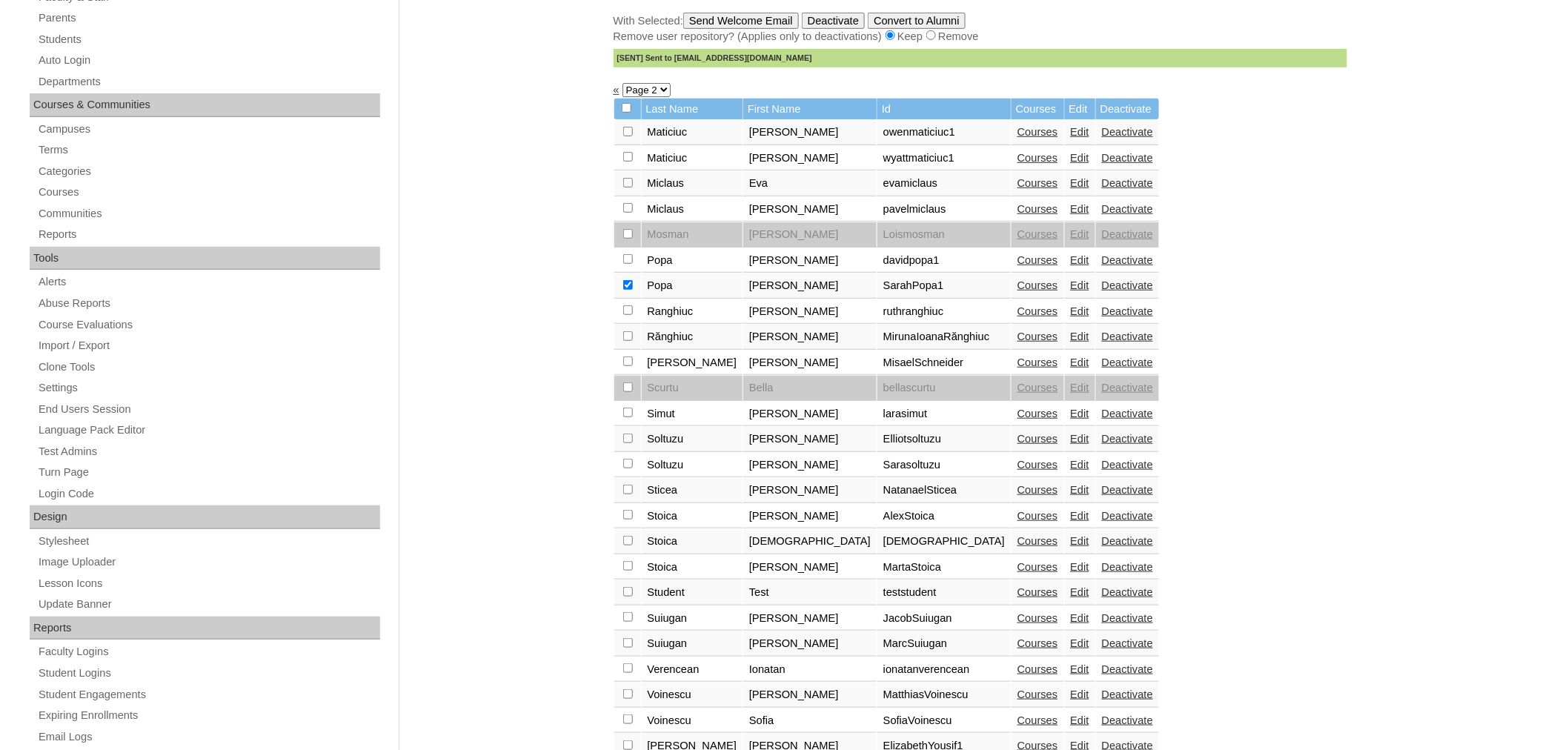
click at [1017, 280] on link "Courses" at bounding box center [1038, 285] width 41 height 12
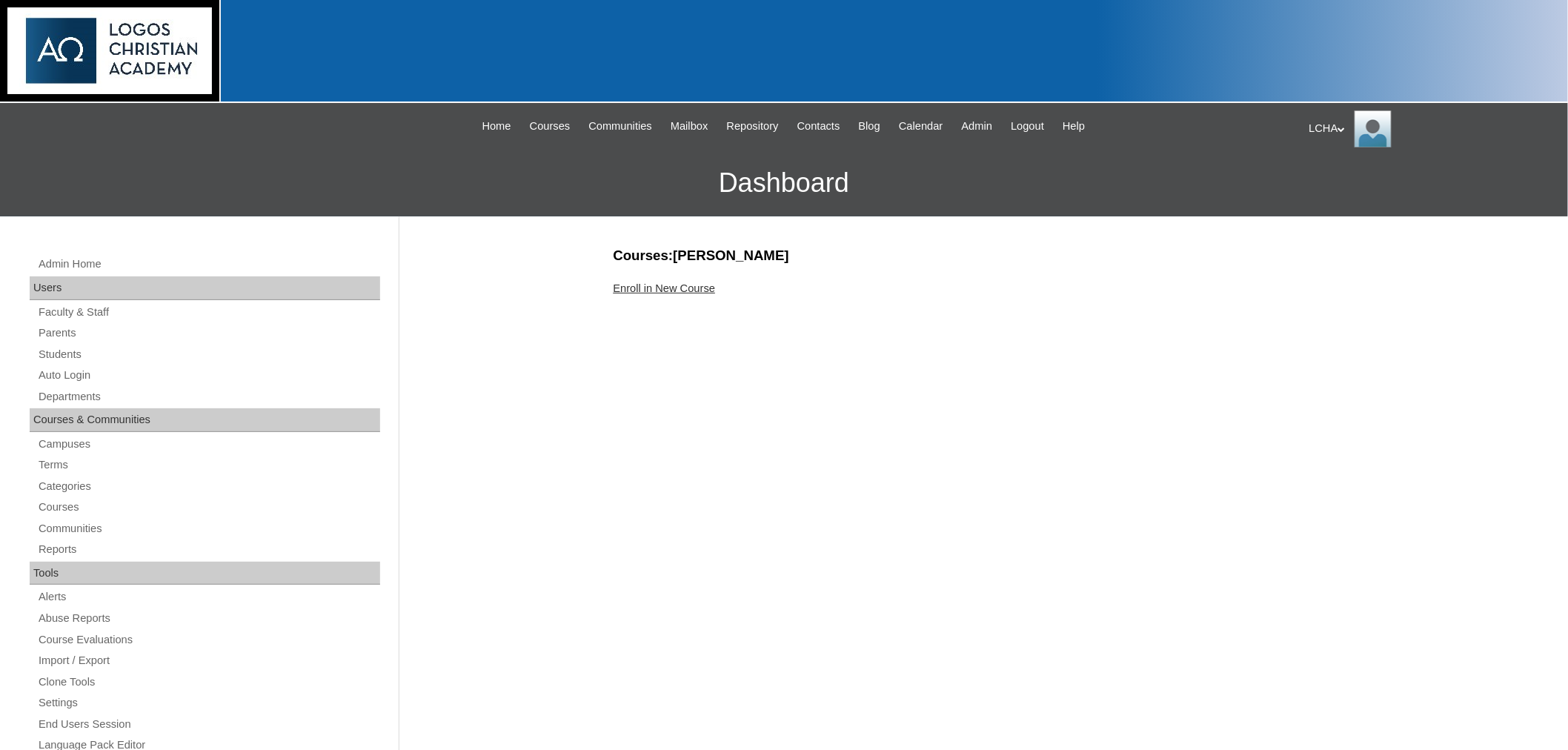
click at [640, 291] on link "Enroll in New Course" at bounding box center [664, 288] width 102 height 12
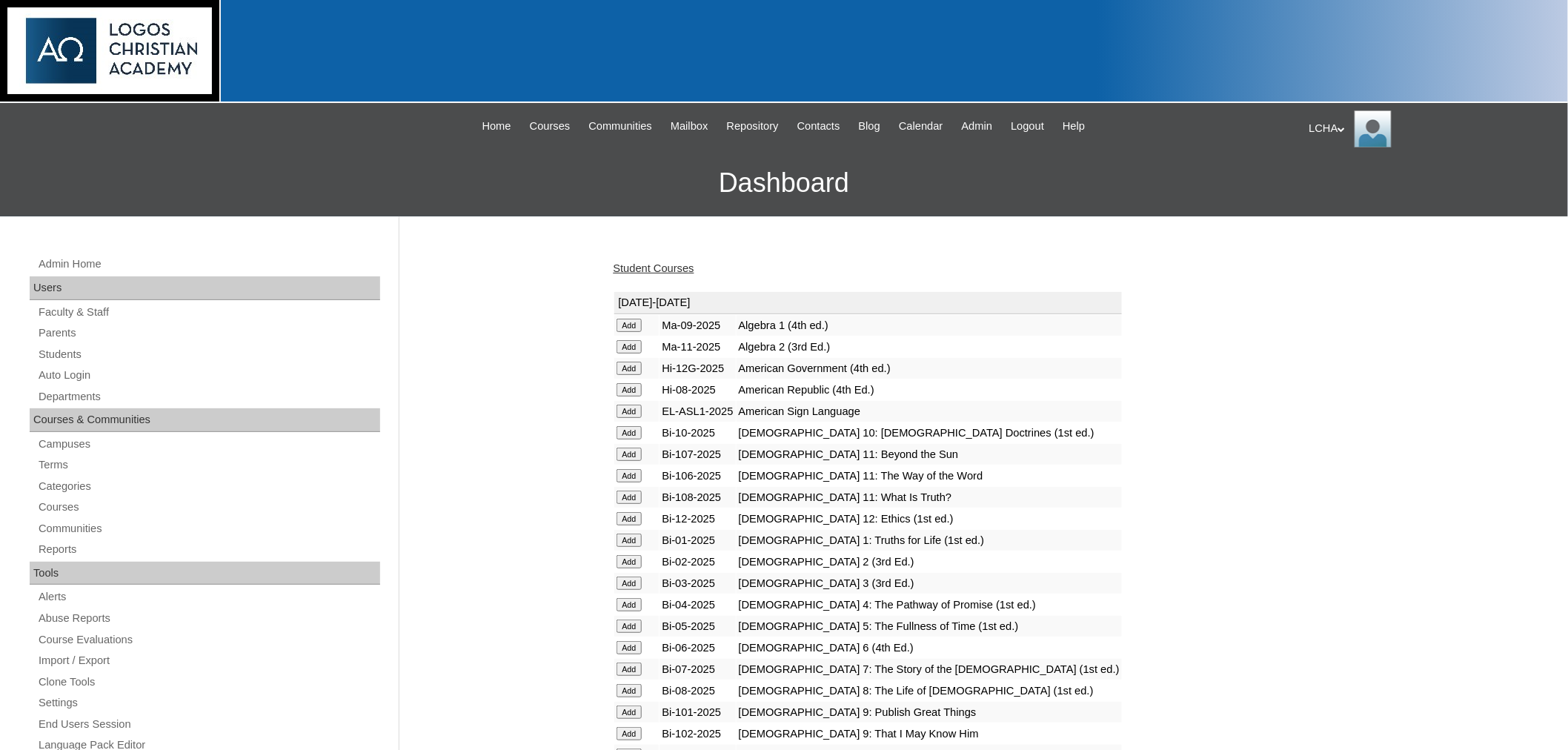
click at [627, 332] on input "Add" at bounding box center [630, 325] width 26 height 14
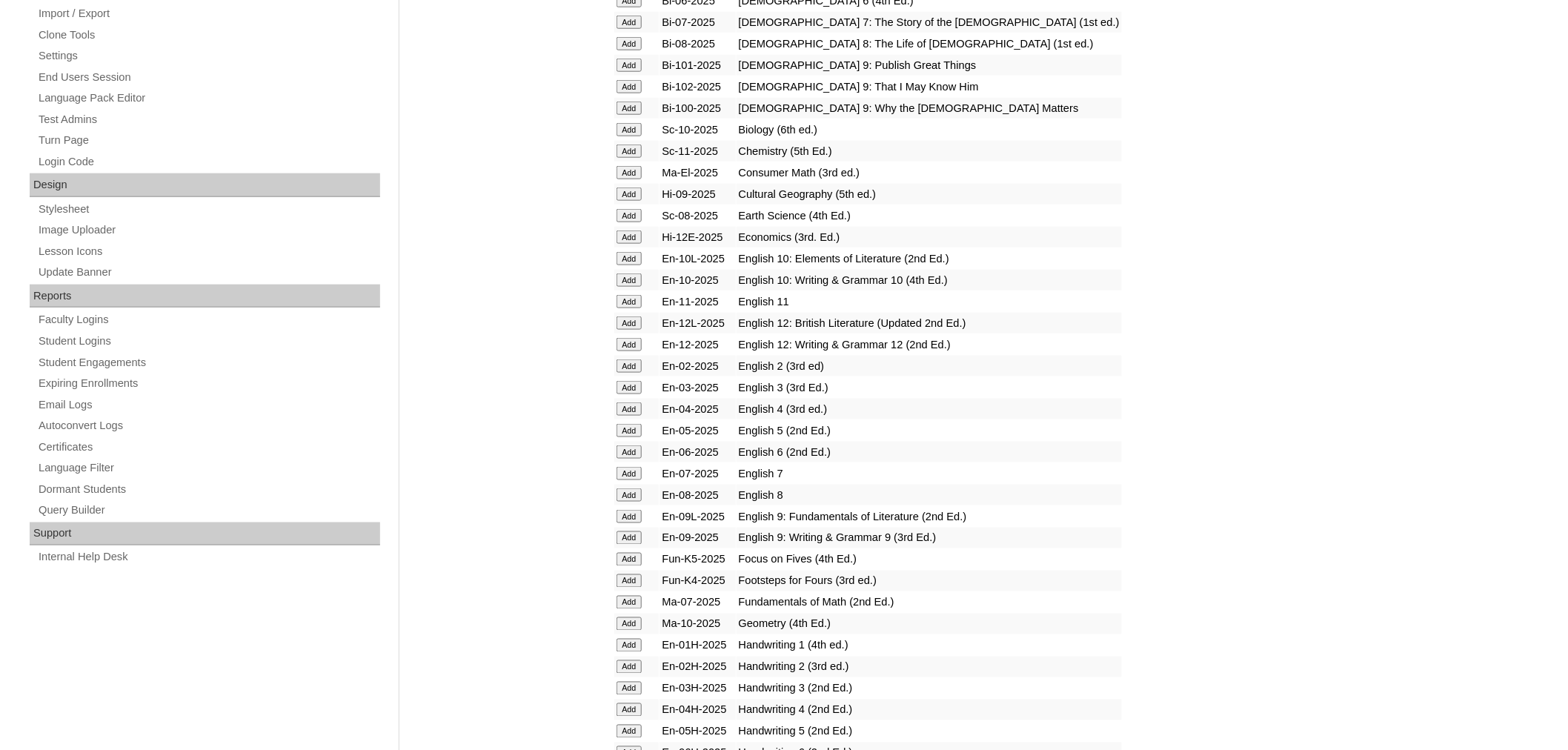
scroll to position [662, 0]
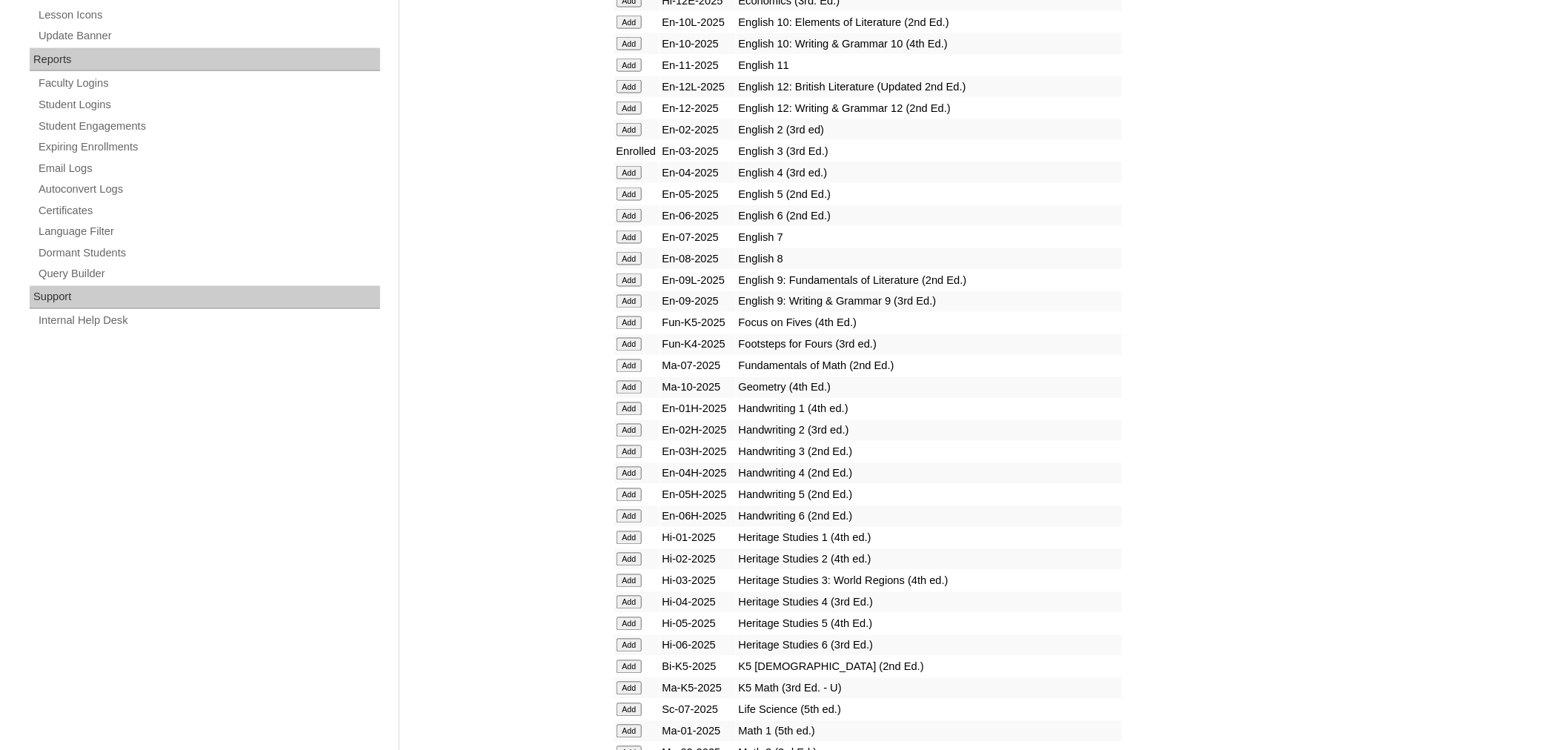
scroll to position [894, 0]
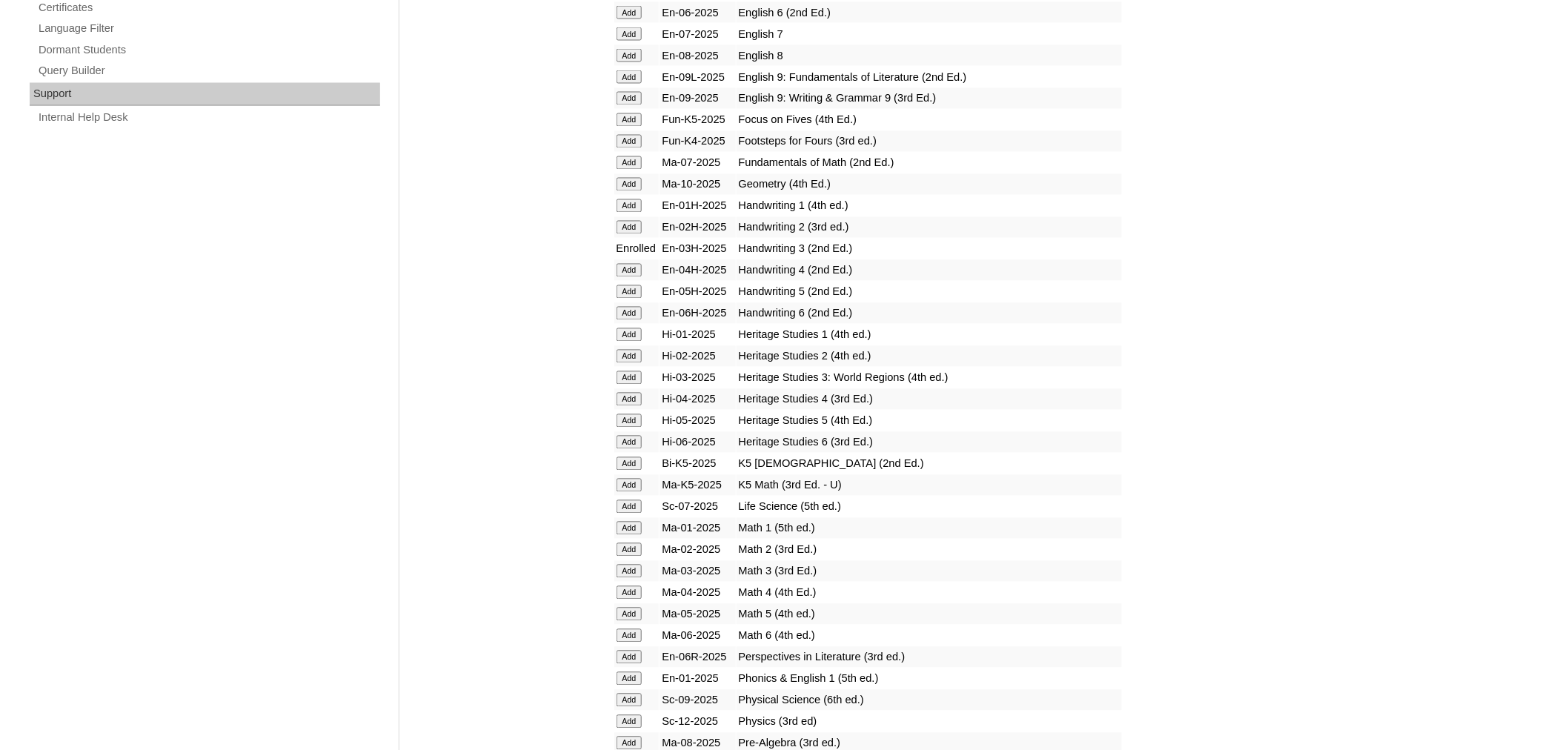
scroll to position [1106, 0]
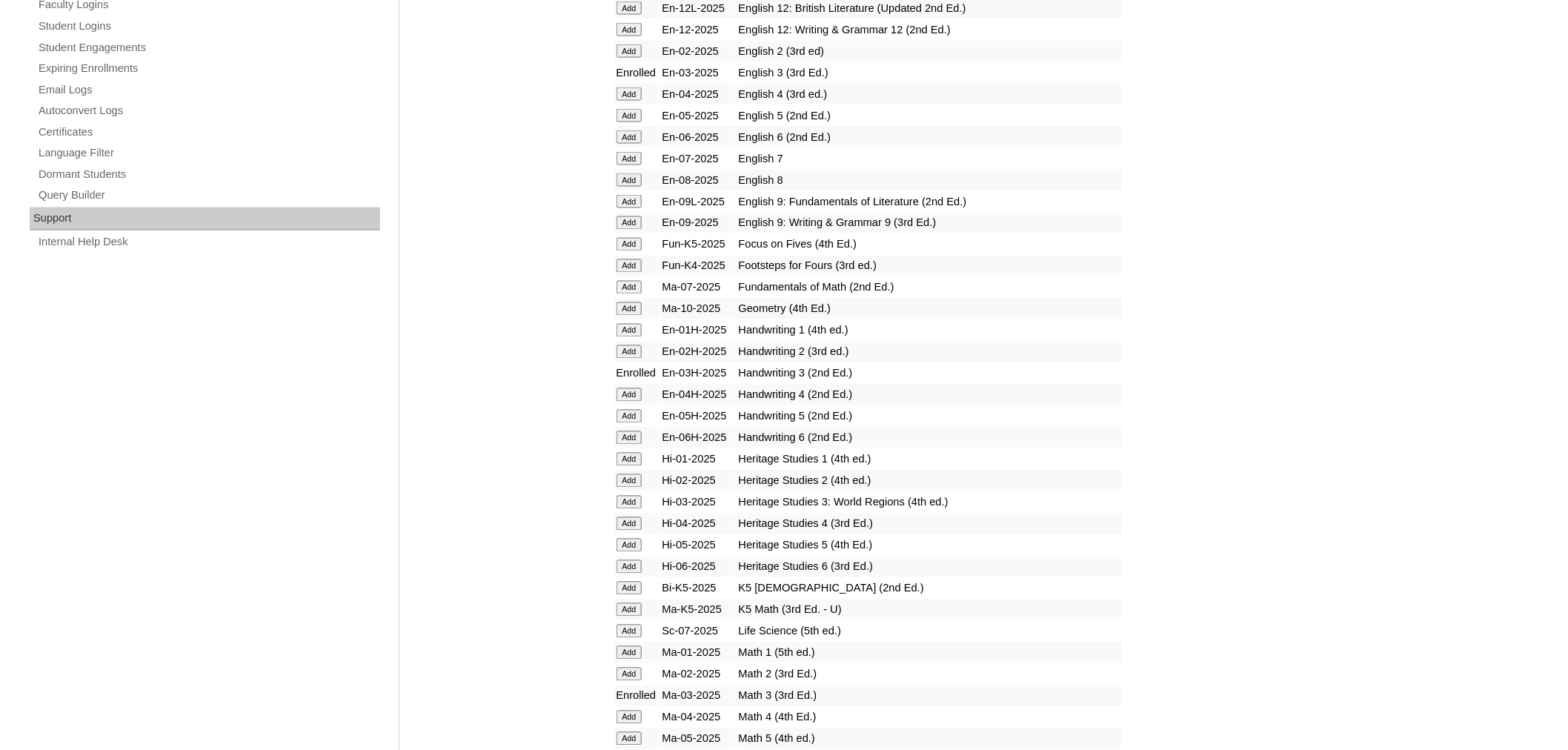
scroll to position [987, 0]
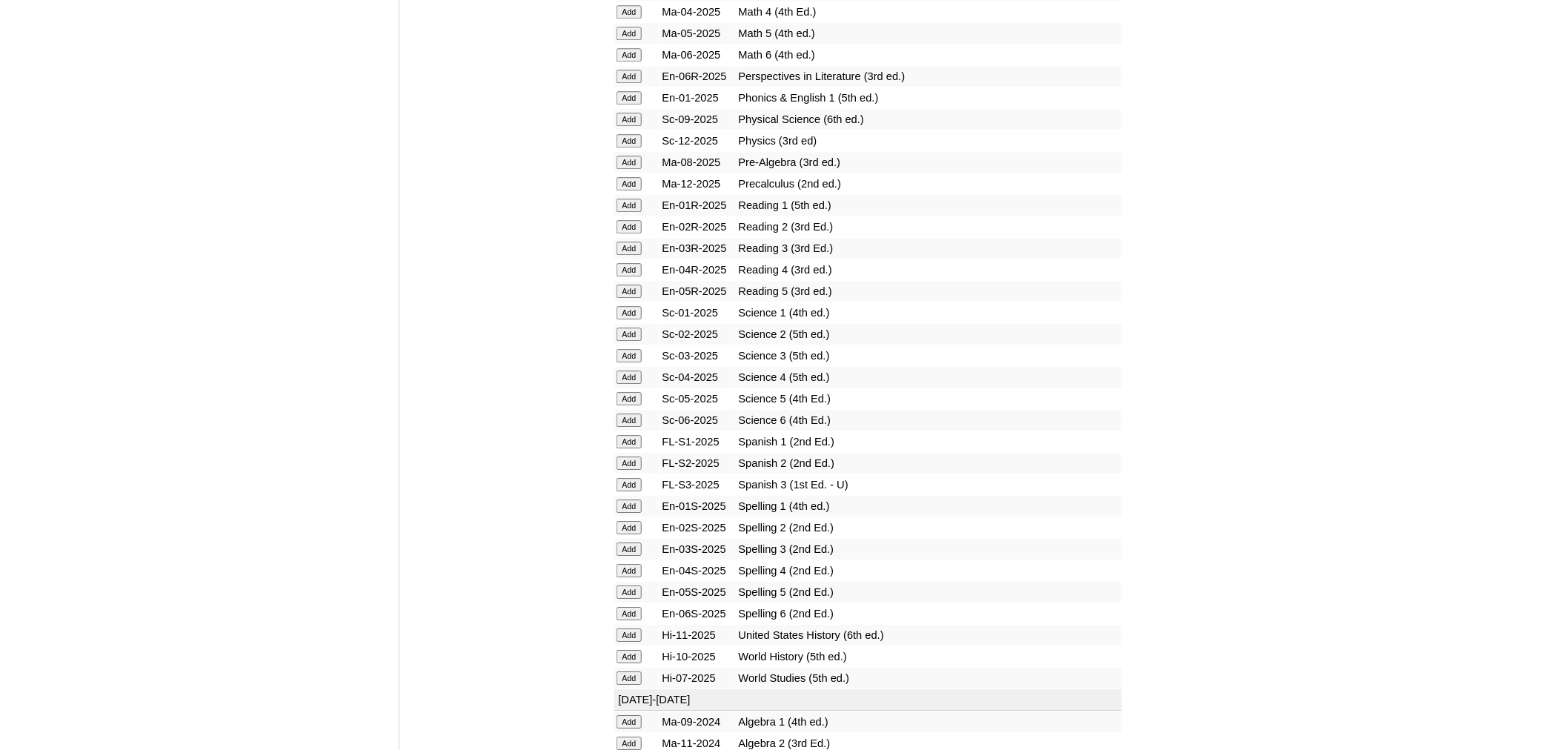
scroll to position [1673, 0]
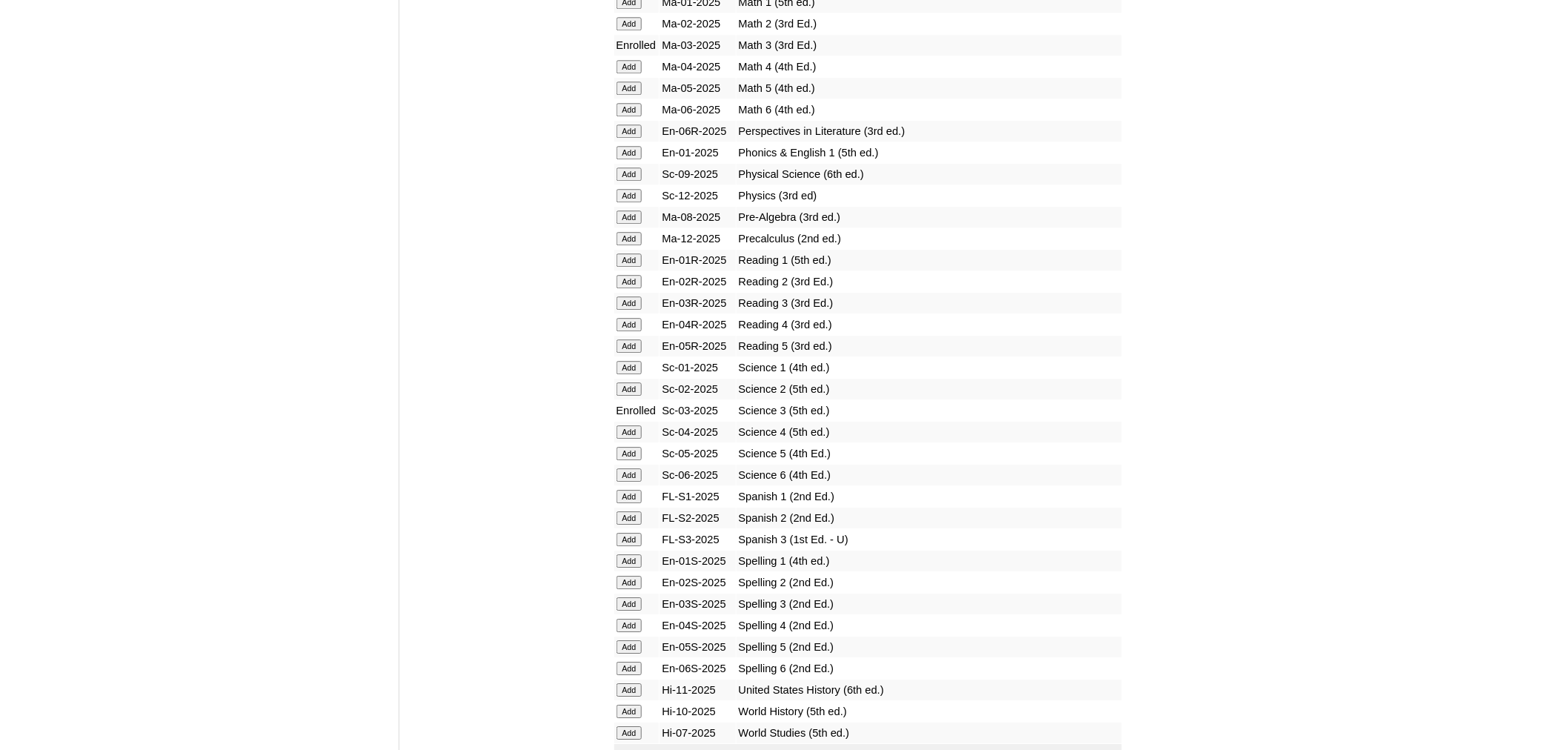
scroll to position [1623, 0]
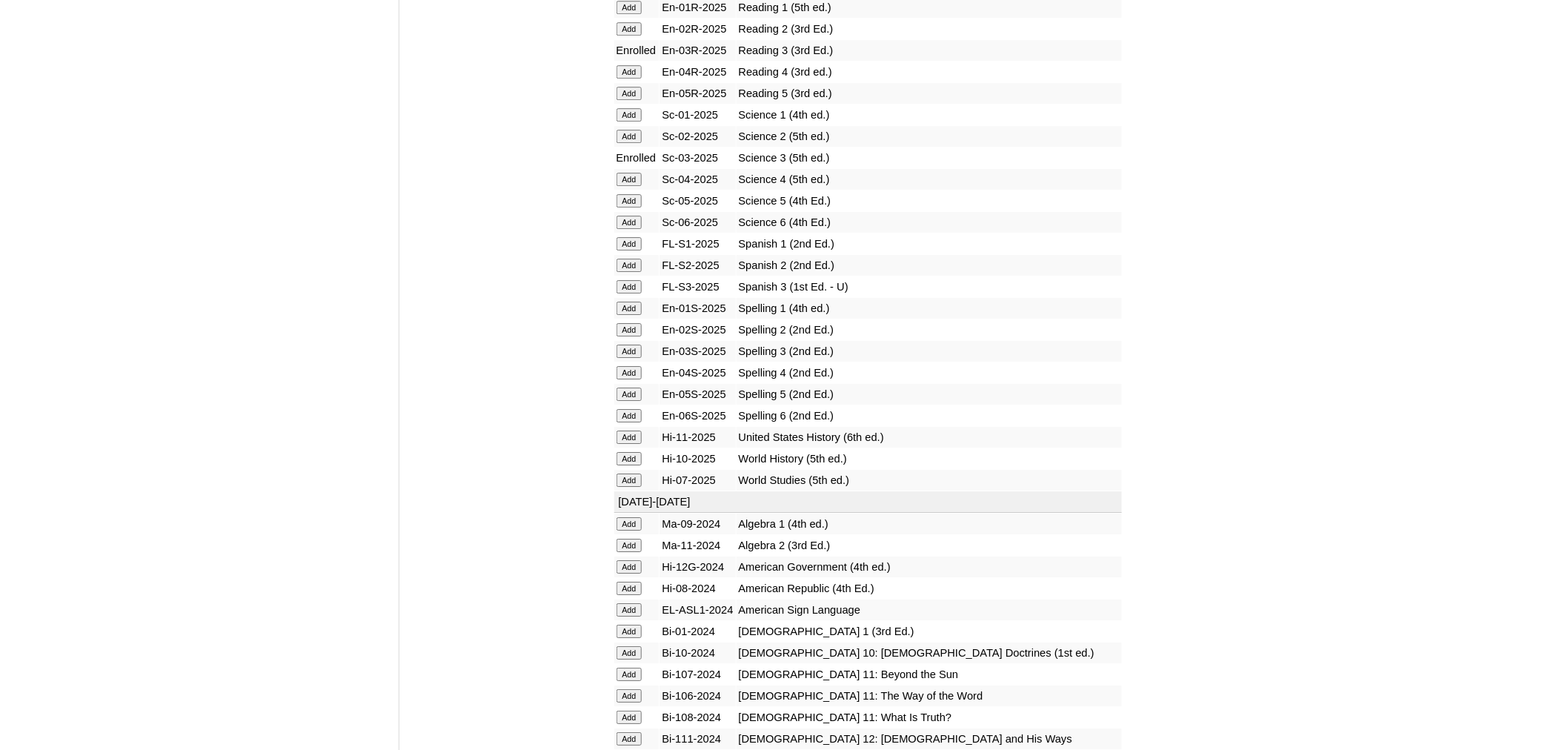
scroll to position [1885, 0]
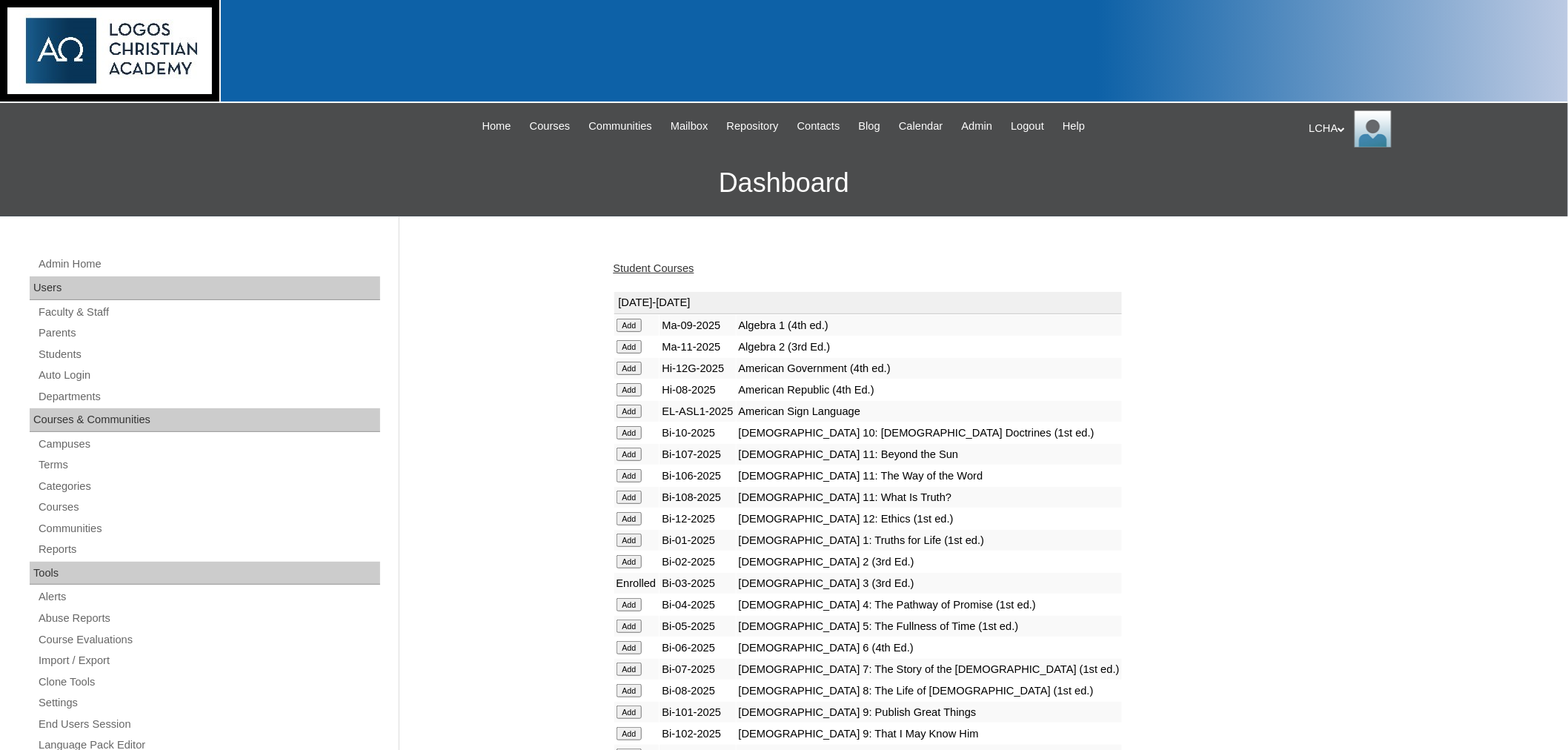
click at [655, 265] on link "Student Courses" at bounding box center [654, 268] width 81 height 12
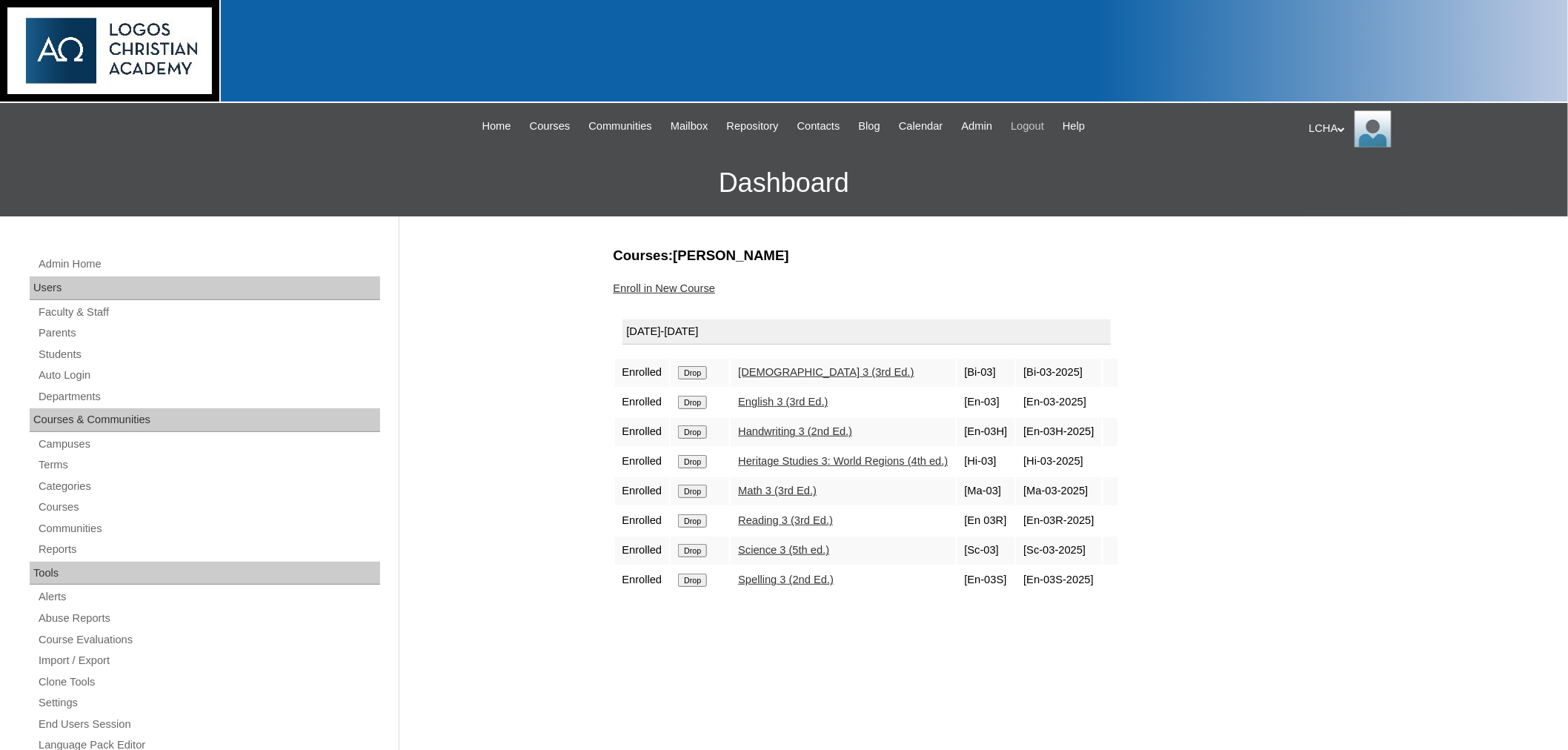
click at [1044, 129] on span "Logout" at bounding box center [1027, 126] width 33 height 17
